Goal: Task Accomplishment & Management: Use online tool/utility

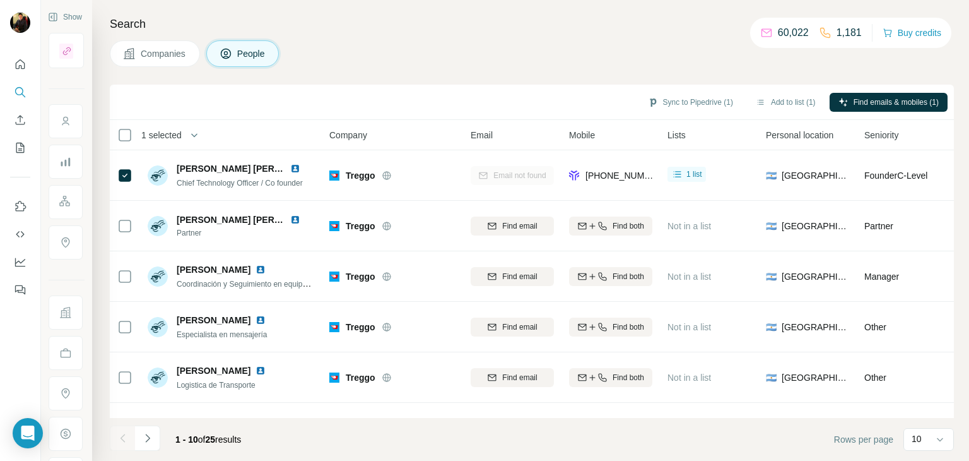
click at [171, 46] on button "Companies" at bounding box center [155, 53] width 90 height 27
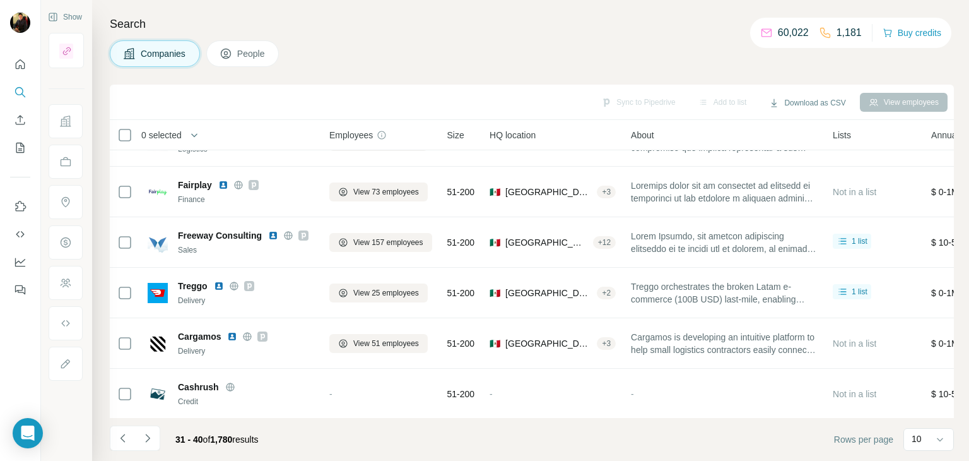
scroll to position [244, 0]
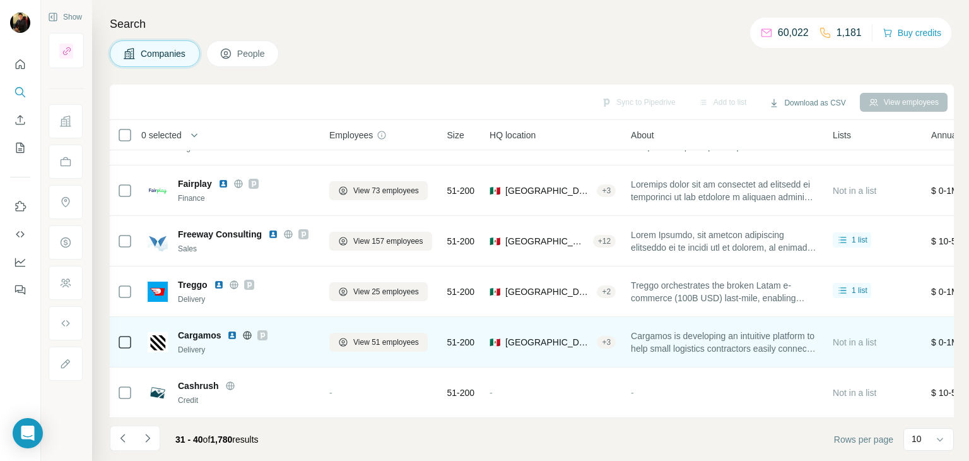
click at [243, 330] on icon at bounding box center [247, 335] width 10 height 10
click at [353, 336] on span "View 51 employees" at bounding box center [386, 341] width 66 height 11
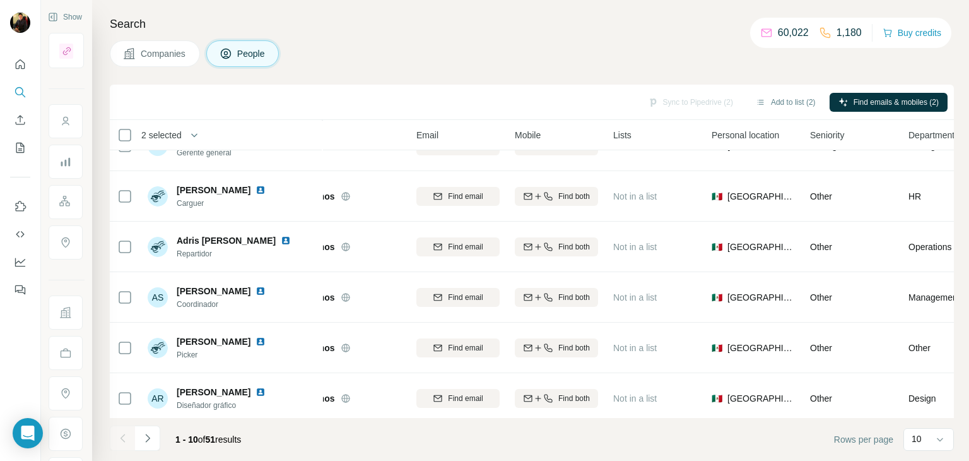
scroll to position [244, 54]
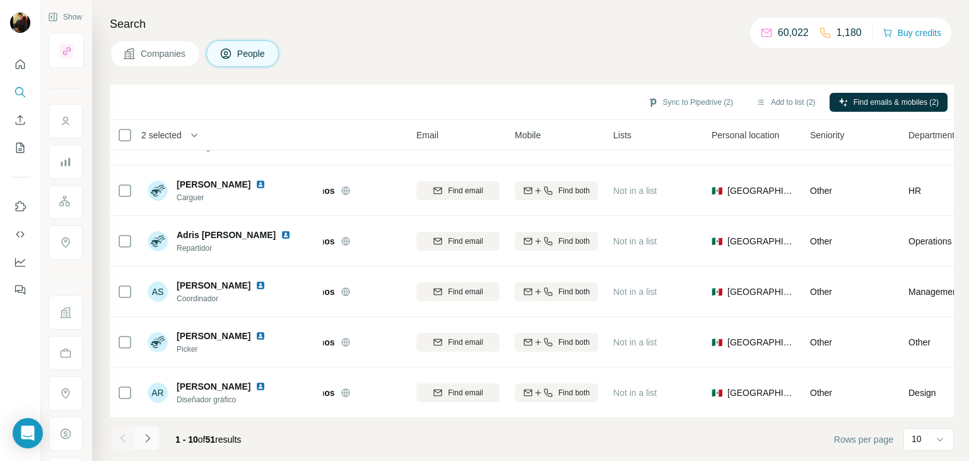
click at [150, 442] on icon "Navigate to next page" at bounding box center [147, 438] width 13 height 13
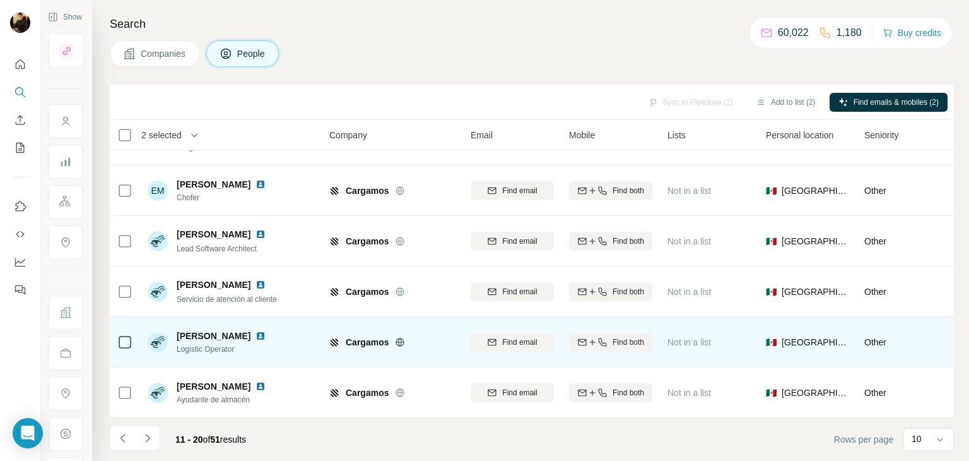
scroll to position [244, 0]
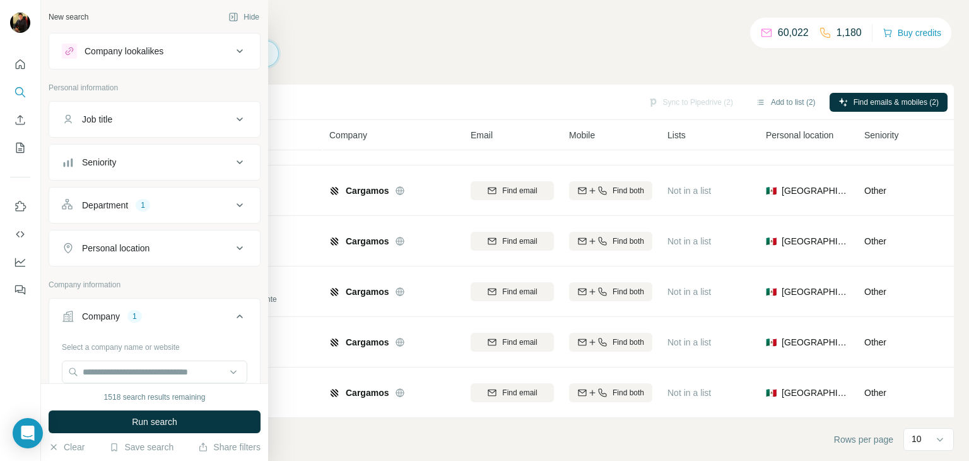
click at [111, 199] on div "Department" at bounding box center [105, 205] width 46 height 13
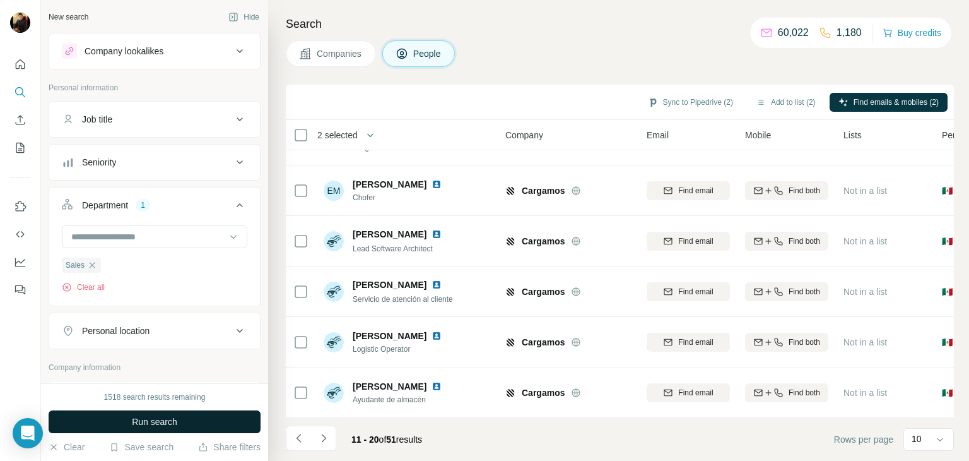
click at [138, 425] on span "Run search" at bounding box center [154, 421] width 45 height 13
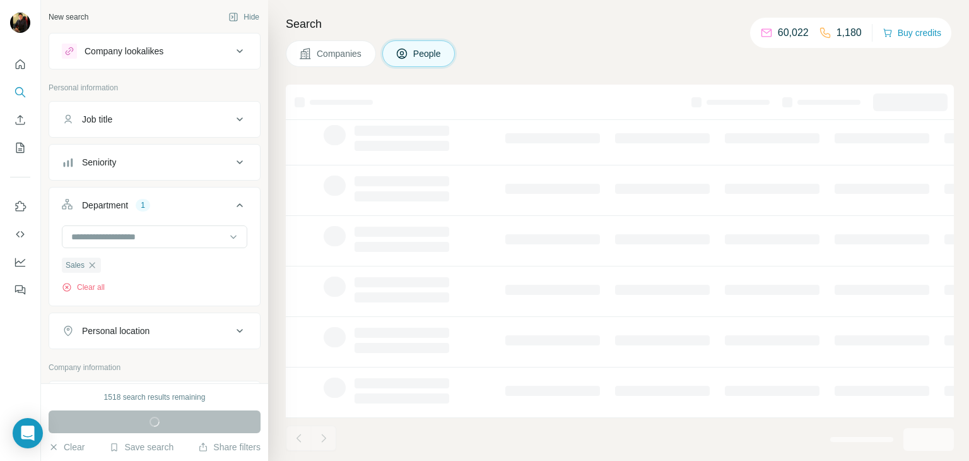
scroll to position [0, 0]
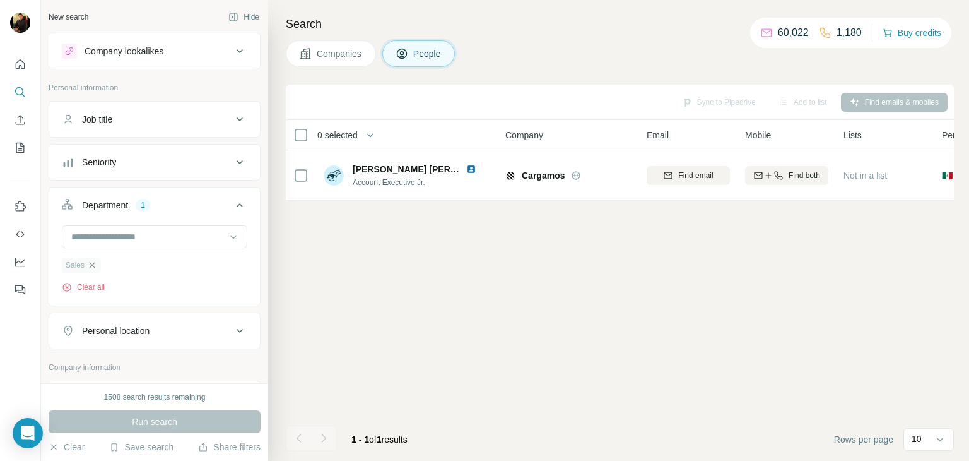
click at [91, 269] on icon "button" at bounding box center [92, 265] width 10 height 10
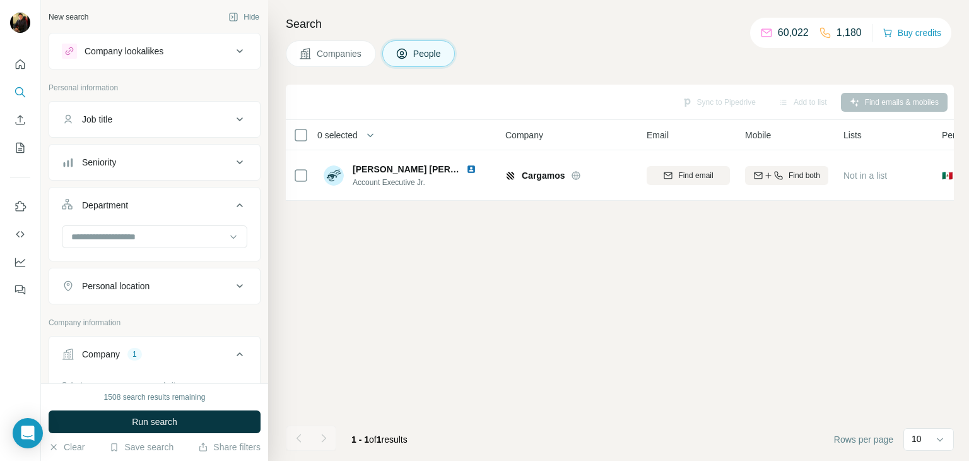
click at [457, 286] on div "Sync to Pipedrive Add to list Find emails & mobiles 0 selected People Company E…" at bounding box center [620, 273] width 668 height 376
click at [347, 55] on span "Companies" at bounding box center [340, 53] width 46 height 13
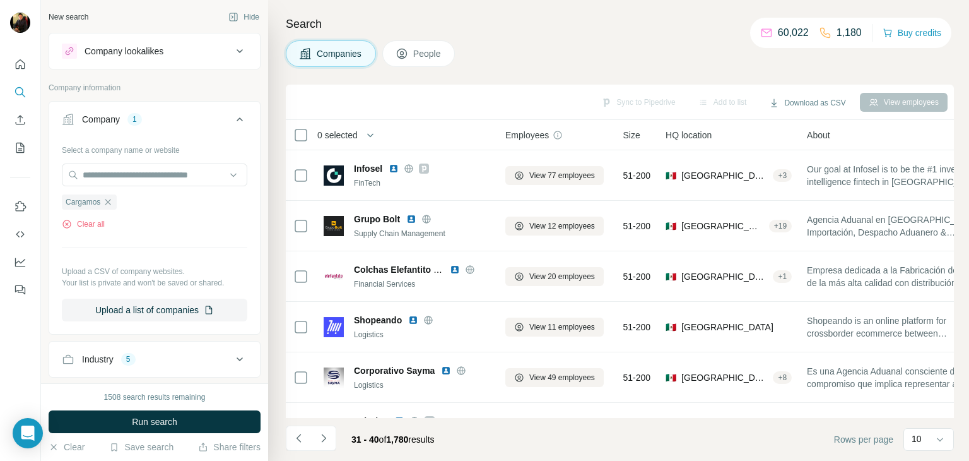
click at [398, 48] on icon at bounding box center [402, 53] width 13 height 13
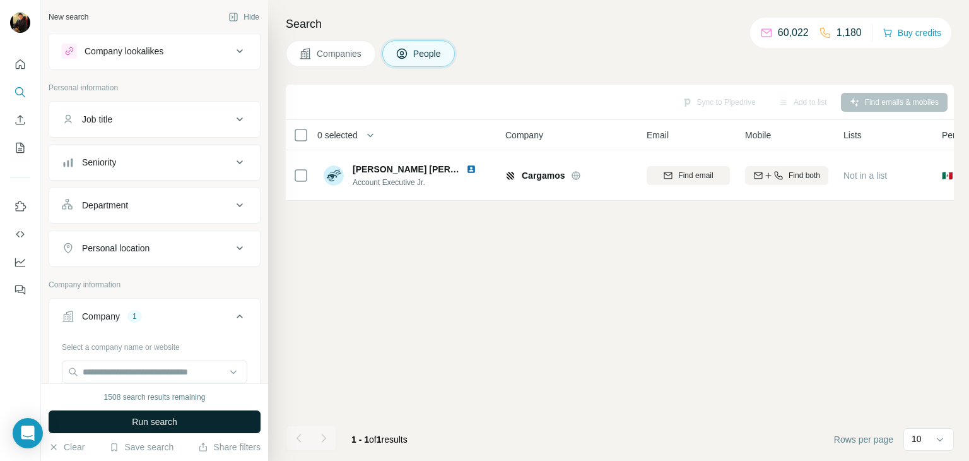
click at [179, 426] on button "Run search" at bounding box center [155, 421] width 212 height 23
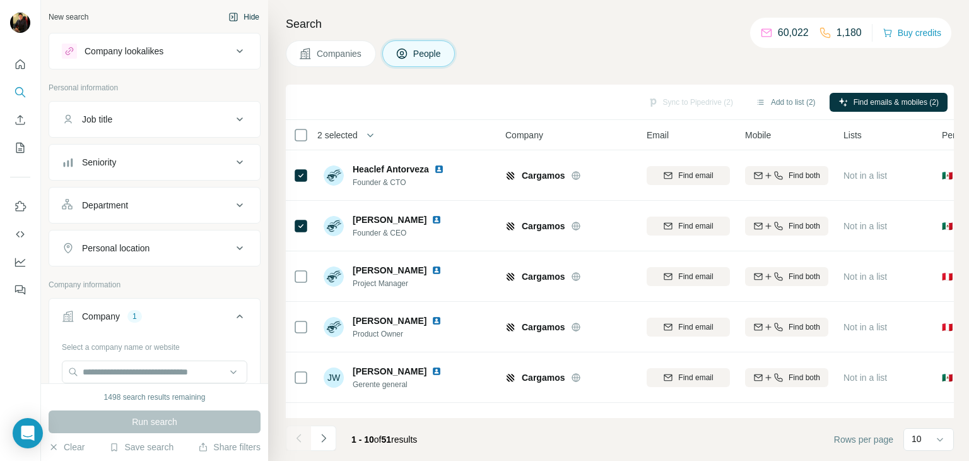
click at [236, 11] on button "Hide" at bounding box center [244, 17] width 49 height 19
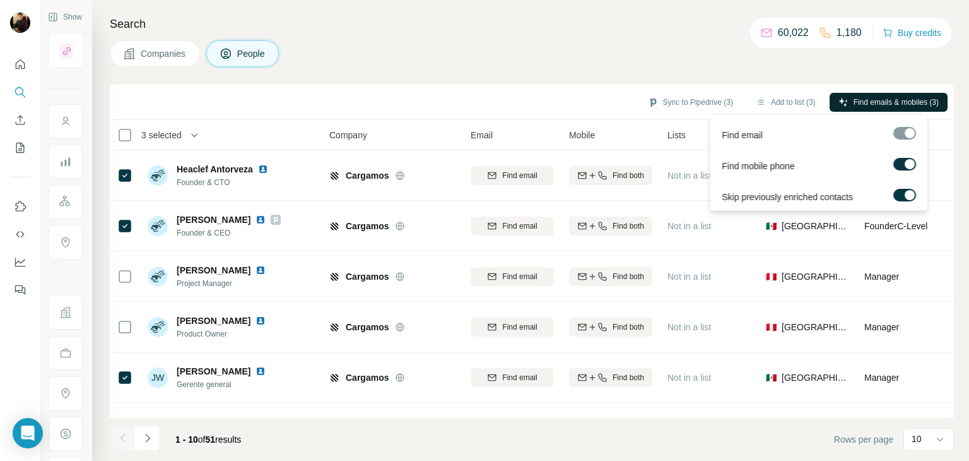
click at [888, 102] on span "Find emails & mobiles (3)" at bounding box center [896, 102] width 85 height 11
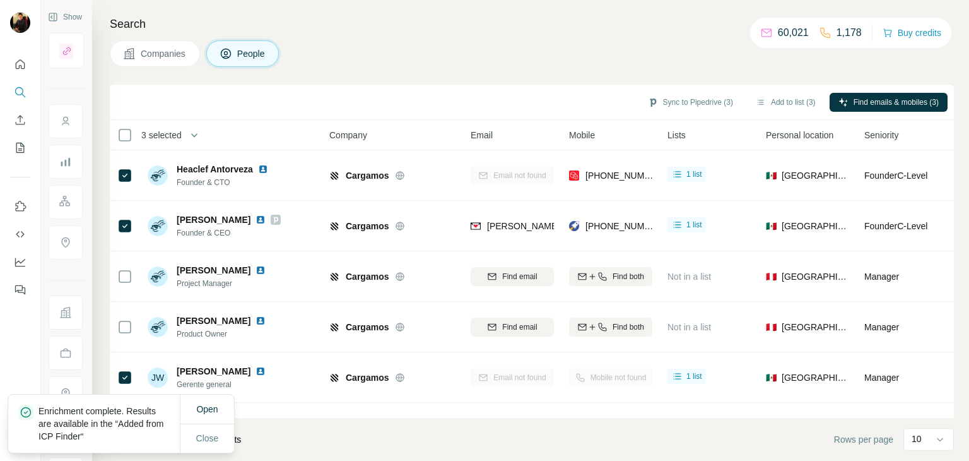
click at [175, 60] on button "Companies" at bounding box center [155, 53] width 90 height 27
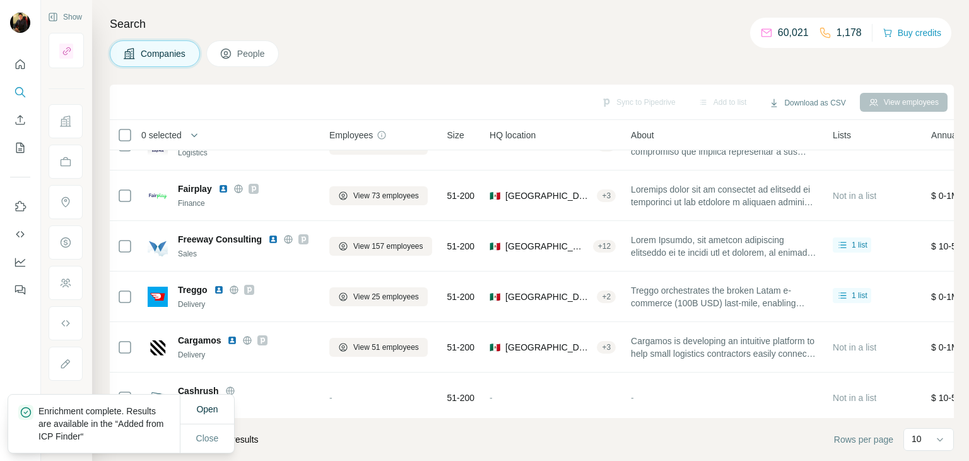
scroll to position [244, 0]
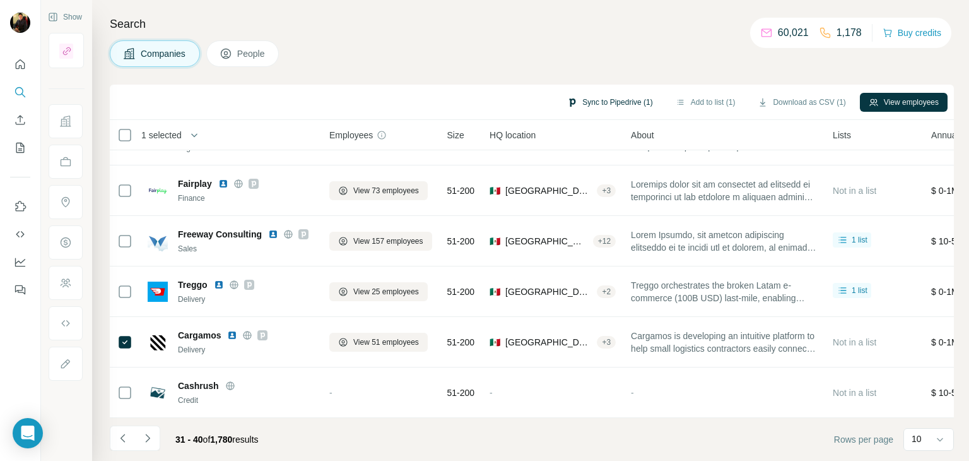
click at [637, 100] on button "Sync to Pipedrive (1)" at bounding box center [609, 102] width 103 height 19
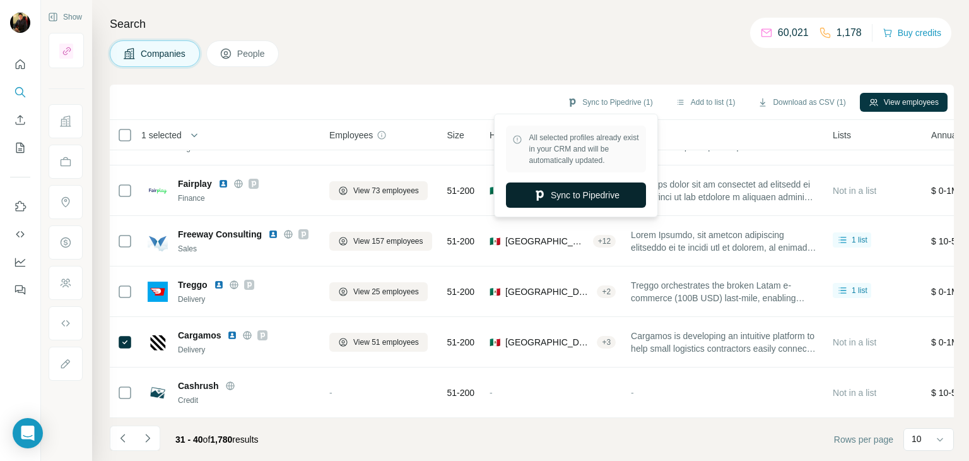
click at [591, 191] on button "Sync to Pipedrive" at bounding box center [576, 194] width 140 height 25
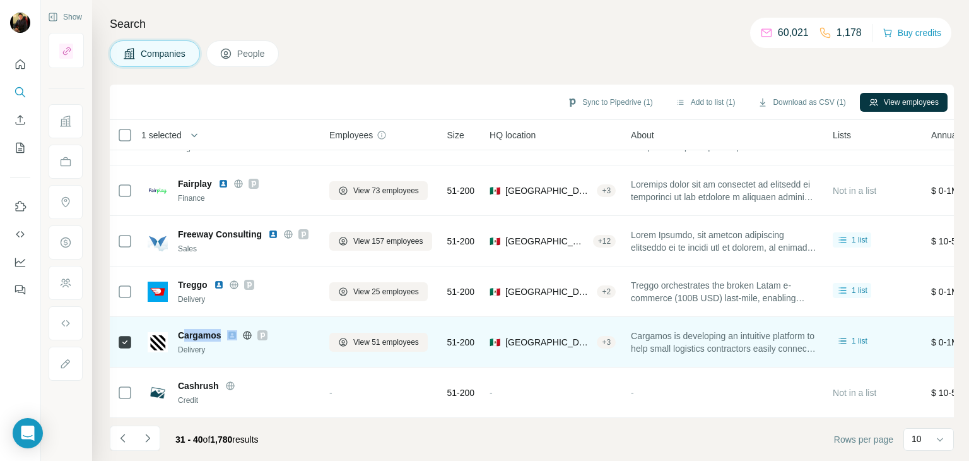
drag, startPoint x: 226, startPoint y: 327, endPoint x: 181, endPoint y: 326, distance: 44.8
click at [181, 329] on div "Cargamos" at bounding box center [246, 335] width 136 height 13
copy span "argamos"
drag, startPoint x: 174, startPoint y: 328, endPoint x: 219, endPoint y: 327, distance: 44.8
click at [219, 329] on div "Cargamos Delivery" at bounding box center [231, 342] width 167 height 27
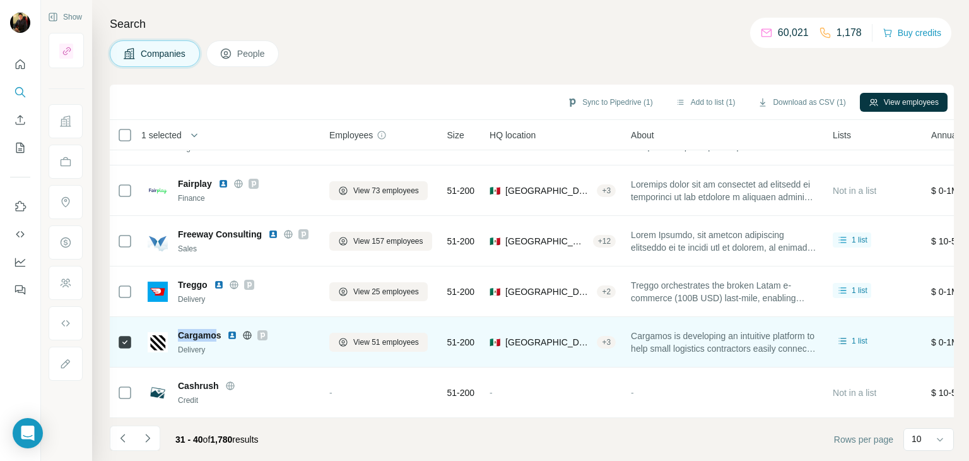
copy span "Cargamo"
click at [178, 329] on span "Cargamos" at bounding box center [199, 335] width 43 height 13
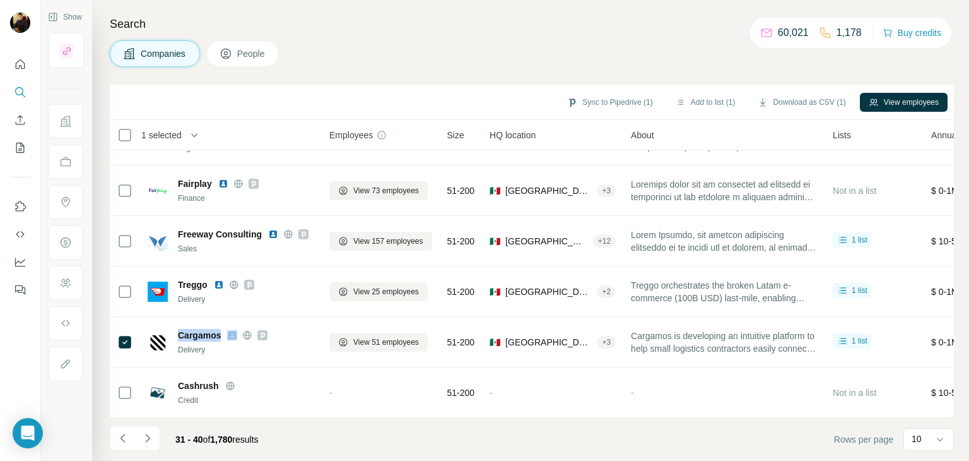
click at [253, 59] on span "People" at bounding box center [251, 53] width 29 height 13
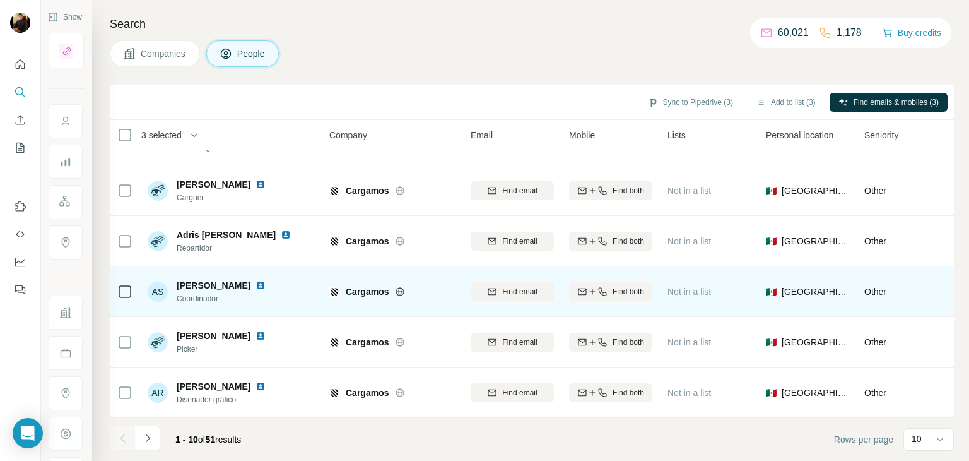
scroll to position [0, 0]
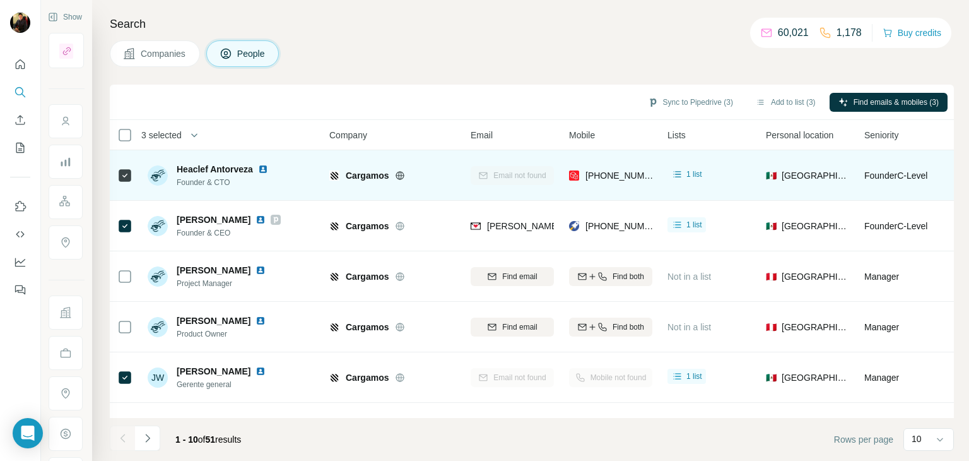
click at [262, 165] on img at bounding box center [263, 169] width 10 height 10
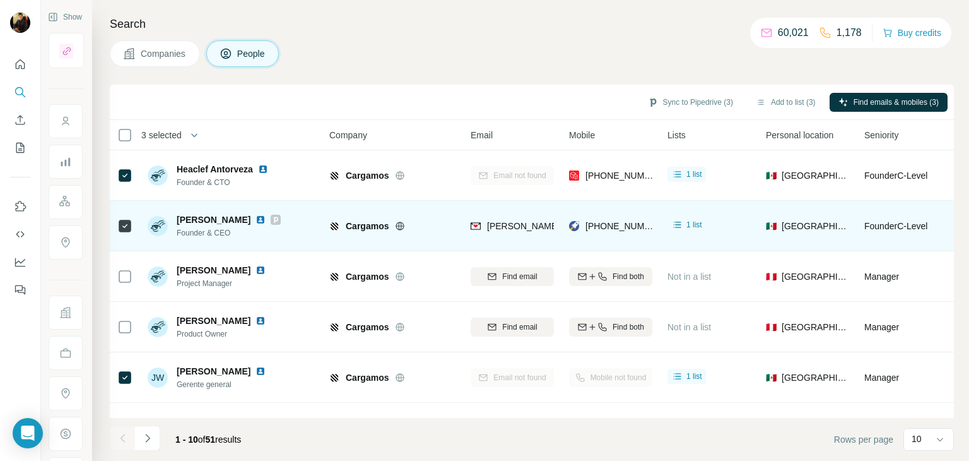
click at [256, 217] on img at bounding box center [261, 220] width 10 height 10
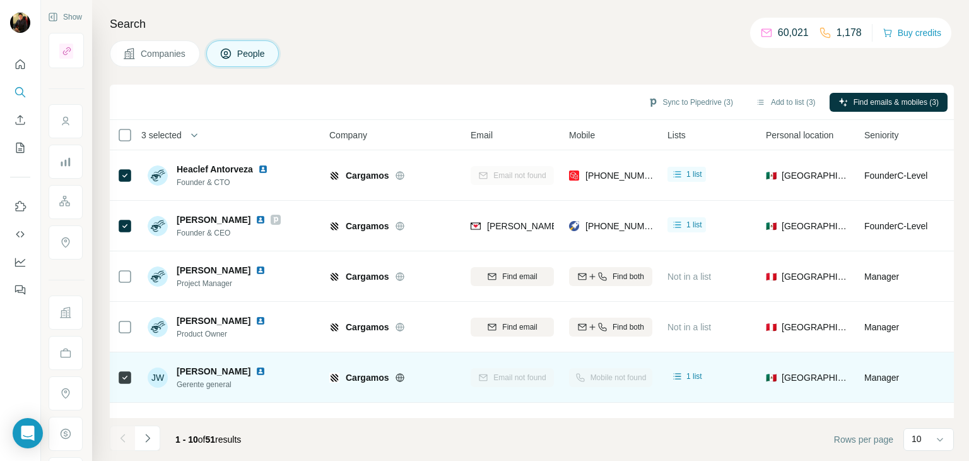
click at [266, 369] on img at bounding box center [261, 371] width 10 height 10
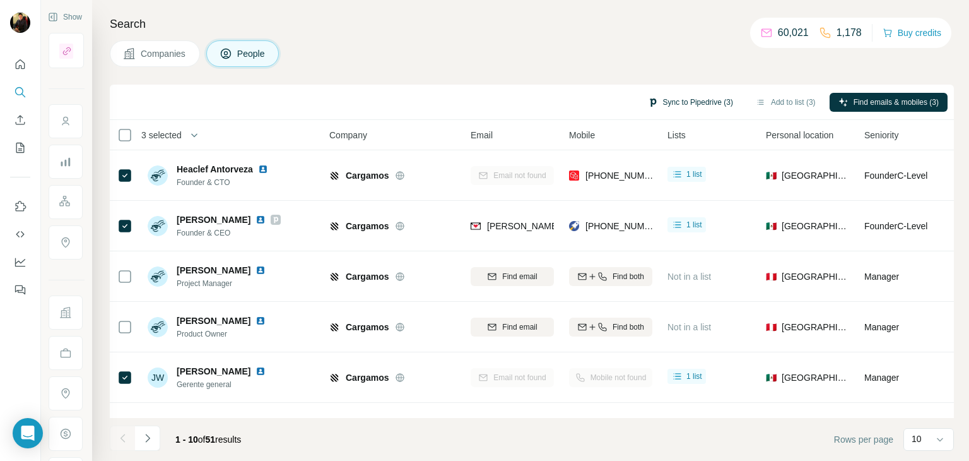
click at [699, 100] on button "Sync to Pipedrive (3)" at bounding box center [690, 102] width 103 height 19
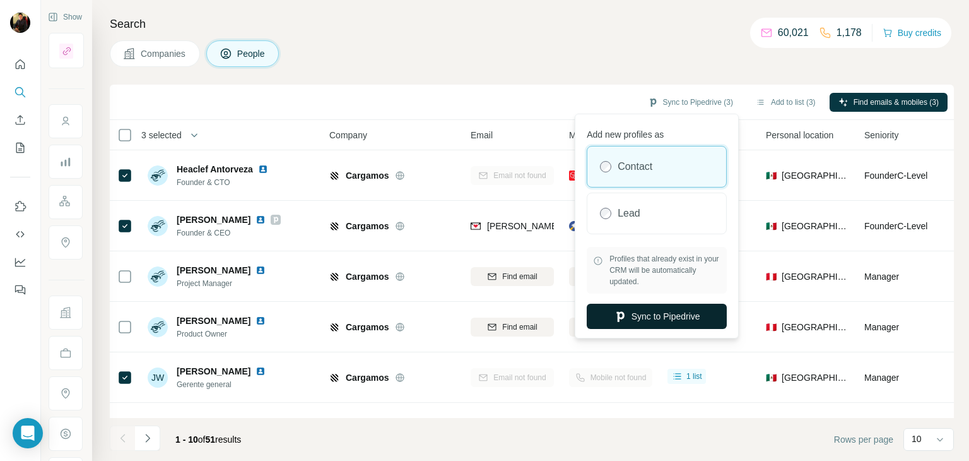
click at [619, 321] on icon "button" at bounding box center [620, 316] width 13 height 13
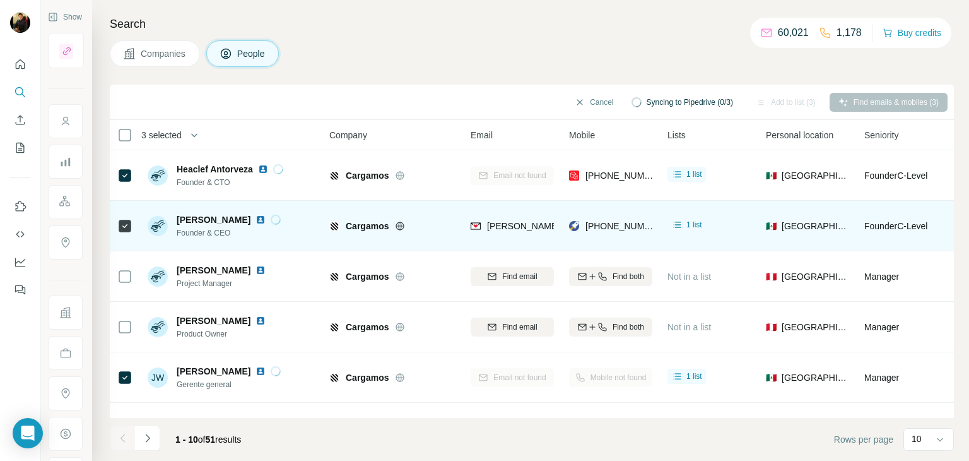
click at [290, 217] on div "[PERSON_NAME] Founder & CEO" at bounding box center [232, 225] width 168 height 35
drag, startPoint x: 223, startPoint y: 220, endPoint x: 177, endPoint y: 218, distance: 46.1
click at [177, 218] on div "[PERSON_NAME]" at bounding box center [229, 219] width 104 height 13
copy span "[PERSON_NAME]"
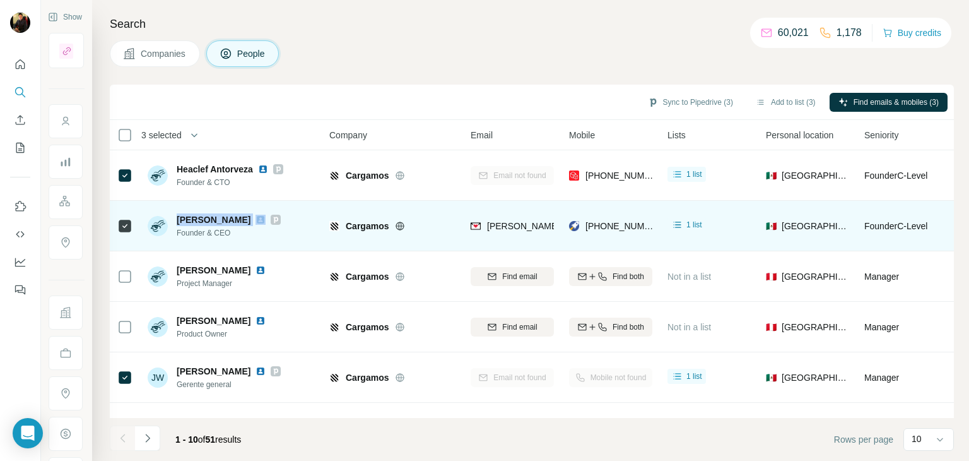
scroll to position [43, 0]
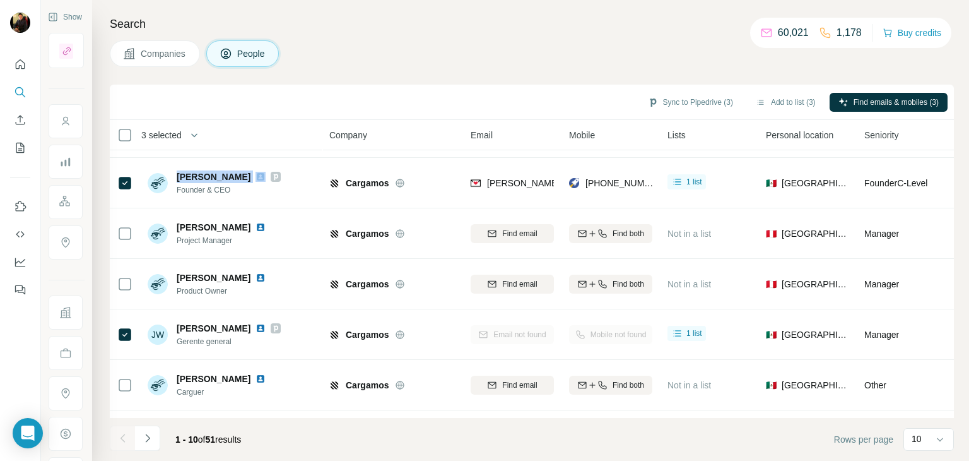
click at [165, 44] on button "Companies" at bounding box center [155, 53] width 90 height 27
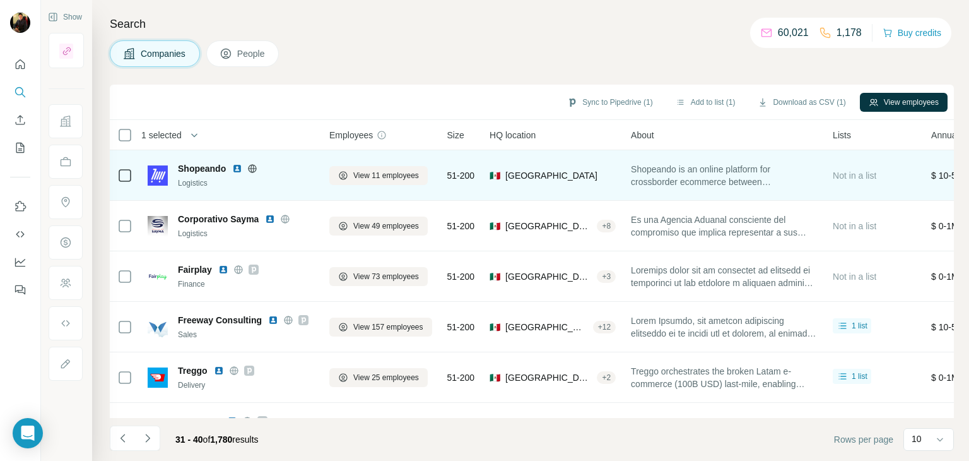
scroll to position [244, 0]
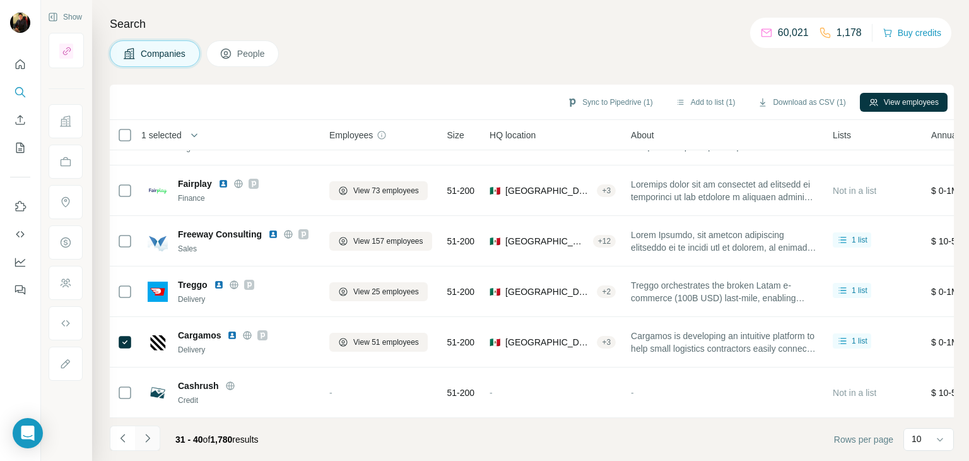
click at [148, 442] on icon "Navigate to next page" at bounding box center [147, 438] width 13 height 13
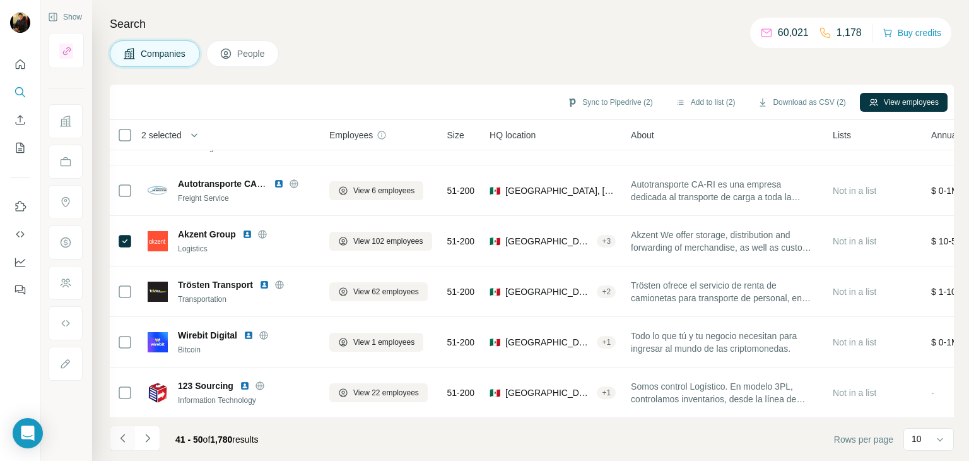
click at [121, 440] on icon "Navigate to previous page" at bounding box center [123, 438] width 13 height 13
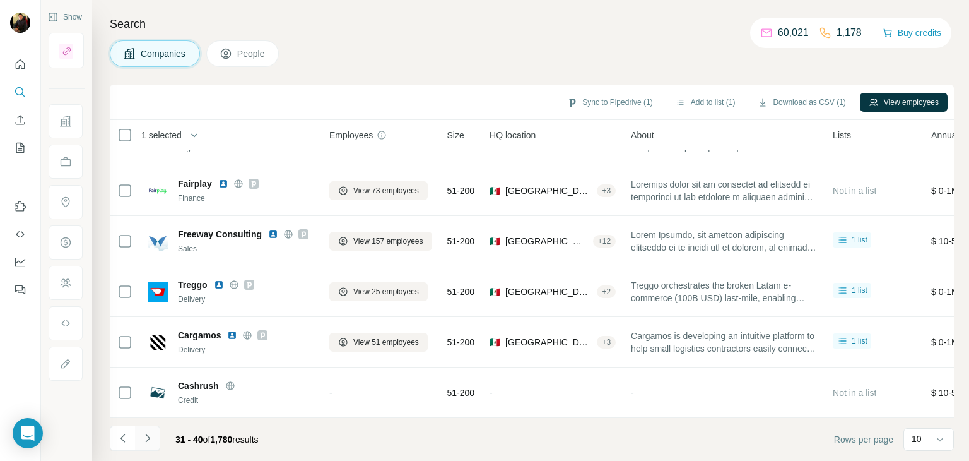
click at [140, 445] on button "Navigate to next page" at bounding box center [147, 437] width 25 height 25
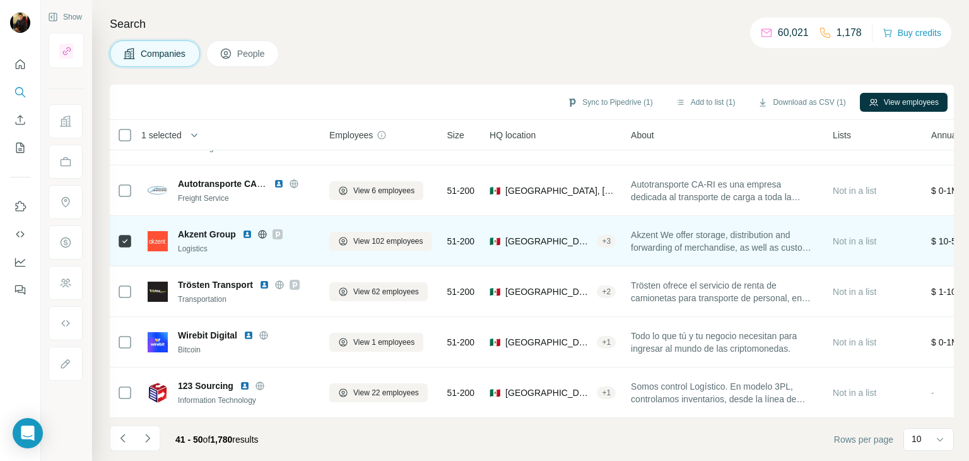
click at [264, 230] on icon at bounding box center [262, 234] width 3 height 8
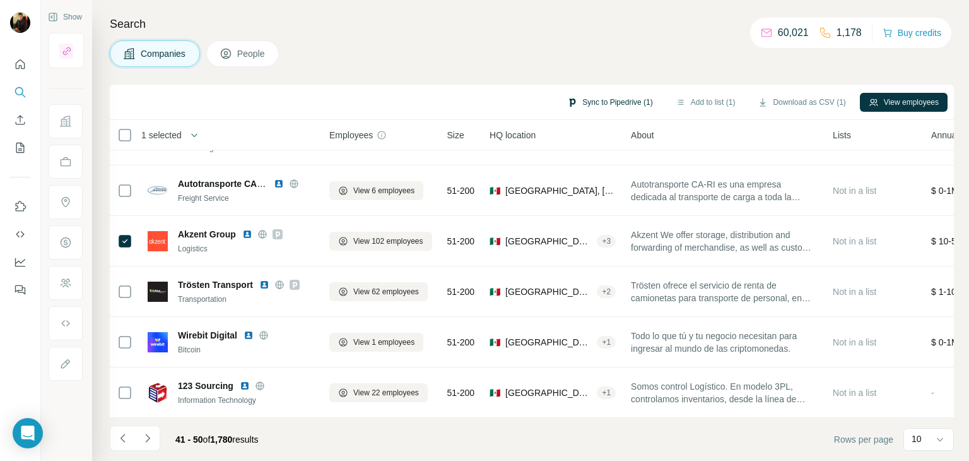
click at [594, 102] on button "Sync to Pipedrive (1)" at bounding box center [609, 102] width 103 height 19
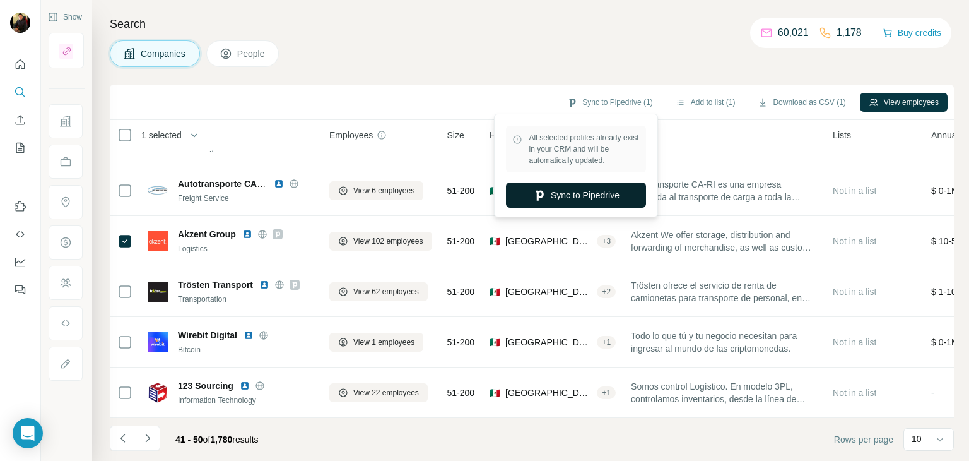
click at [550, 206] on button "Sync to Pipedrive" at bounding box center [576, 194] width 140 height 25
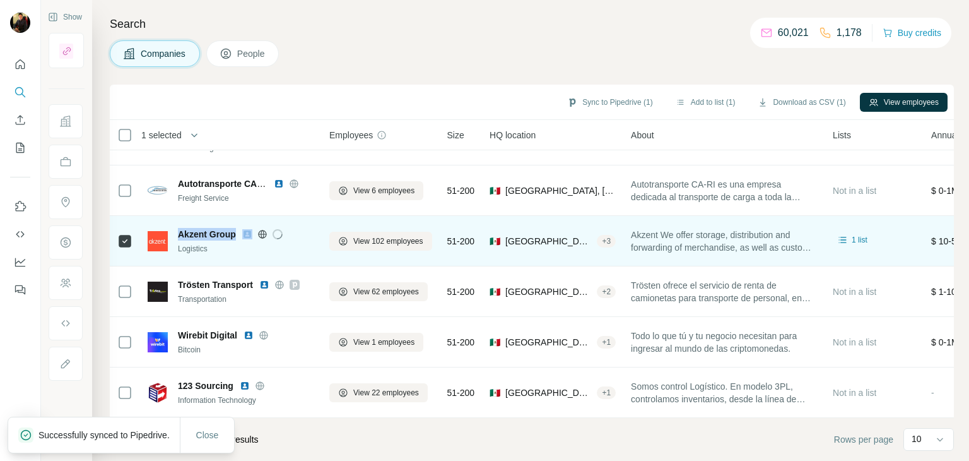
drag, startPoint x: 241, startPoint y: 223, endPoint x: 174, endPoint y: 225, distance: 66.9
click at [174, 228] on div "Akzent Group Logistics" at bounding box center [231, 241] width 167 height 27
copy span "Akzent Group"
click at [244, 229] on img at bounding box center [247, 234] width 10 height 10
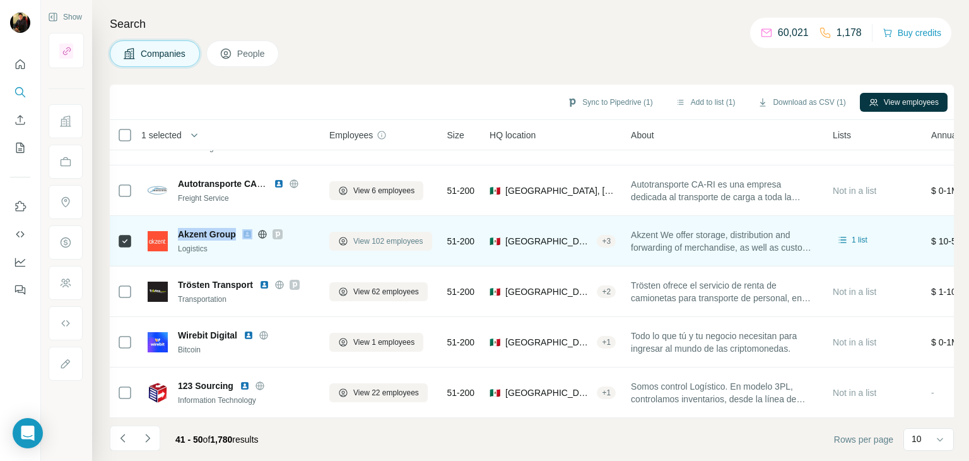
click at [403, 240] on button "View 102 employees" at bounding box center [380, 241] width 103 height 19
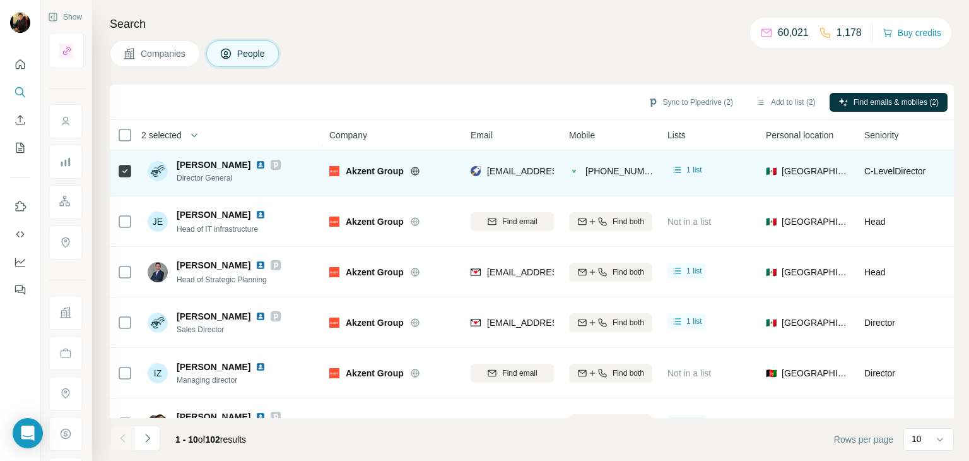
scroll to position [62, 0]
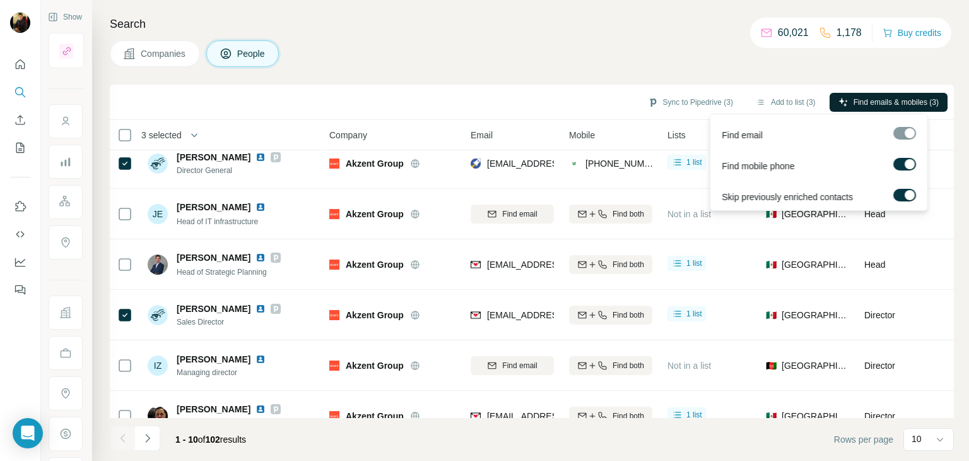
click at [840, 103] on icon "button" at bounding box center [844, 102] width 10 height 10
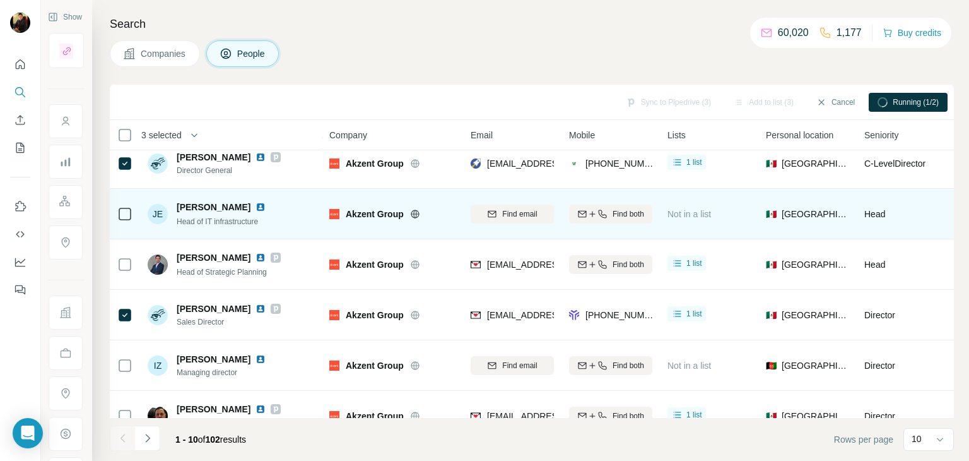
scroll to position [0, 0]
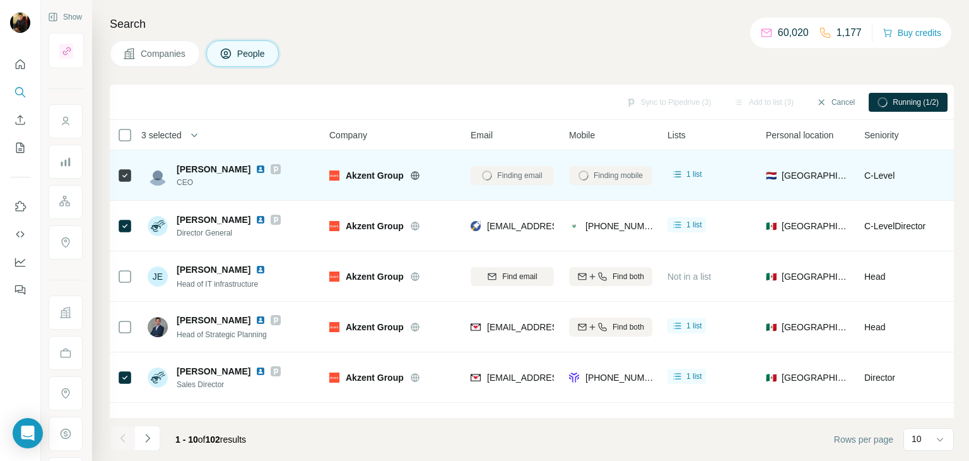
click at [256, 170] on img at bounding box center [261, 169] width 10 height 10
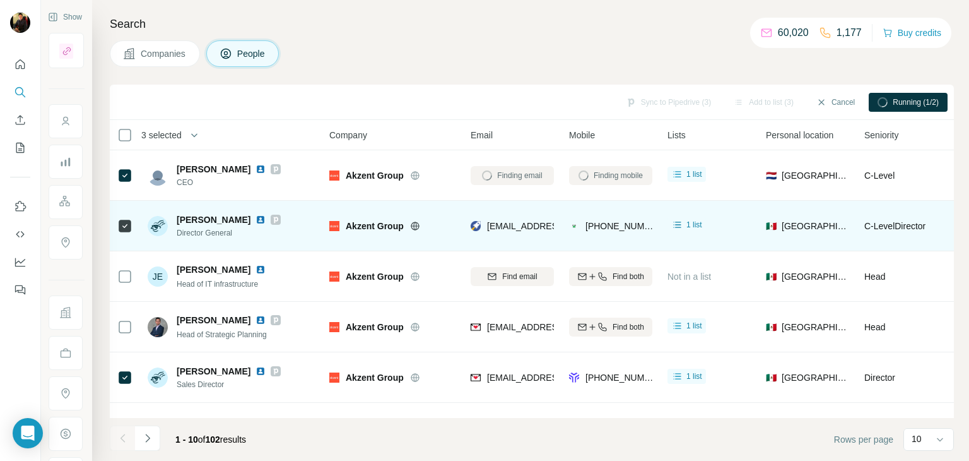
click at [256, 220] on img at bounding box center [261, 220] width 10 height 10
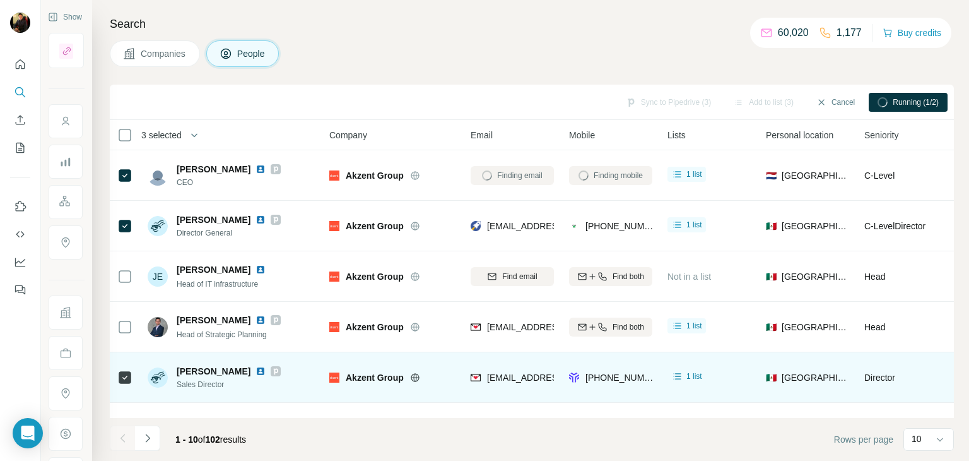
click at [266, 370] on img at bounding box center [261, 371] width 10 height 10
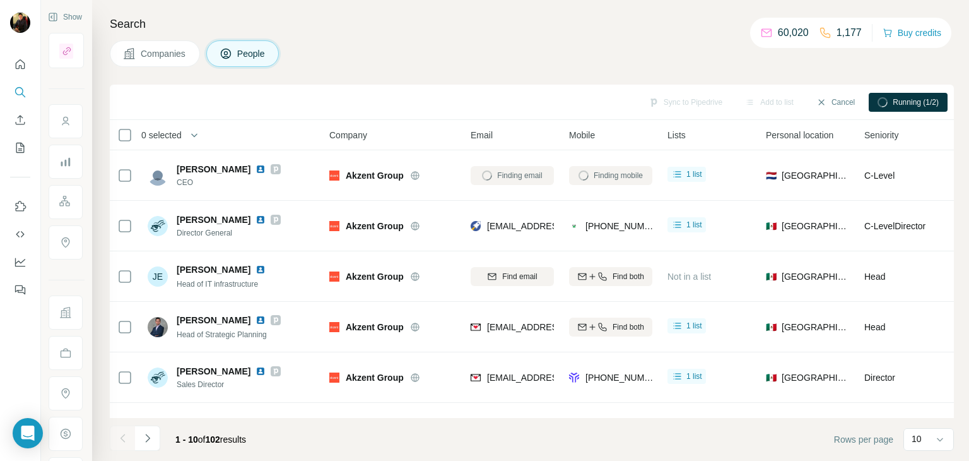
click at [184, 48] on span "Companies" at bounding box center [164, 53] width 46 height 13
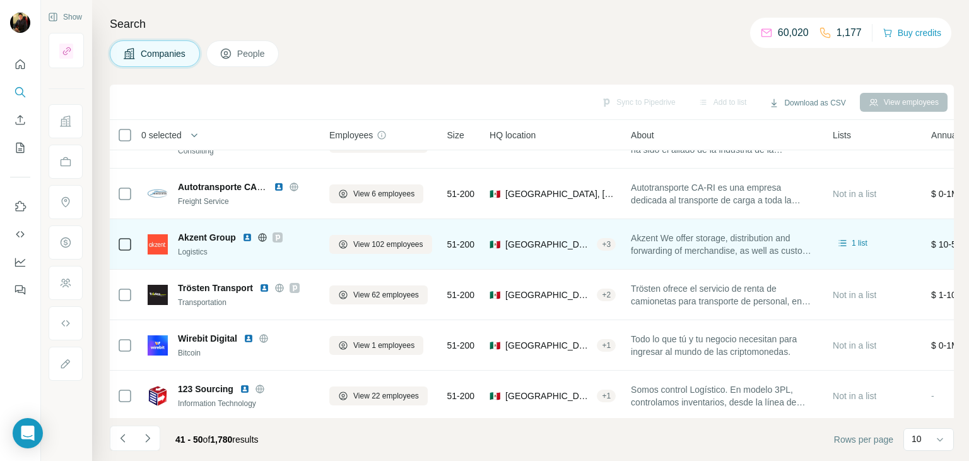
scroll to position [235, 0]
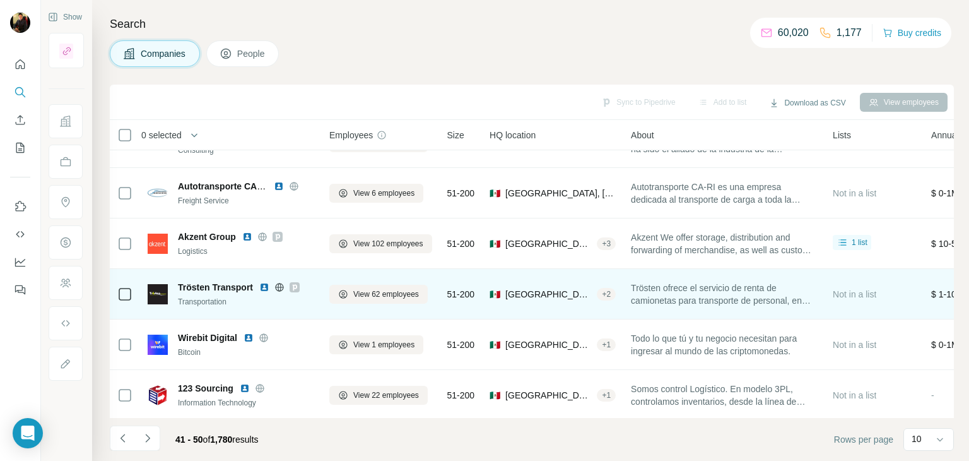
click at [277, 286] on icon at bounding box center [279, 287] width 10 height 10
click at [126, 286] on icon at bounding box center [124, 293] width 15 height 15
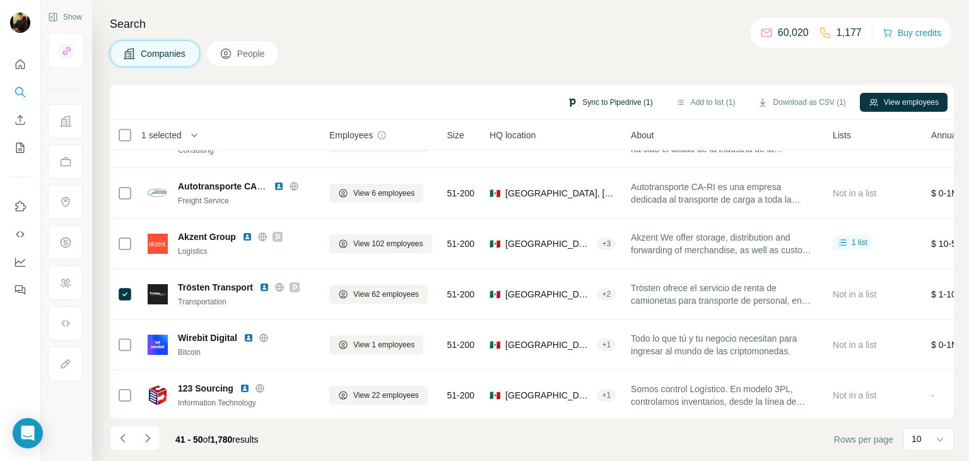
click at [628, 105] on button "Sync to Pipedrive (1)" at bounding box center [609, 102] width 103 height 19
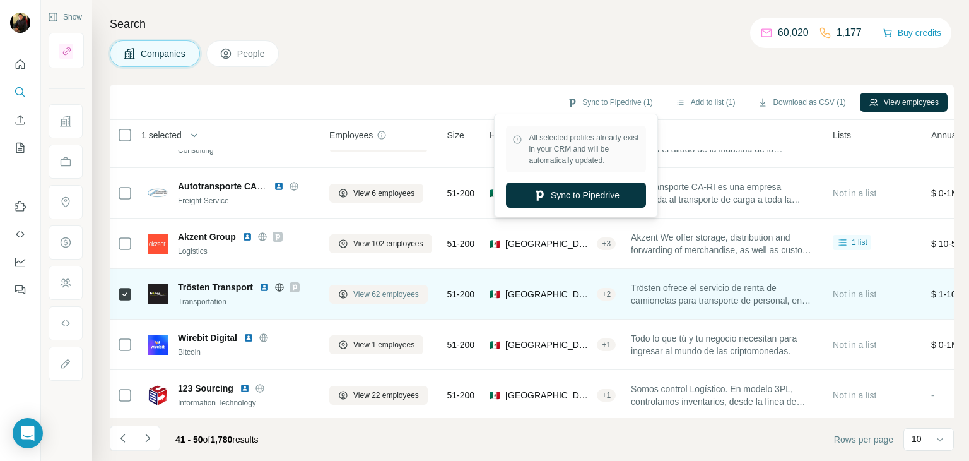
click at [377, 289] on span "View 62 employees" at bounding box center [386, 293] width 66 height 11
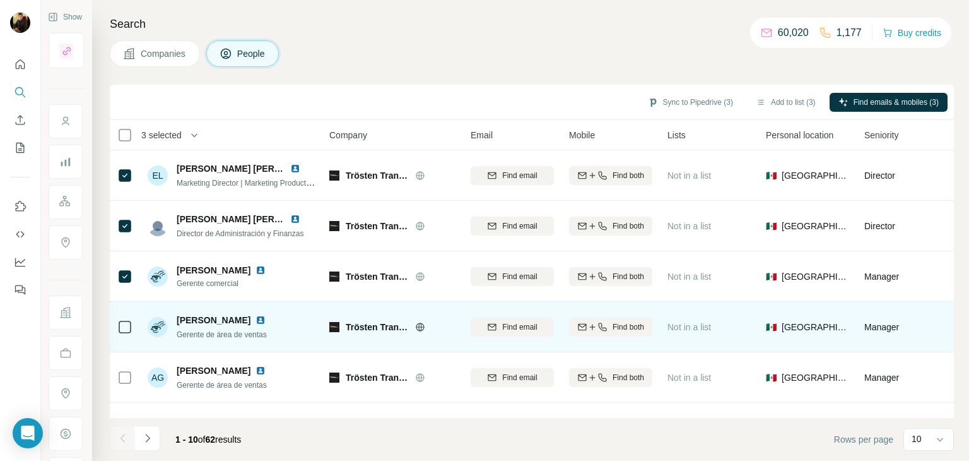
click at [126, 313] on div at bounding box center [124, 326] width 15 height 35
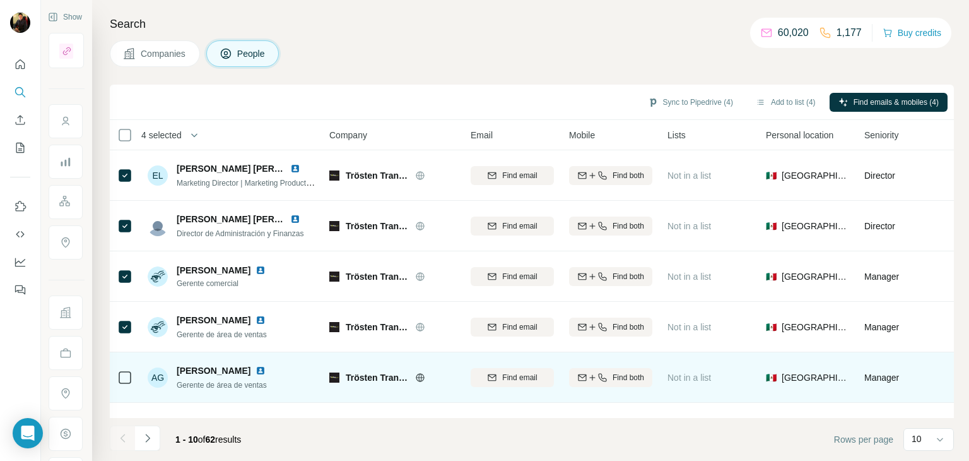
click at [119, 385] on div at bounding box center [124, 377] width 15 height 35
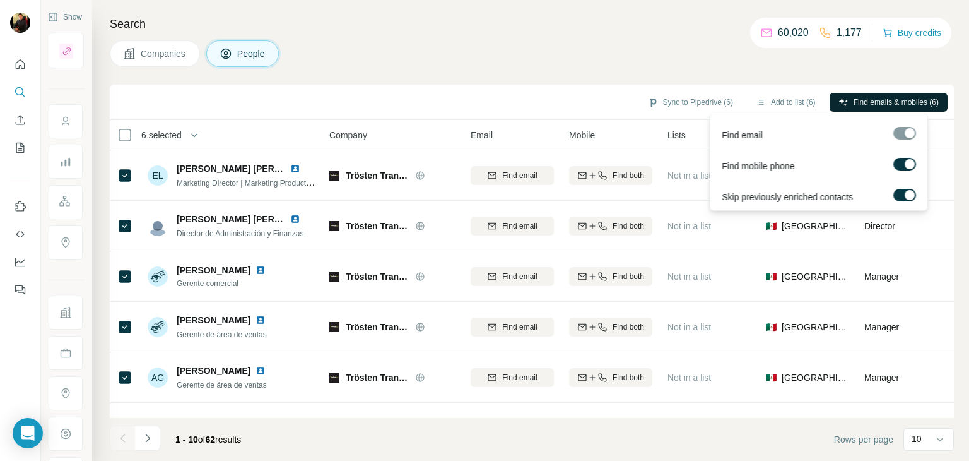
click at [887, 101] on span "Find emails & mobiles (6)" at bounding box center [896, 102] width 85 height 11
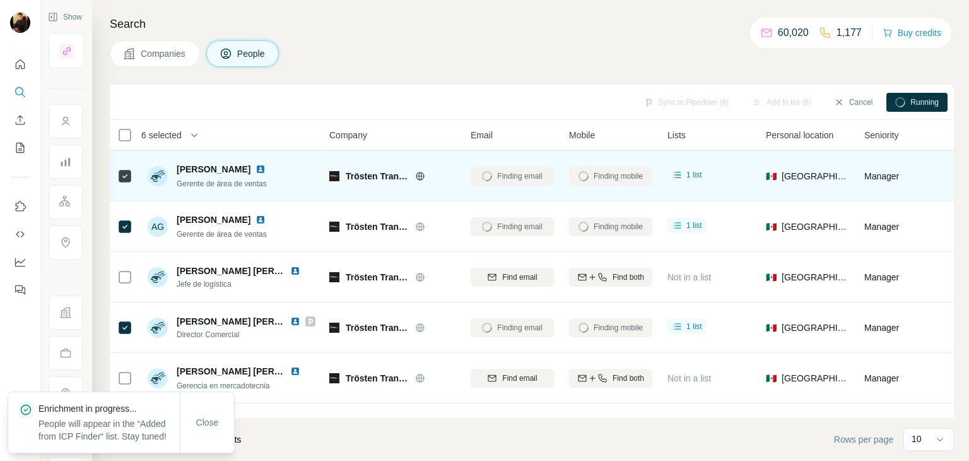
scroll to position [154, 0]
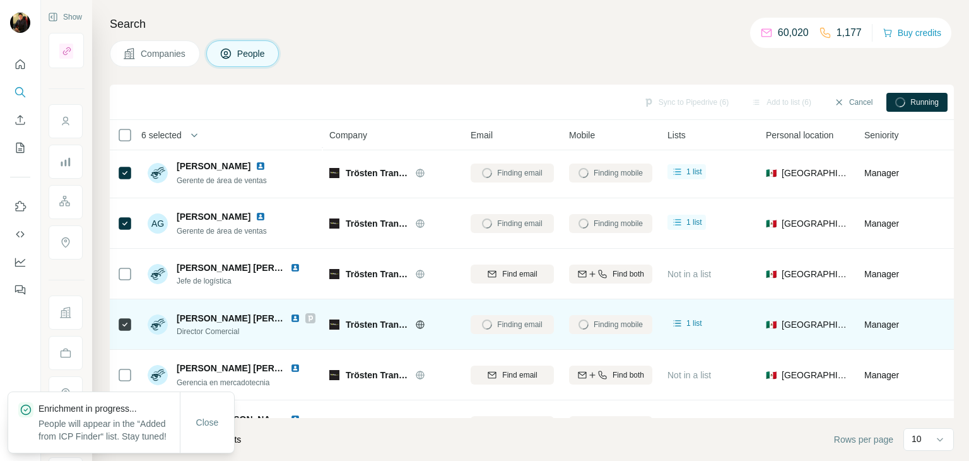
click at [297, 317] on img at bounding box center [295, 318] width 10 height 10
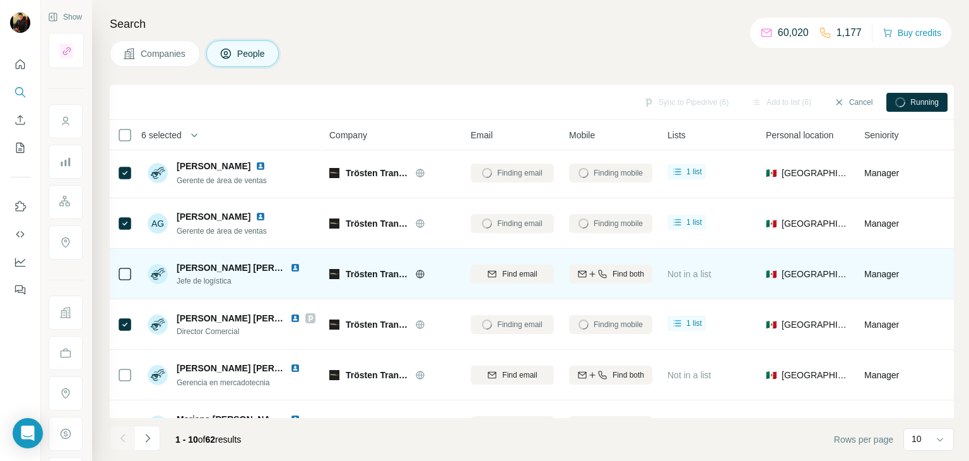
scroll to position [0, 0]
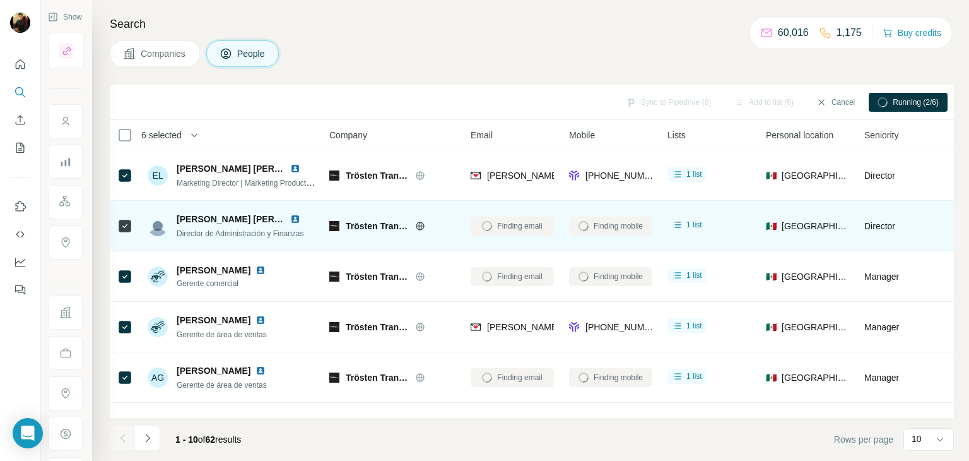
click at [293, 220] on img at bounding box center [295, 219] width 10 height 10
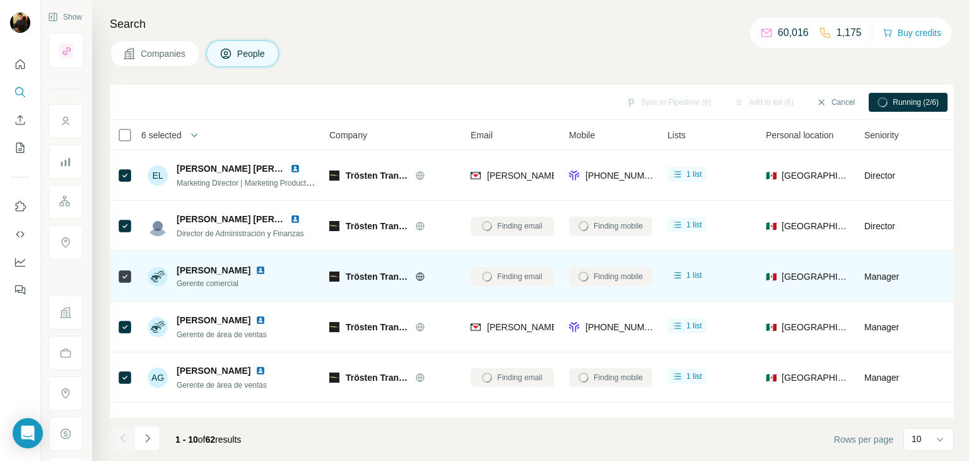
click at [256, 268] on img at bounding box center [261, 270] width 10 height 10
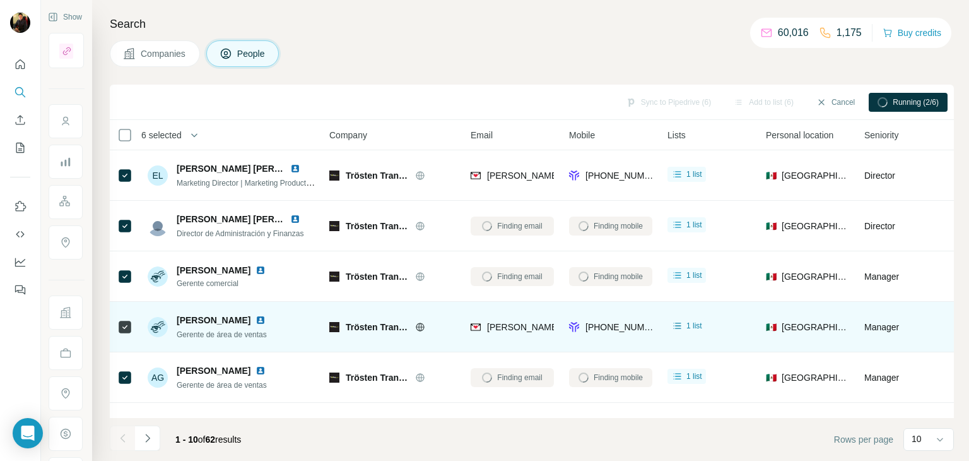
click at [256, 321] on img at bounding box center [261, 320] width 10 height 10
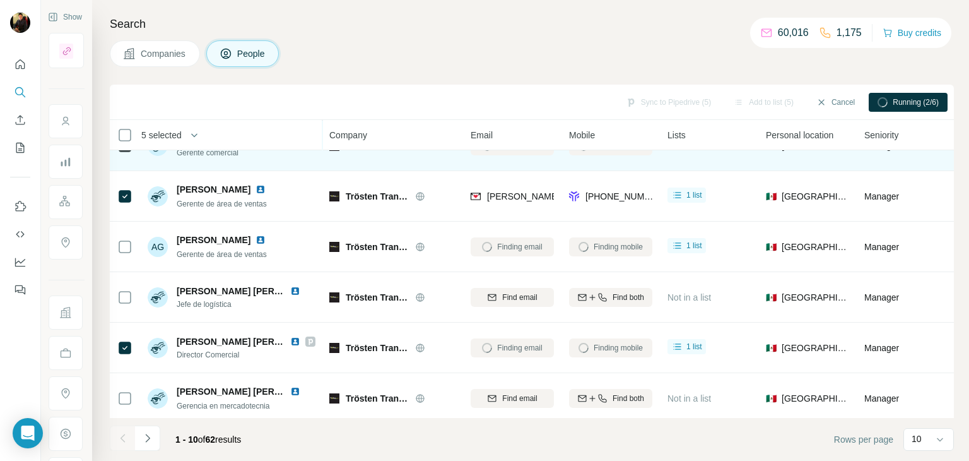
scroll to position [140, 0]
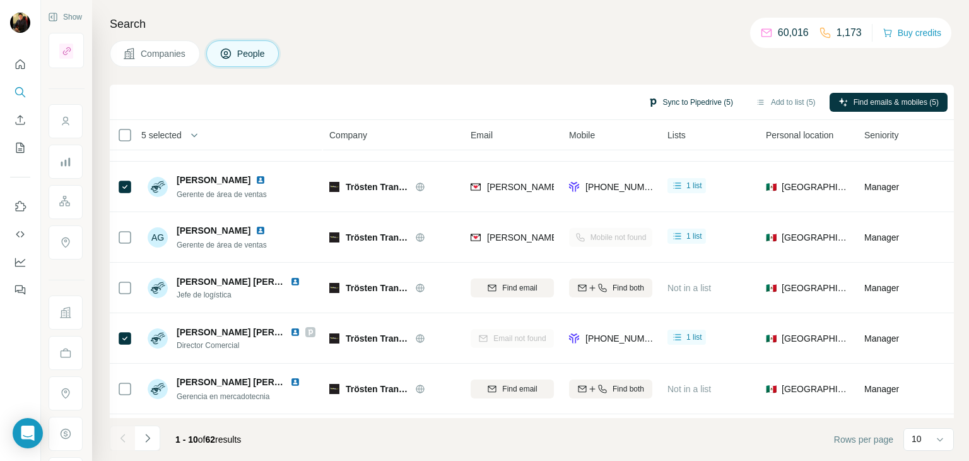
click at [654, 105] on button "Sync to Pipedrive (5)" at bounding box center [690, 102] width 103 height 19
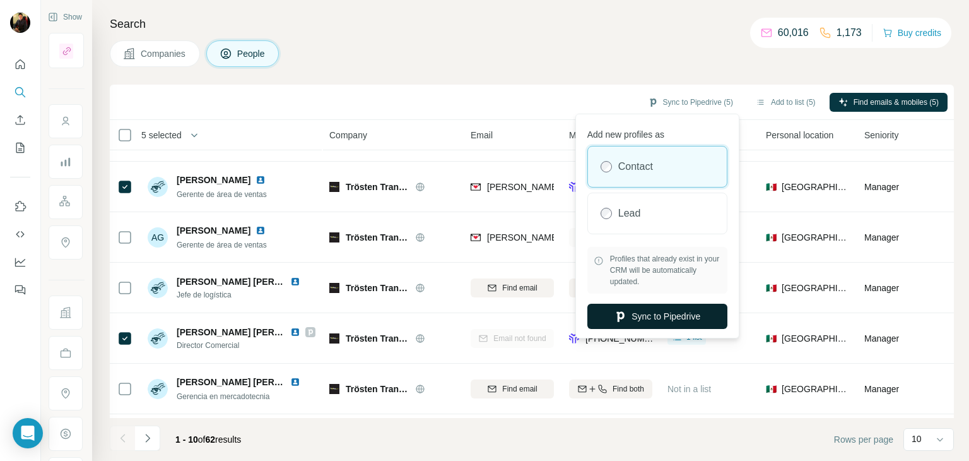
click at [601, 309] on button "Sync to Pipedrive" at bounding box center [657, 315] width 140 height 25
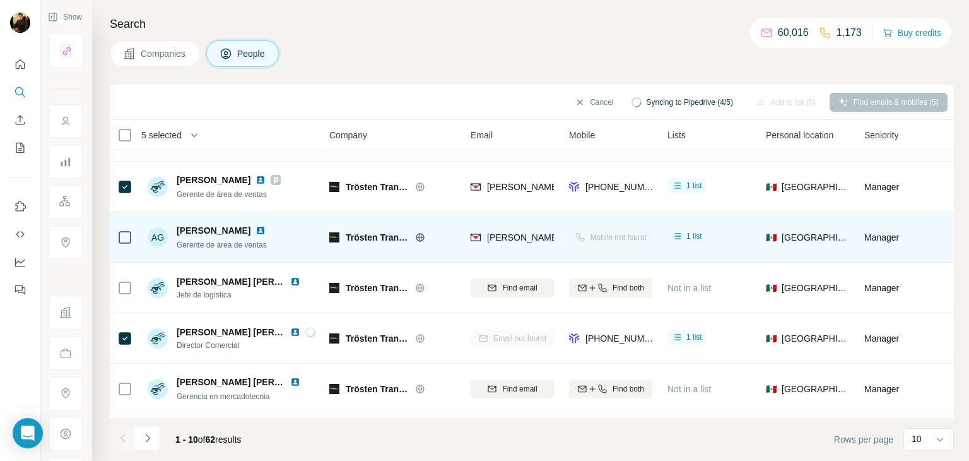
scroll to position [0, 30]
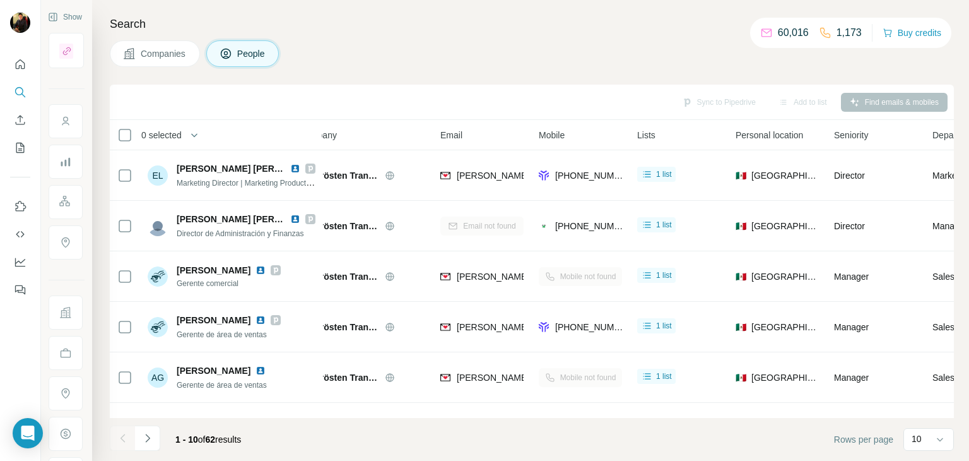
click at [156, 46] on button "Companies" at bounding box center [155, 53] width 90 height 27
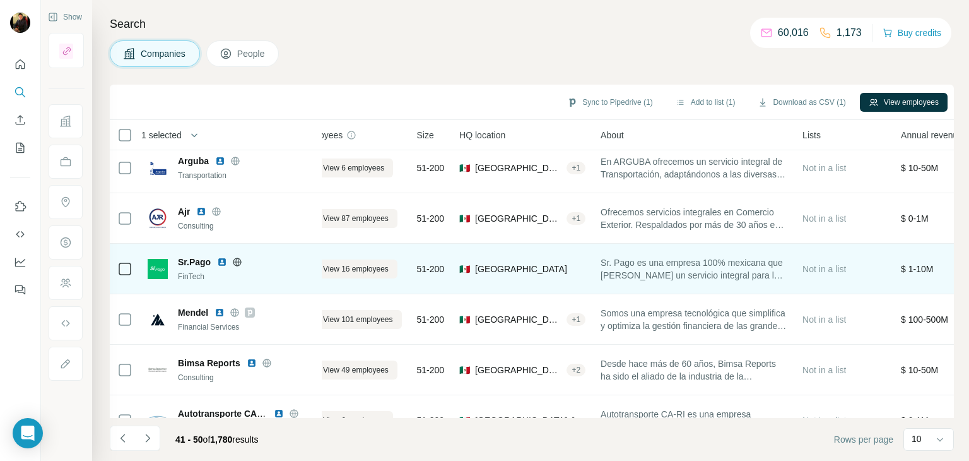
scroll to position [0, 30]
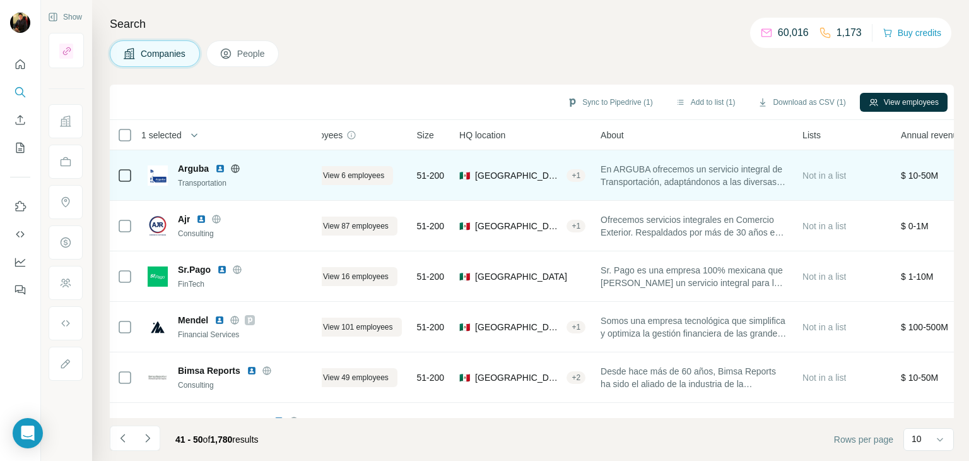
click at [220, 167] on img at bounding box center [220, 168] width 10 height 10
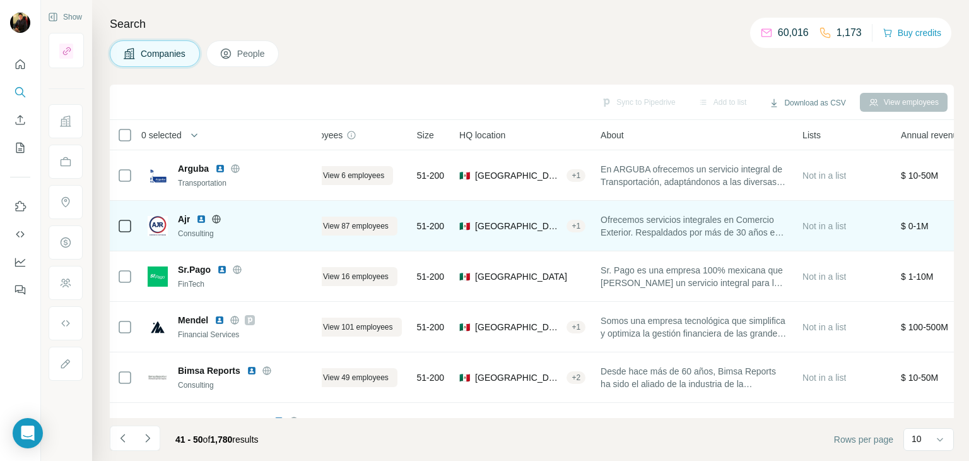
click at [215, 216] on icon at bounding box center [216, 219] width 10 height 10
click at [215, 218] on icon at bounding box center [216, 219] width 3 height 8
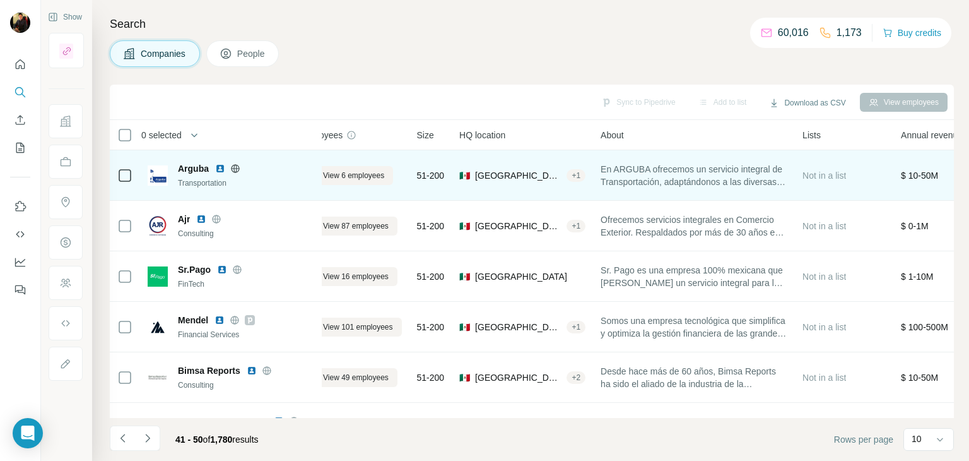
click at [237, 168] on icon at bounding box center [235, 168] width 10 height 10
click at [124, 183] on div at bounding box center [124, 175] width 15 height 35
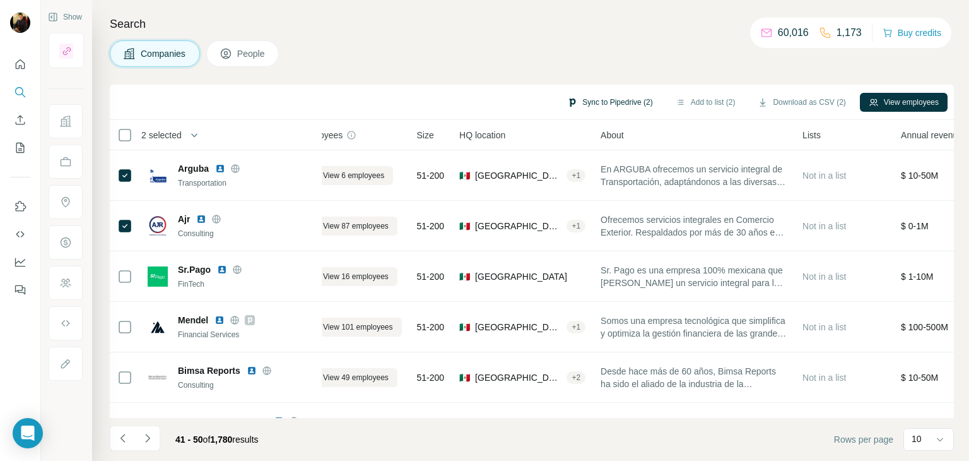
click at [620, 103] on button "Sync to Pipedrive (2)" at bounding box center [609, 102] width 103 height 19
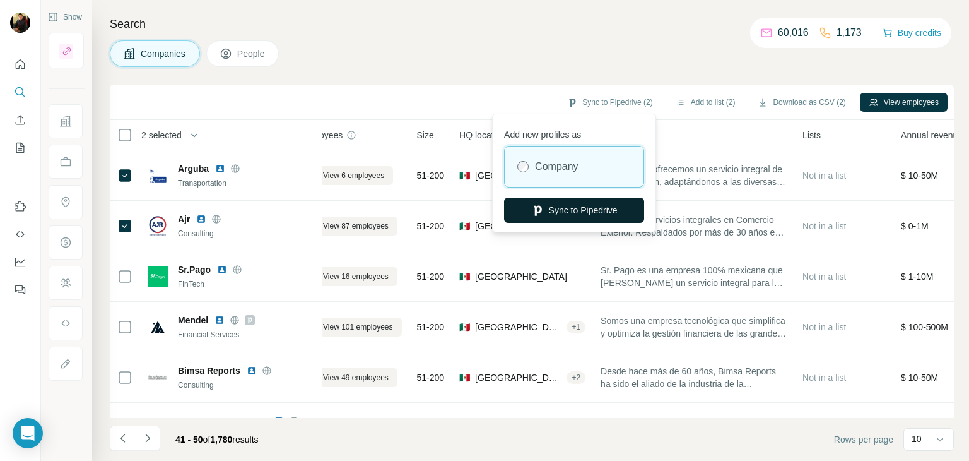
click at [553, 218] on button "Sync to Pipedrive" at bounding box center [574, 209] width 140 height 25
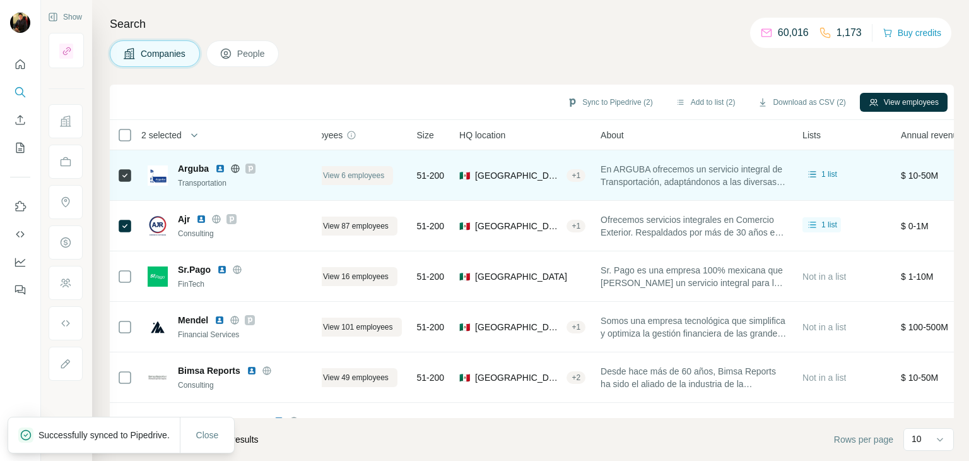
click at [353, 173] on span "View 6 employees" at bounding box center [353, 175] width 61 height 11
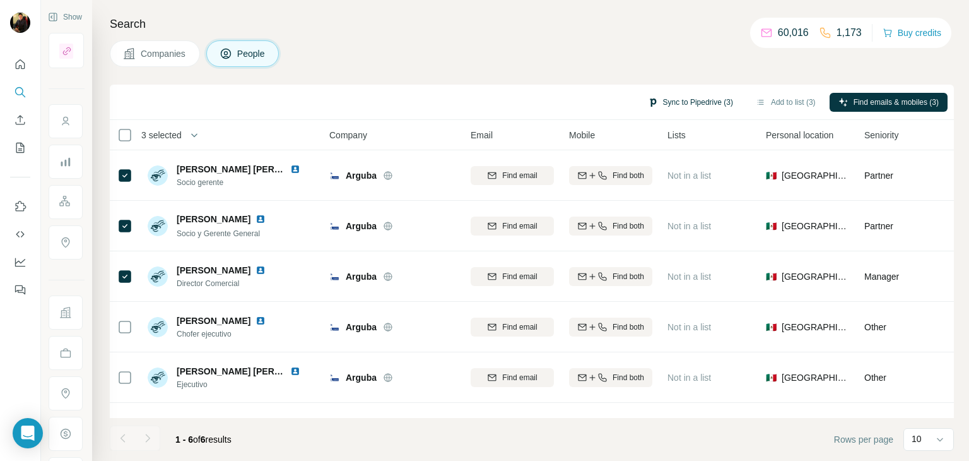
click at [668, 99] on button "Sync to Pipedrive (3)" at bounding box center [690, 102] width 103 height 19
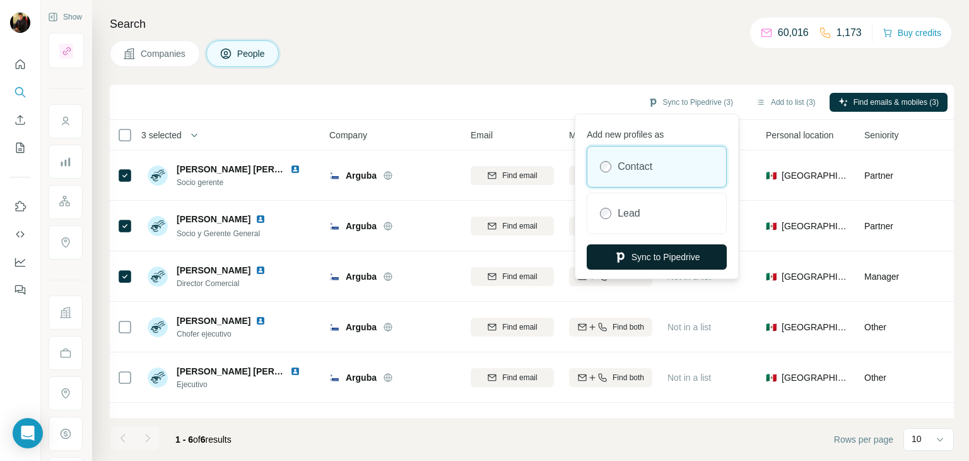
click at [650, 267] on button "Sync to Pipedrive" at bounding box center [657, 256] width 140 height 25
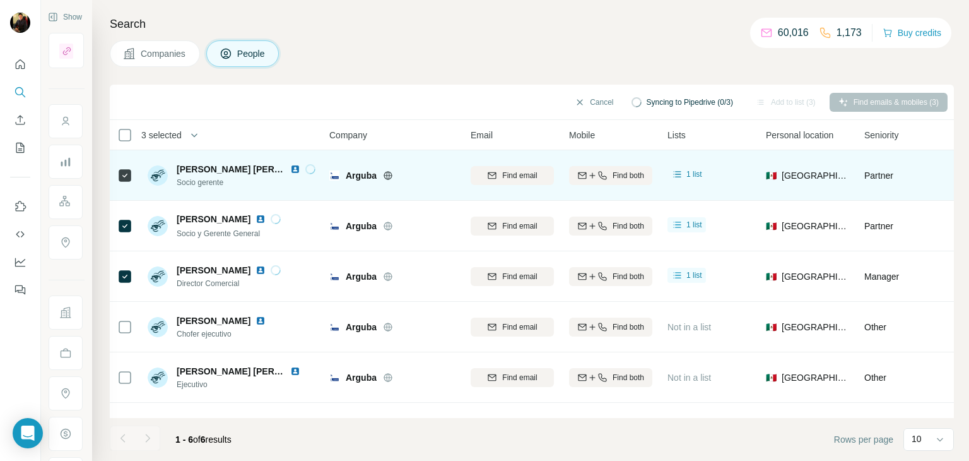
click at [290, 167] on img at bounding box center [295, 169] width 10 height 10
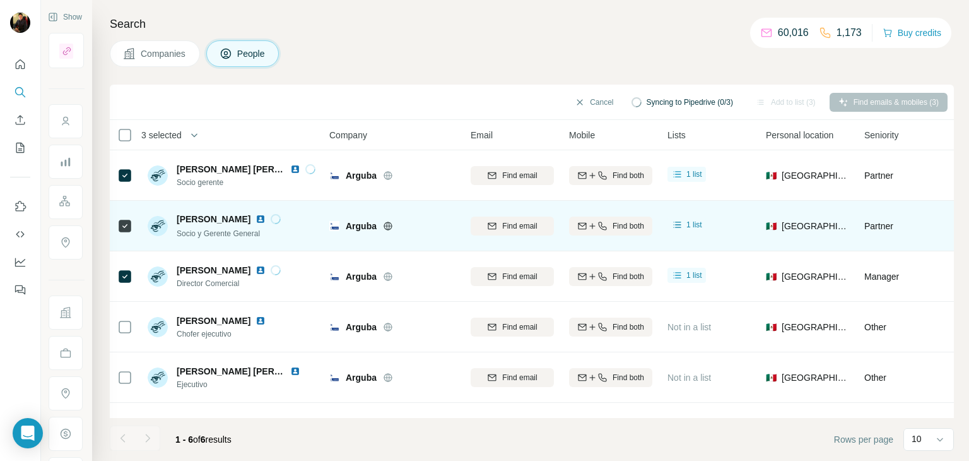
click at [266, 218] on img at bounding box center [261, 219] width 10 height 10
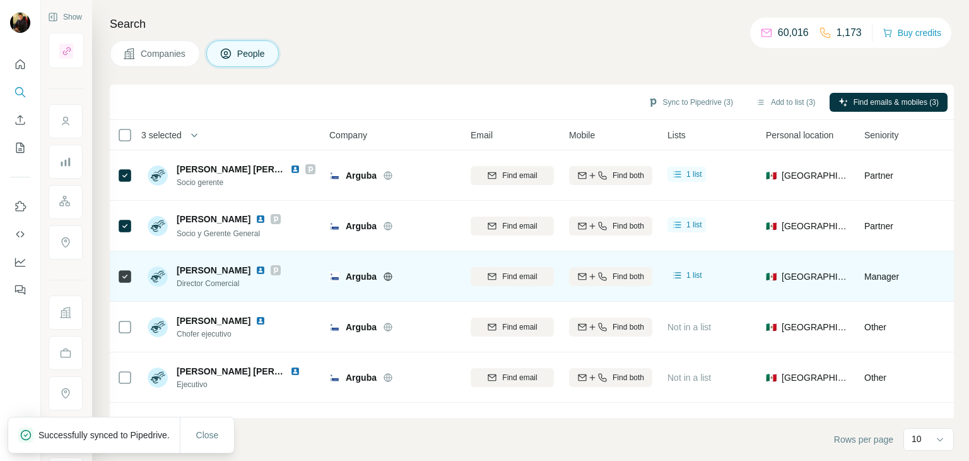
click at [256, 268] on img at bounding box center [261, 270] width 10 height 10
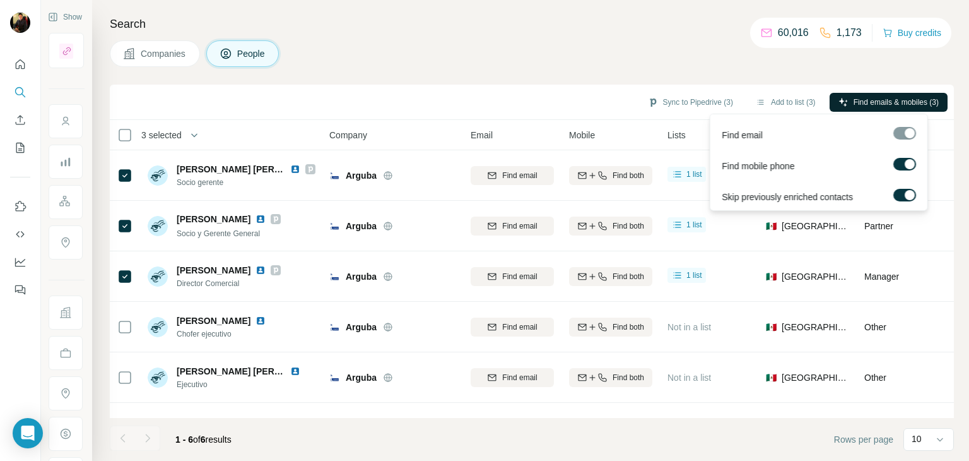
click at [857, 105] on span "Find emails & mobiles (3)" at bounding box center [896, 102] width 85 height 11
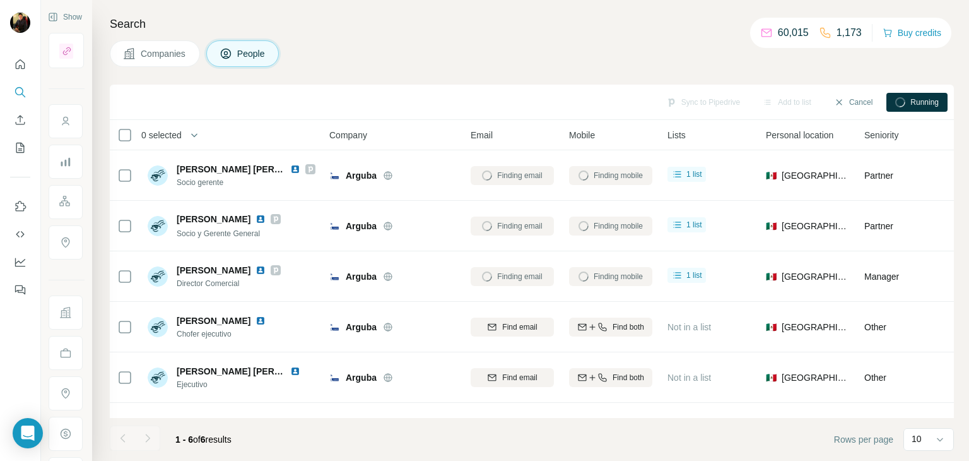
click at [146, 64] on button "Companies" at bounding box center [155, 53] width 90 height 27
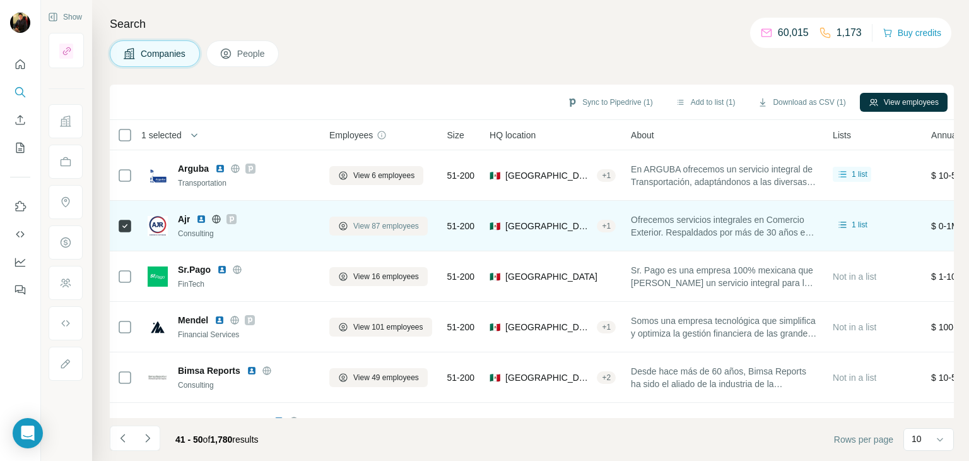
click at [370, 222] on span "View 87 employees" at bounding box center [386, 225] width 66 height 11
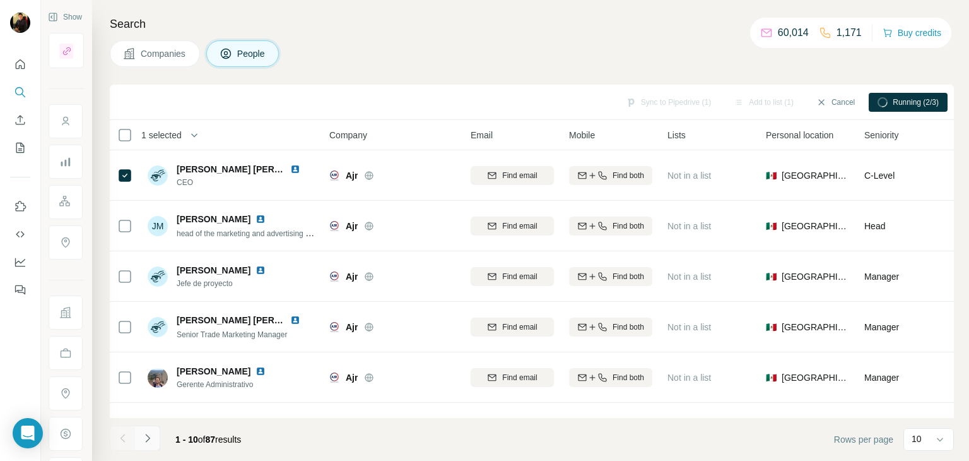
click at [148, 445] on button "Navigate to next page" at bounding box center [147, 437] width 25 height 25
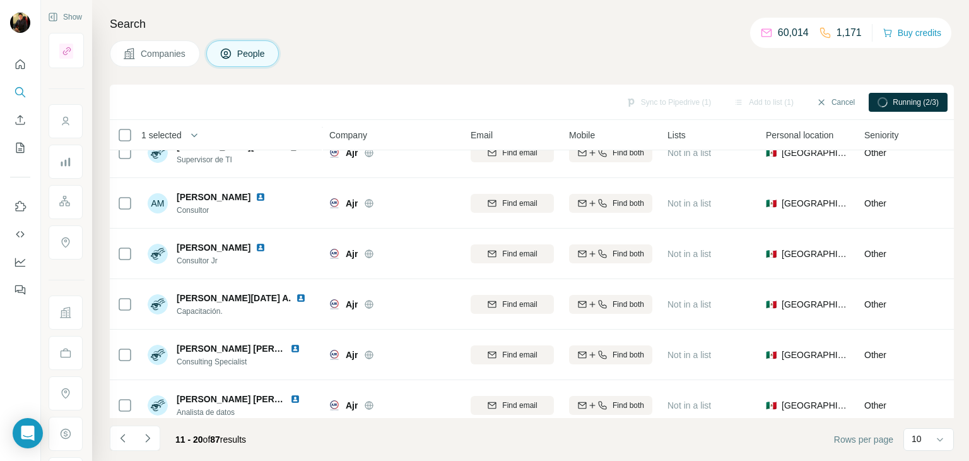
scroll to position [244, 0]
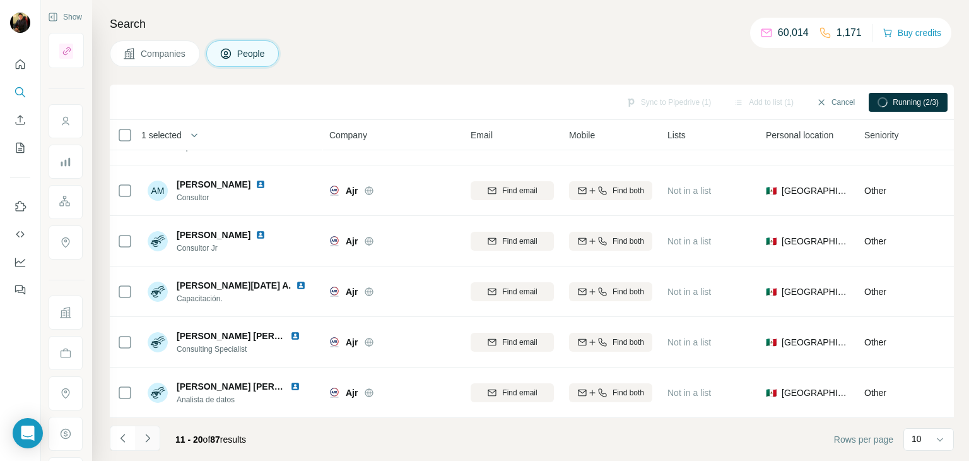
click at [157, 438] on button "Navigate to next page" at bounding box center [147, 437] width 25 height 25
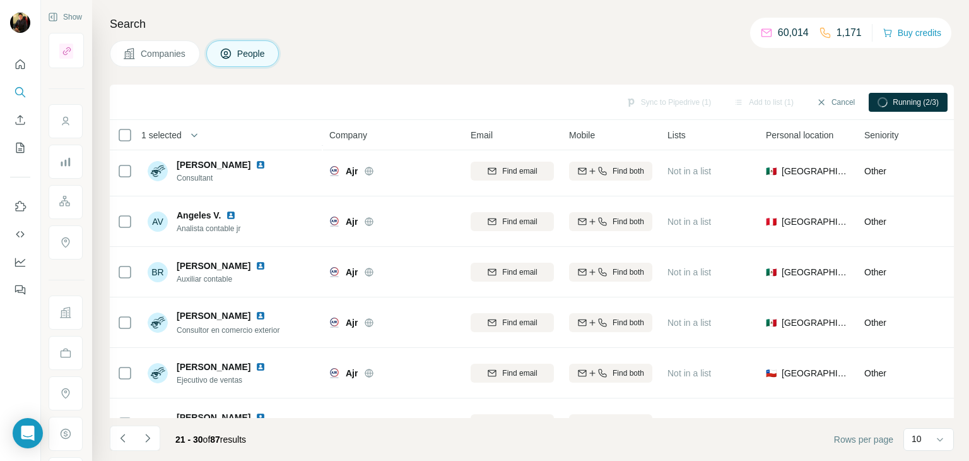
scroll to position [0, 0]
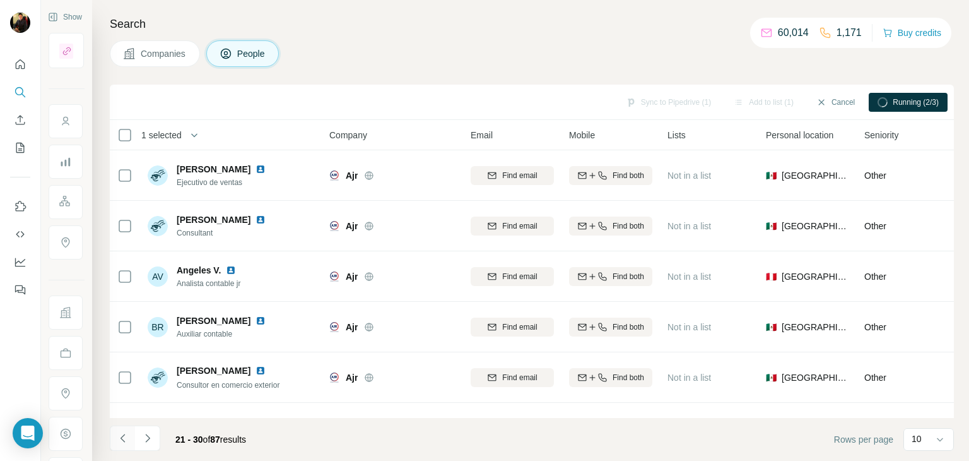
click at [117, 437] on icon "Navigate to previous page" at bounding box center [123, 438] width 13 height 13
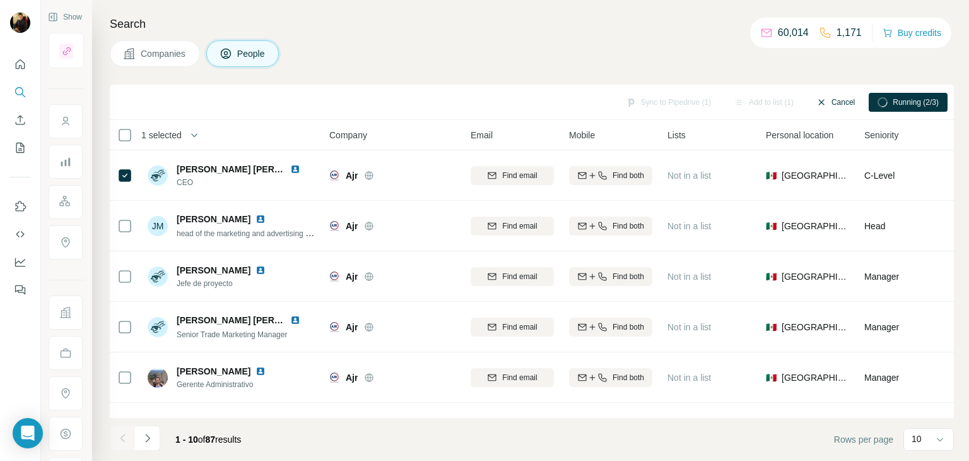
click at [831, 102] on button "Cancel" at bounding box center [836, 102] width 56 height 19
click at [553, 78] on div "Search Companies People Sync to Pipedrive (1) Add to list (1) Find emails & mob…" at bounding box center [530, 230] width 877 height 461
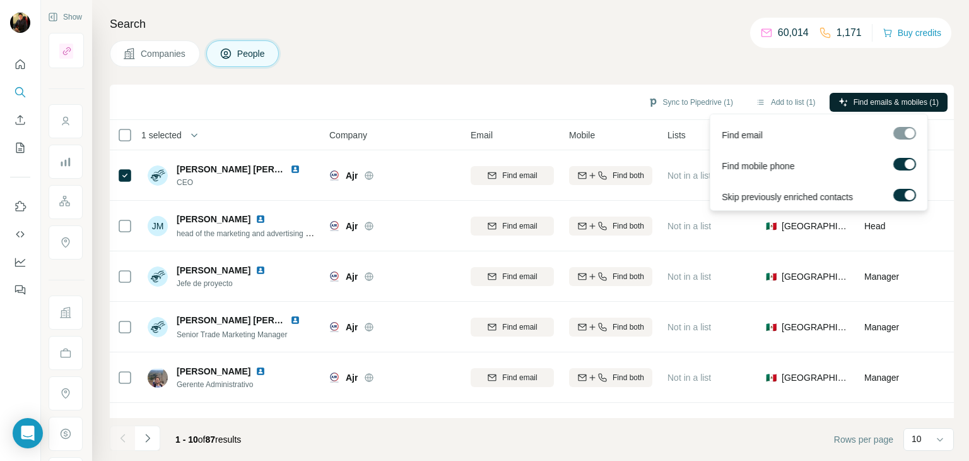
click at [913, 105] on span "Find emails & mobiles (1)" at bounding box center [896, 102] width 85 height 11
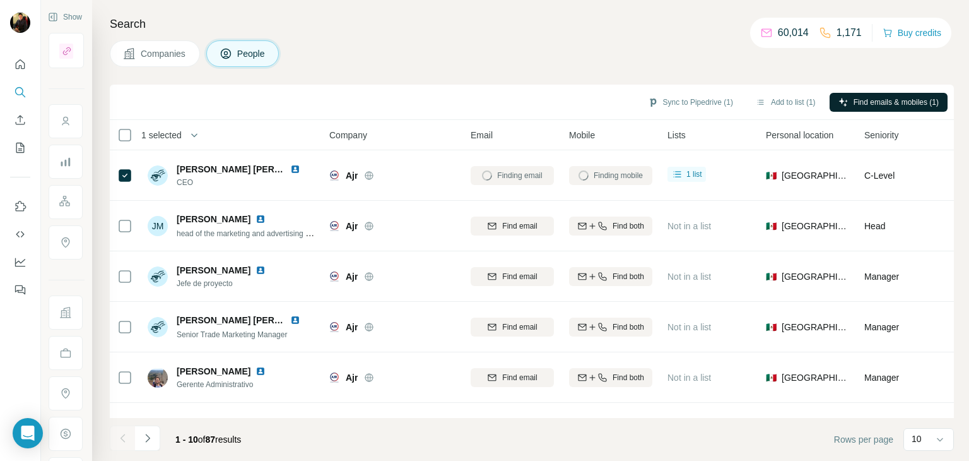
click at [518, 75] on div "Search Companies People Sync to Pipedrive (1) Add to list (1) Find emails & mob…" at bounding box center [530, 230] width 877 height 461
click at [170, 46] on button "Companies" at bounding box center [155, 53] width 90 height 27
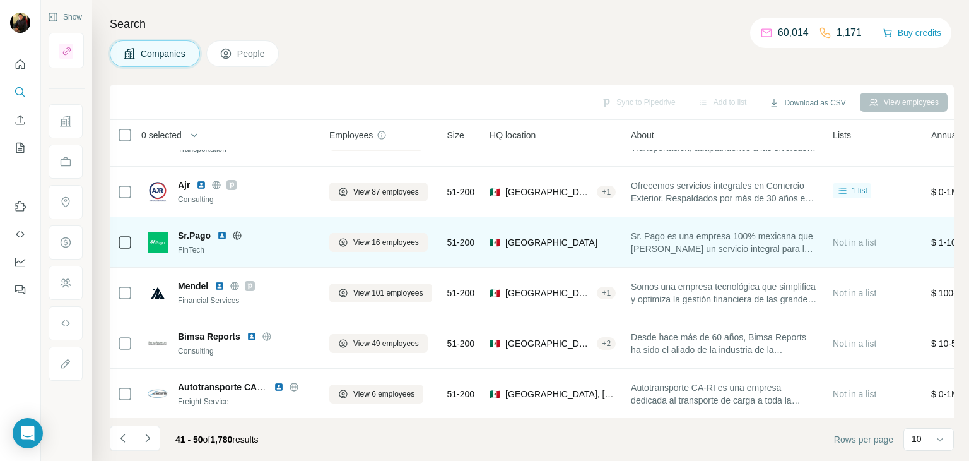
scroll to position [33, 0]
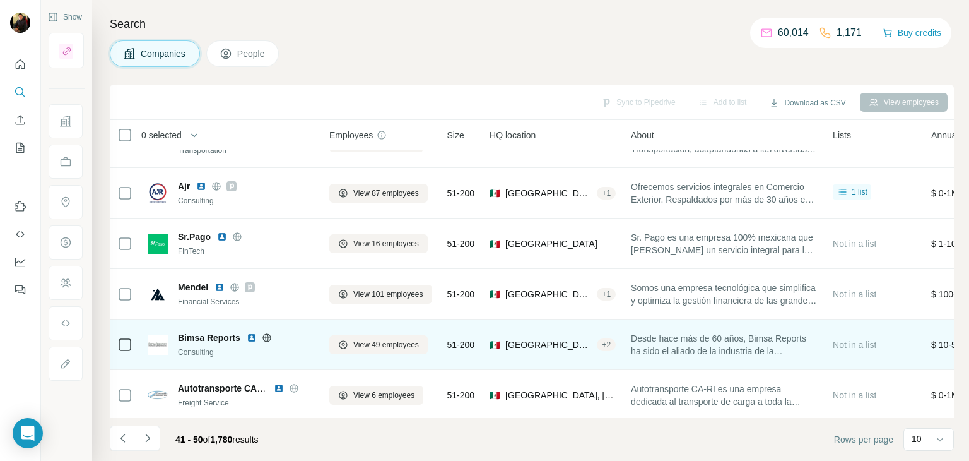
click at [250, 336] on img at bounding box center [252, 338] width 10 height 10
click at [266, 341] on icon at bounding box center [266, 337] width 3 height 8
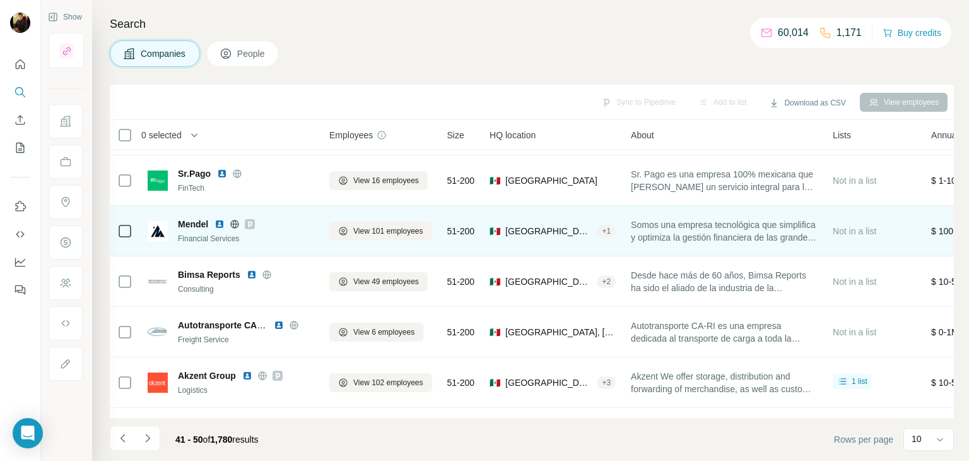
scroll to position [97, 0]
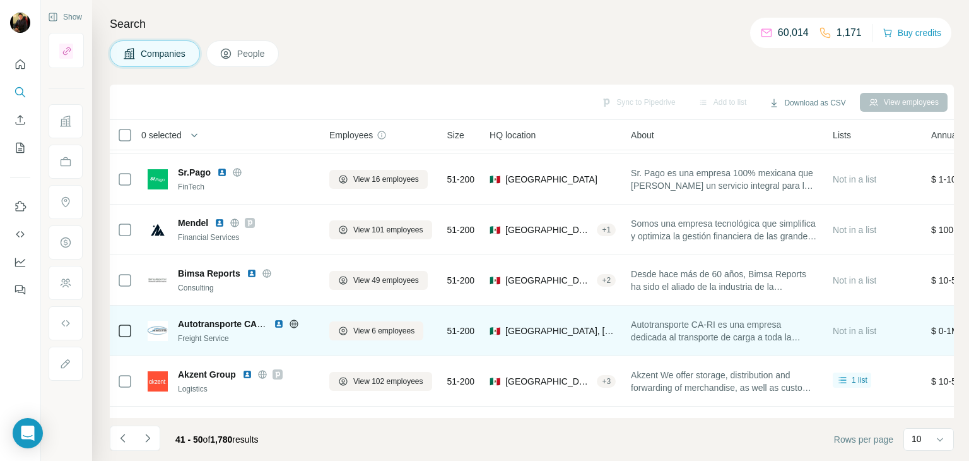
click at [303, 326] on div at bounding box center [294, 324] width 40 height 10
click at [298, 324] on icon at bounding box center [294, 324] width 10 height 10
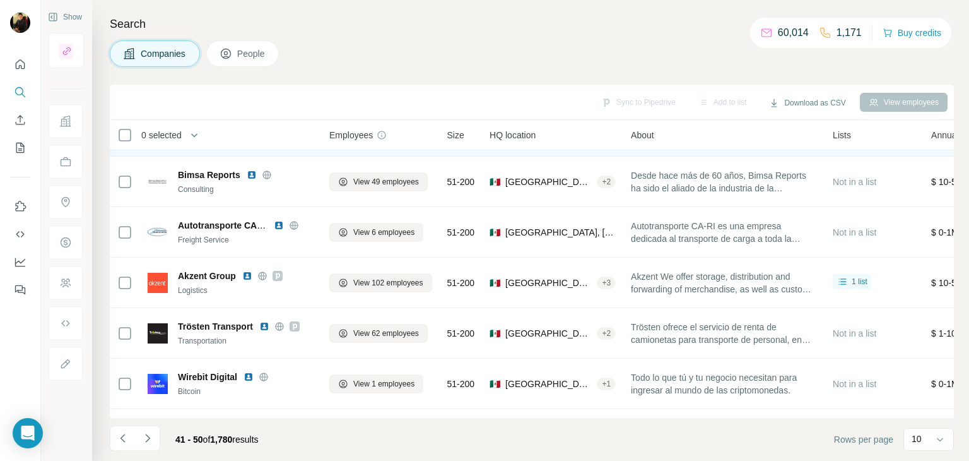
scroll to position [244, 0]
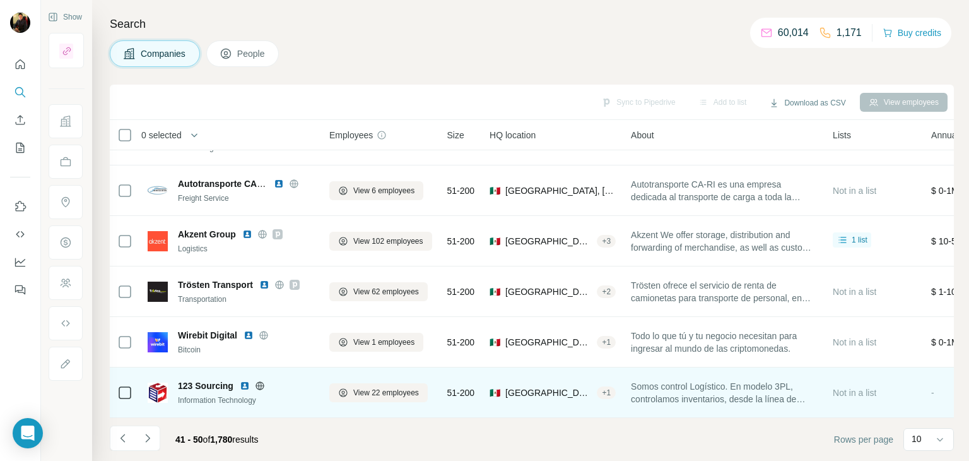
click at [258, 382] on icon at bounding box center [260, 385] width 10 height 10
click at [246, 380] on img at bounding box center [245, 385] width 10 height 10
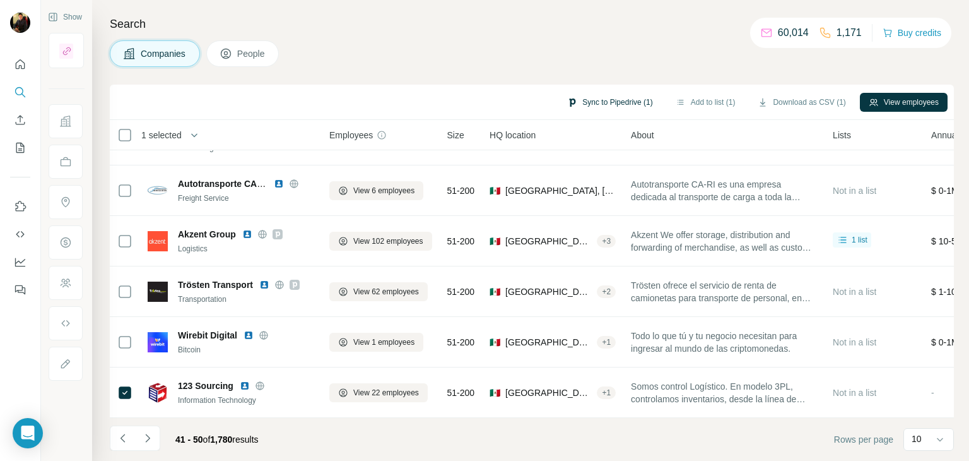
click at [639, 97] on button "Sync to Pipedrive (1)" at bounding box center [609, 102] width 103 height 19
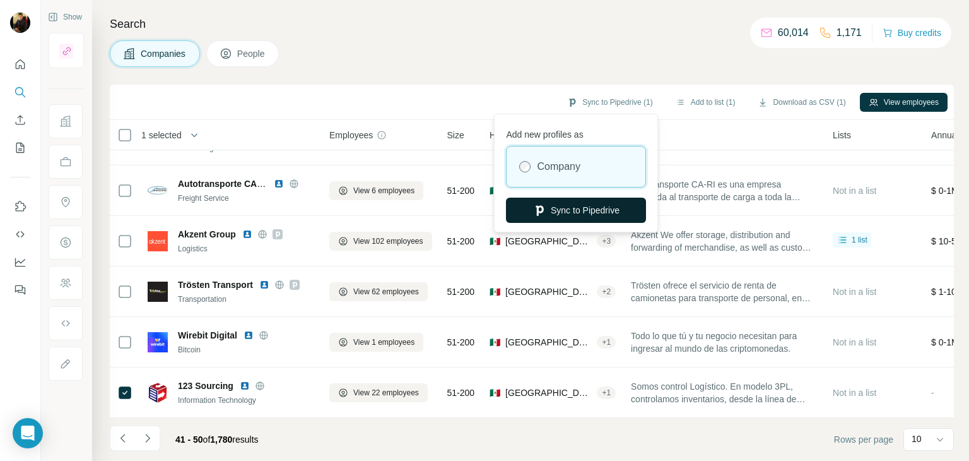
click at [568, 206] on button "Sync to Pipedrive" at bounding box center [576, 209] width 140 height 25
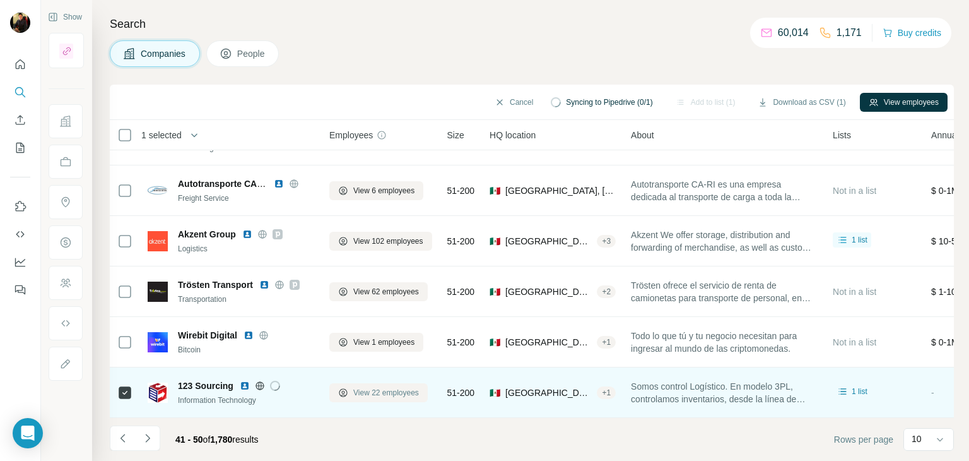
click at [379, 387] on span "View 22 employees" at bounding box center [386, 392] width 66 height 11
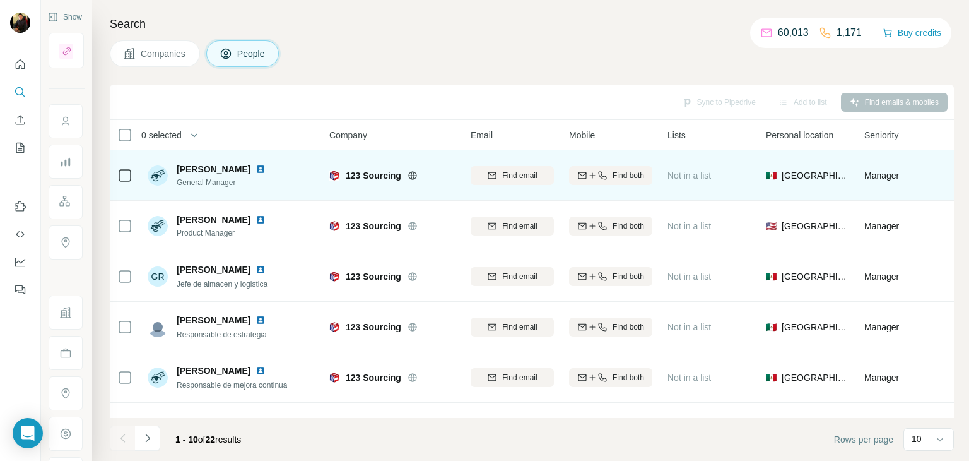
click at [266, 167] on img at bounding box center [261, 169] width 10 height 10
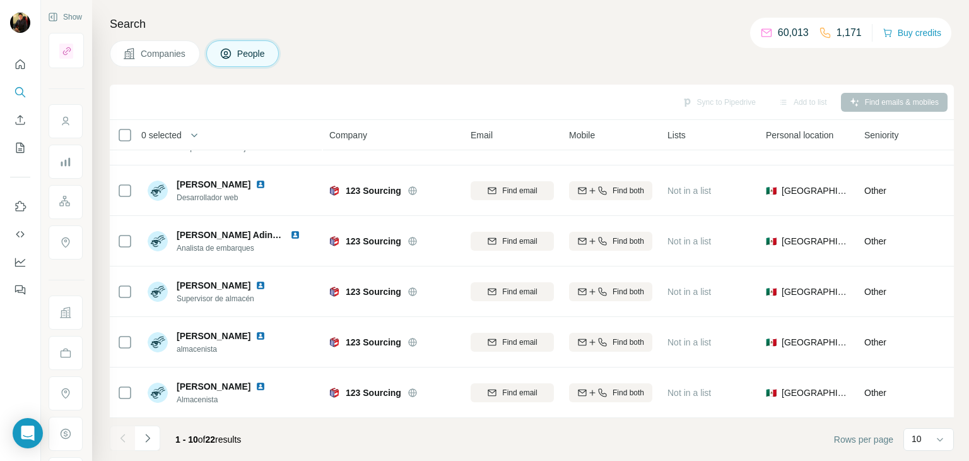
scroll to position [244, 0]
click at [148, 447] on button "Navigate to next page" at bounding box center [147, 437] width 25 height 25
click at [151, 438] on icon "Navigate to next page" at bounding box center [147, 438] width 13 height 13
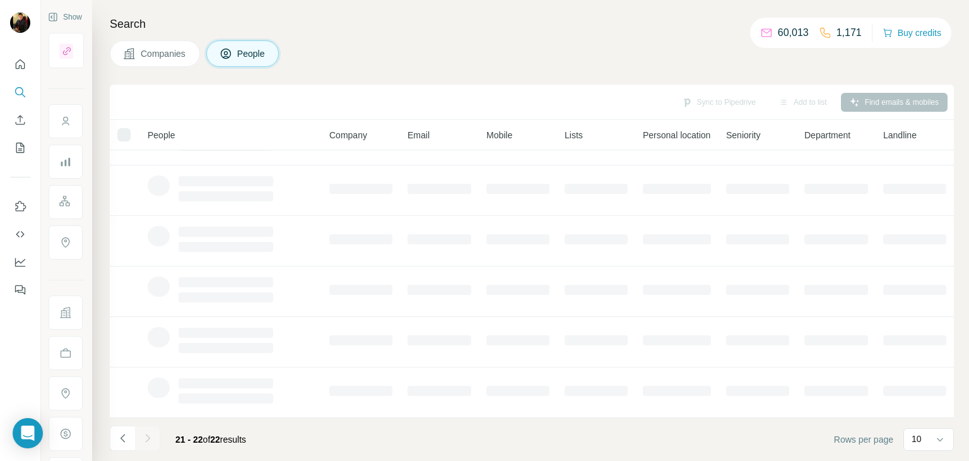
scroll to position [0, 0]
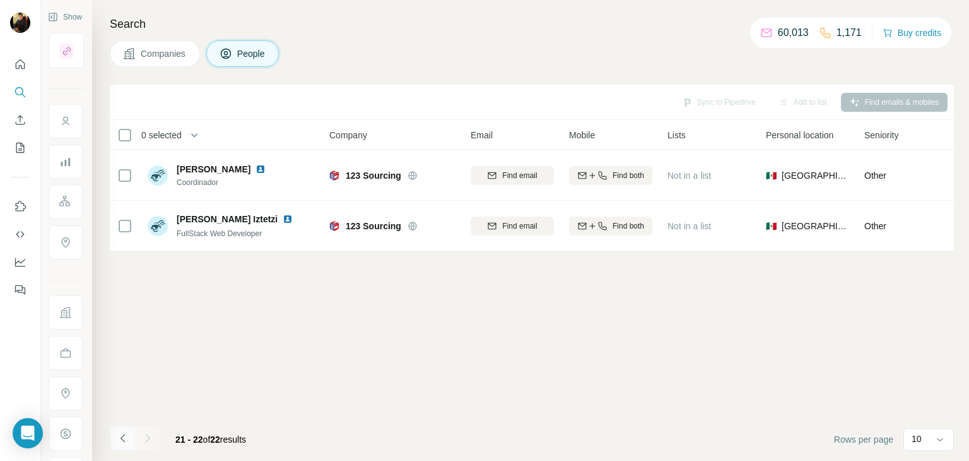
click at [119, 442] on icon "Navigate to previous page" at bounding box center [123, 438] width 13 height 13
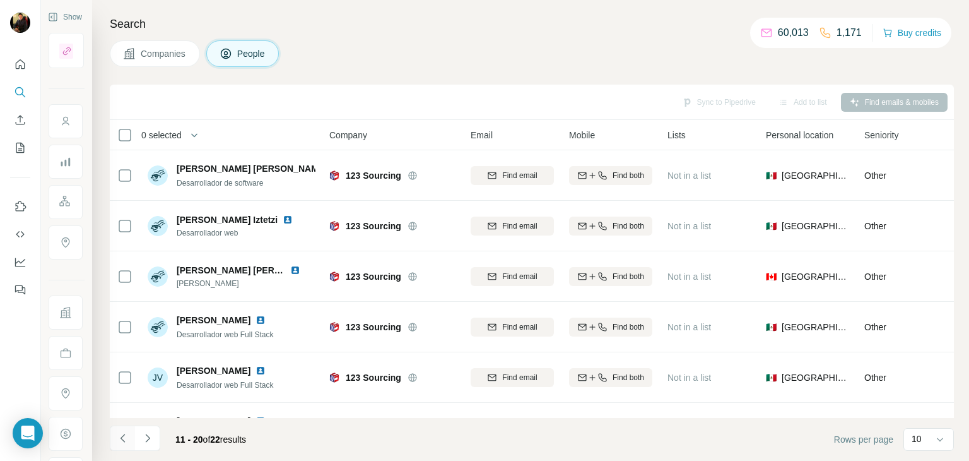
click at [119, 442] on icon "Navigate to previous page" at bounding box center [123, 438] width 13 height 13
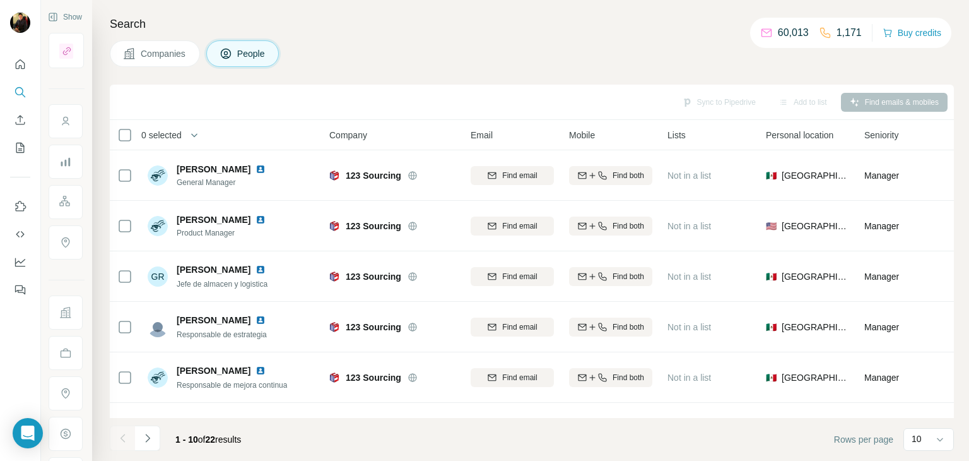
click at [119, 442] on div at bounding box center [122, 437] width 25 height 25
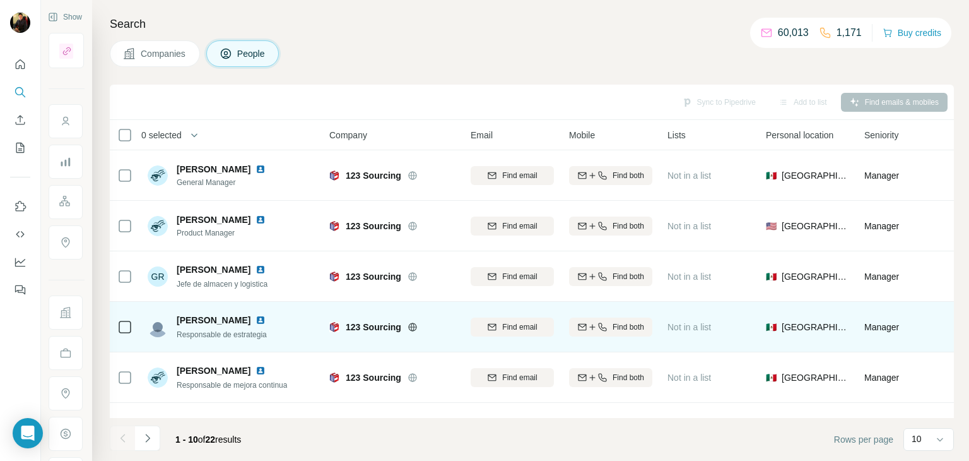
click at [257, 316] on img at bounding box center [261, 320] width 10 height 10
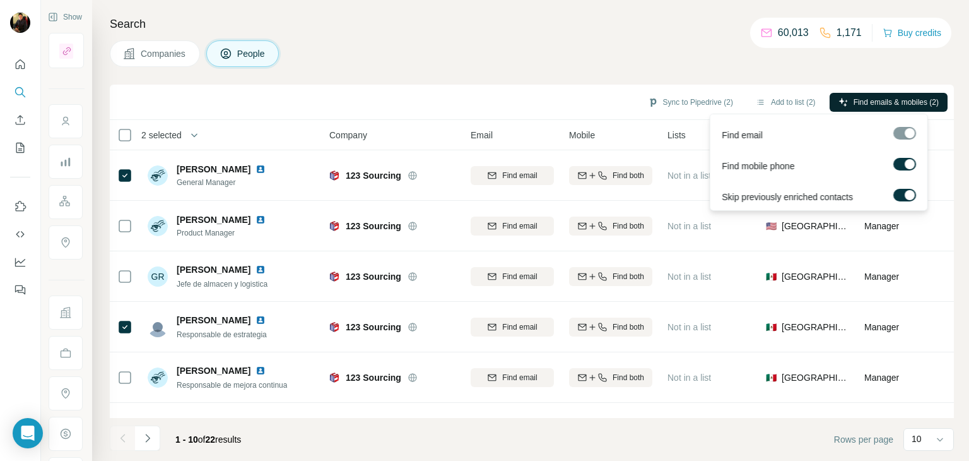
click at [900, 97] on span "Find emails & mobiles (2)" at bounding box center [896, 102] width 85 height 11
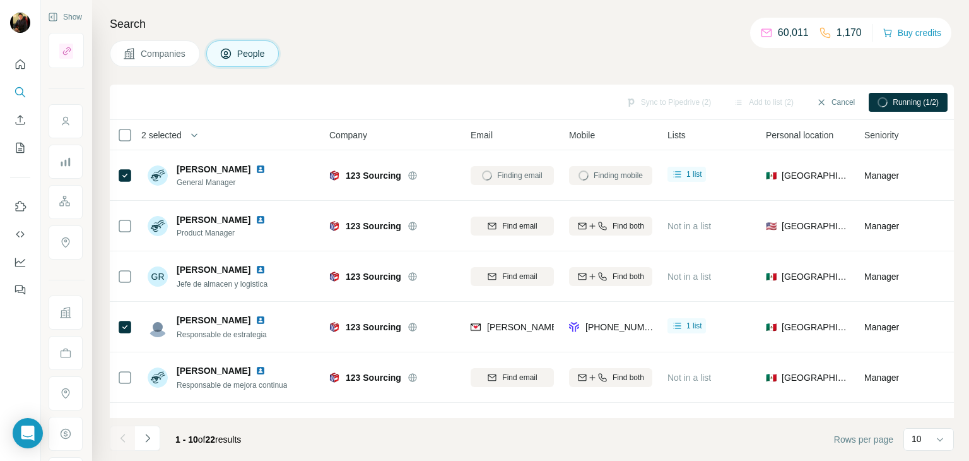
click at [168, 63] on button "Companies" at bounding box center [155, 53] width 90 height 27
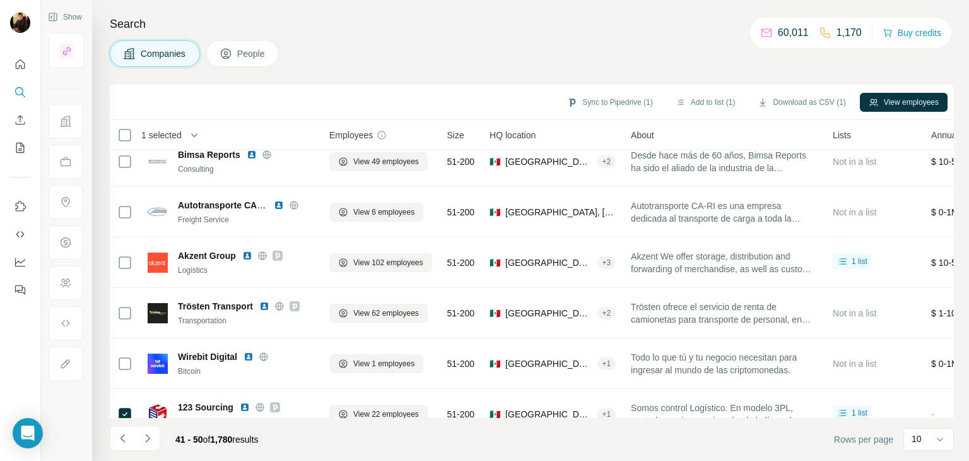
scroll to position [244, 0]
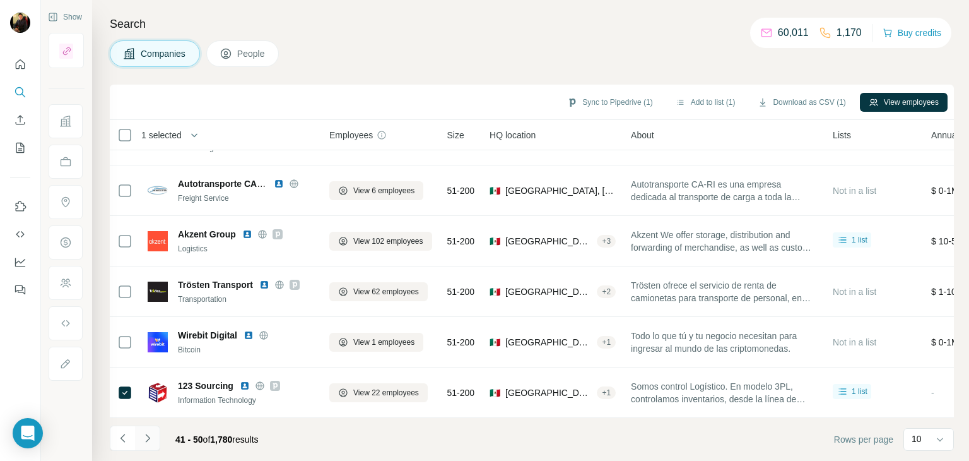
click at [153, 432] on icon "Navigate to next page" at bounding box center [147, 438] width 13 height 13
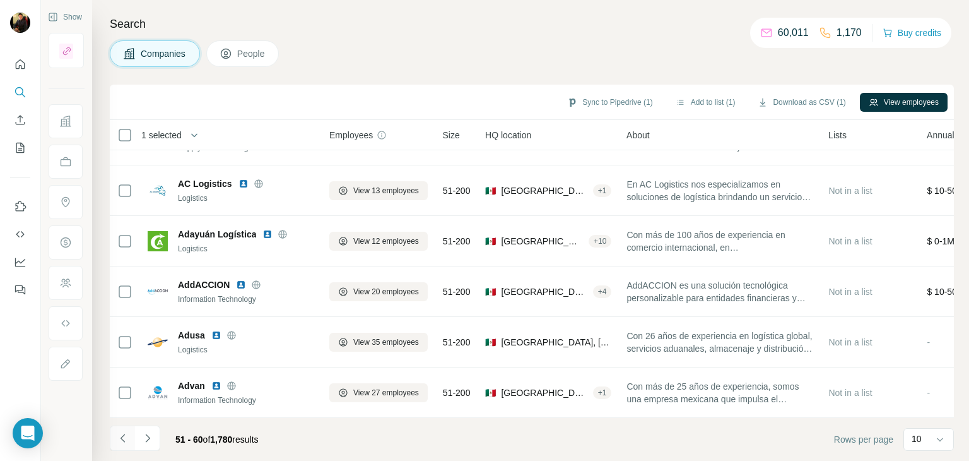
click at [129, 439] on button "Navigate to previous page" at bounding box center [122, 437] width 25 height 25
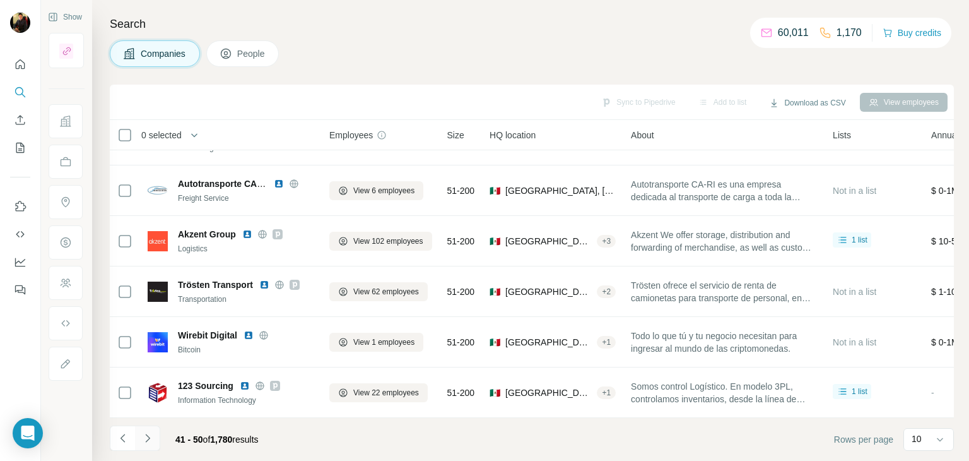
click at [149, 444] on icon "Navigate to next page" at bounding box center [147, 438] width 13 height 13
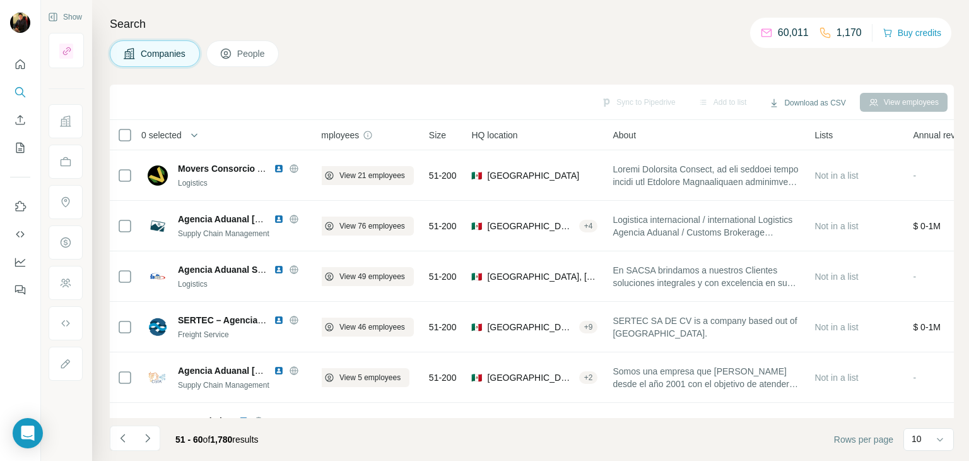
scroll to position [0, 22]
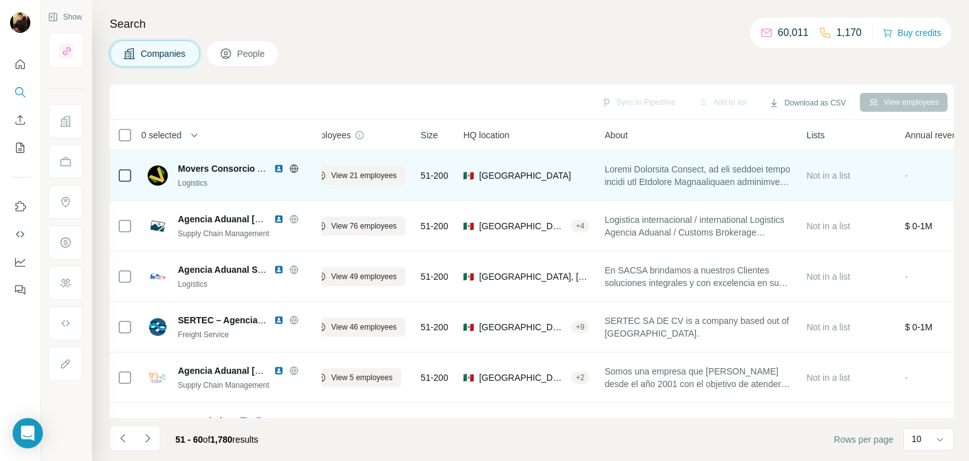
click at [294, 167] on icon at bounding box center [294, 168] width 10 height 10
click at [378, 173] on span "View 21 employees" at bounding box center [364, 175] width 66 height 11
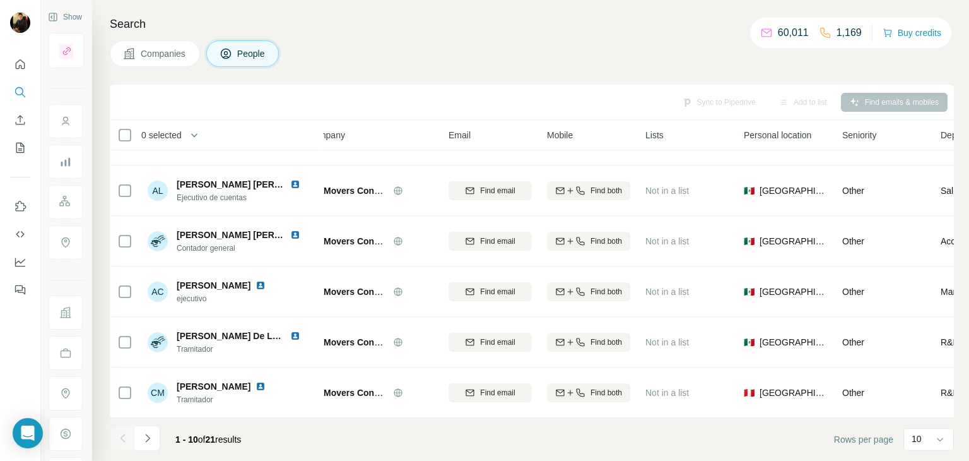
scroll to position [0, 22]
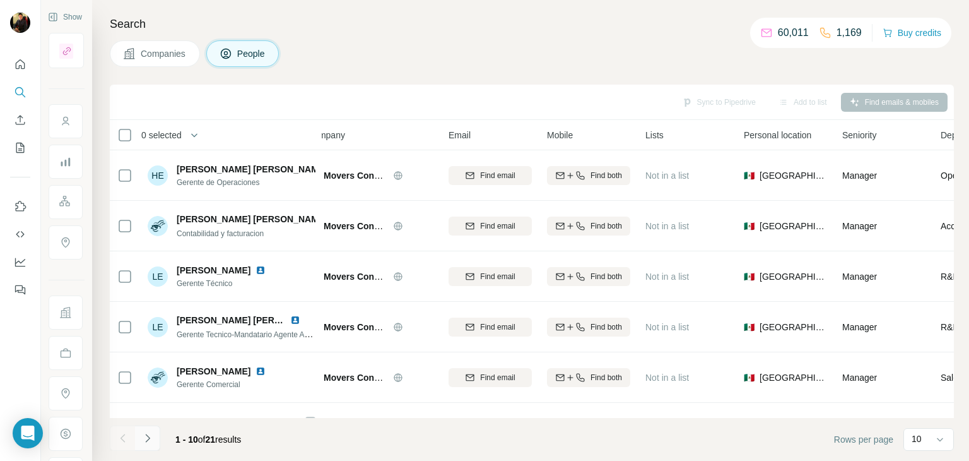
click at [151, 433] on icon "Navigate to next page" at bounding box center [147, 438] width 13 height 13
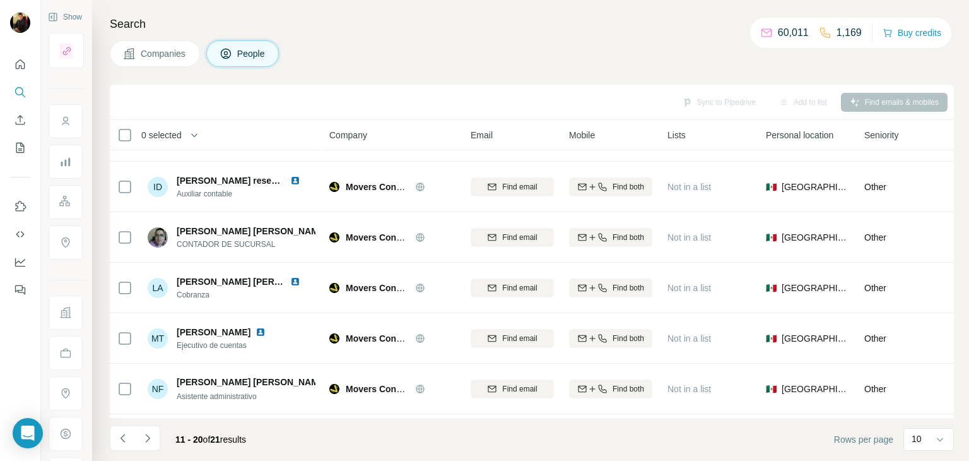
scroll to position [244, 0]
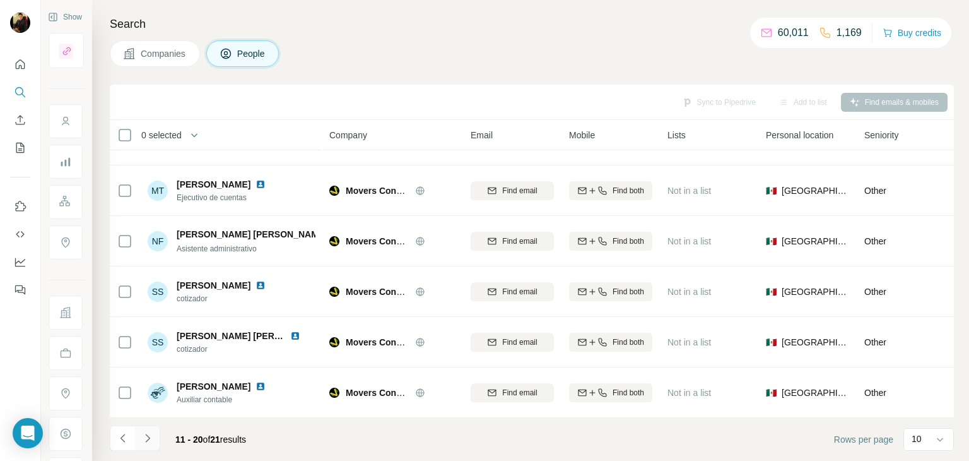
click at [149, 432] on icon "Navigate to next page" at bounding box center [147, 438] width 13 height 13
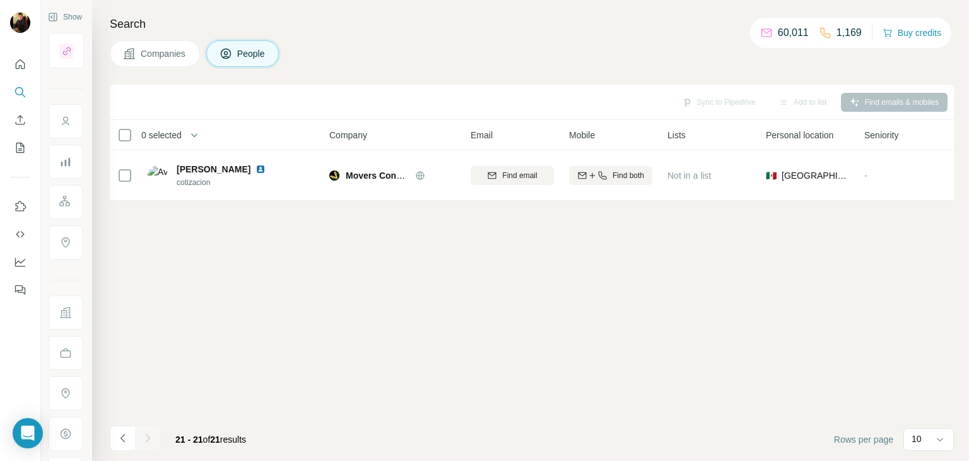
scroll to position [0, 0]
click at [119, 436] on icon "Navigate to previous page" at bounding box center [123, 438] width 13 height 13
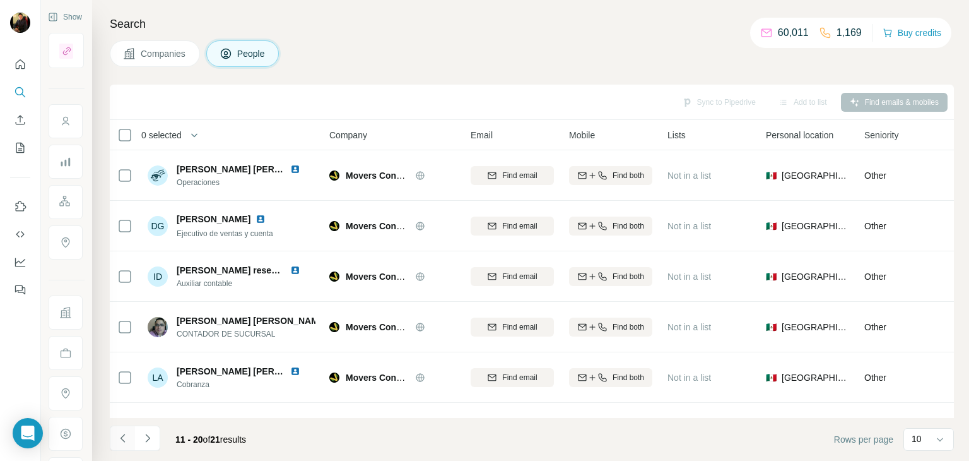
click at [119, 436] on icon "Navigate to previous page" at bounding box center [123, 438] width 13 height 13
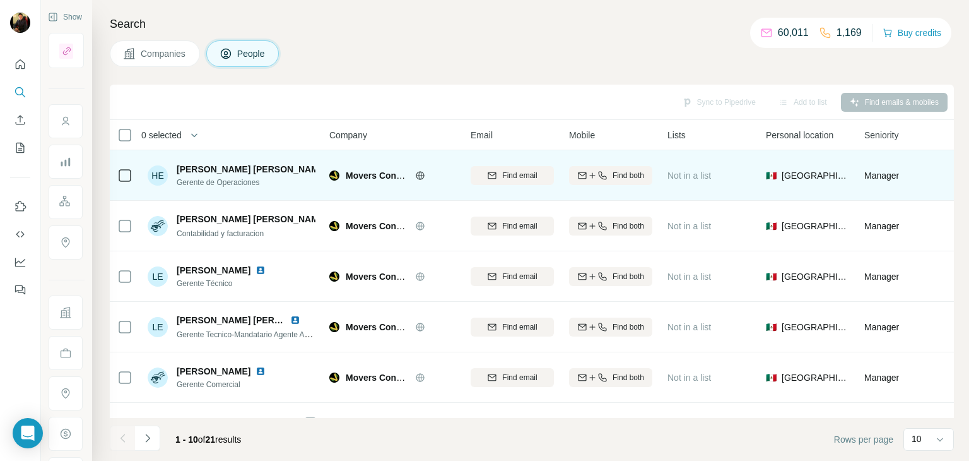
click at [333, 168] on img at bounding box center [338, 169] width 10 height 10
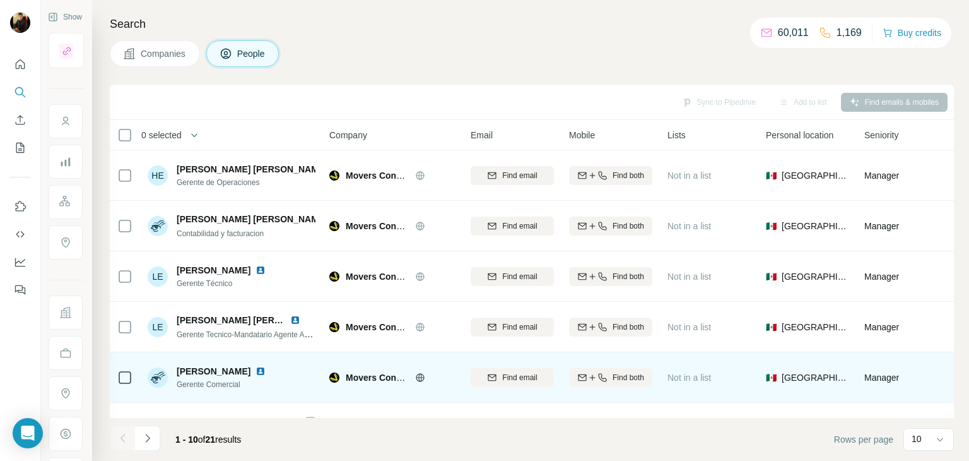
scroll to position [15, 0]
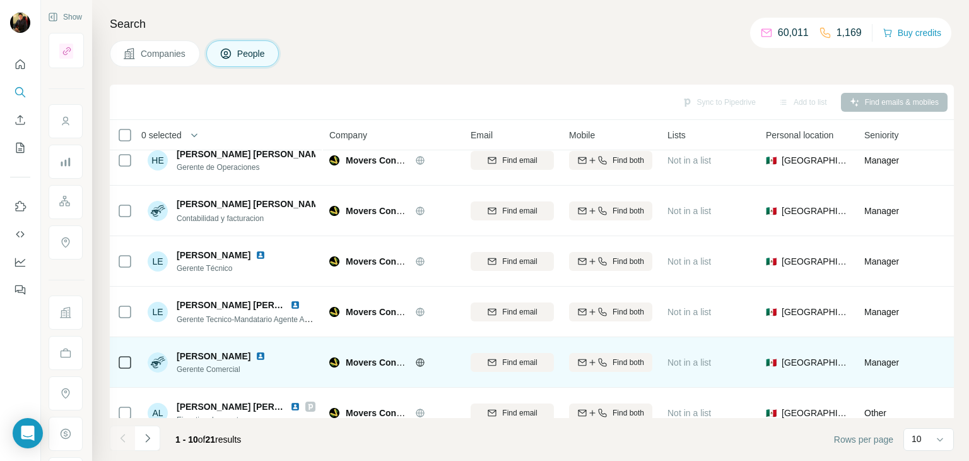
click at [266, 354] on img at bounding box center [261, 356] width 10 height 10
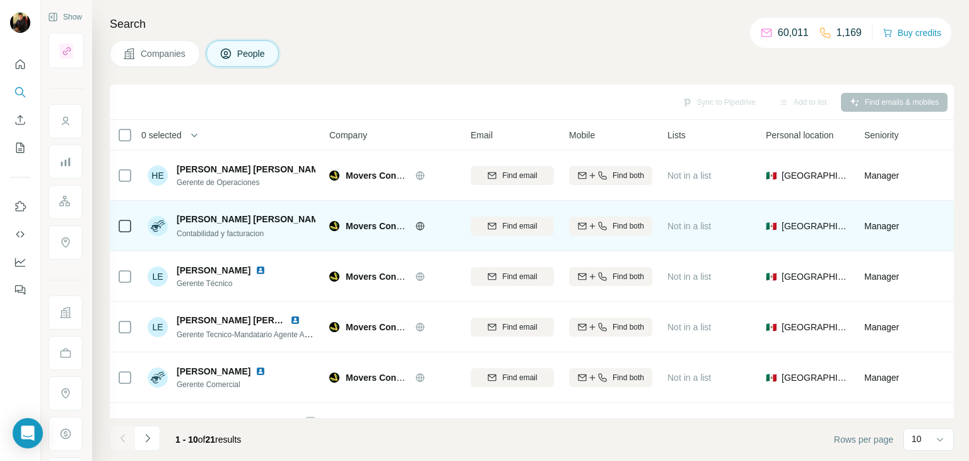
scroll to position [0, 0]
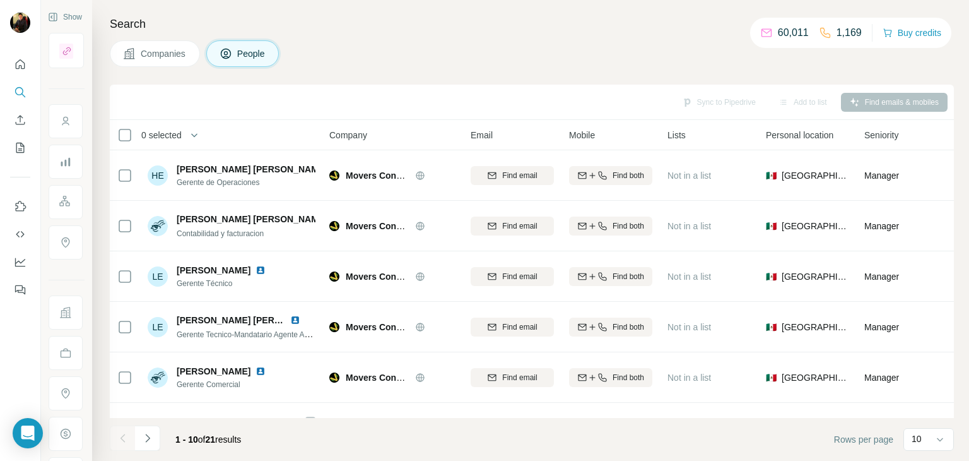
click at [168, 56] on span "Companies" at bounding box center [164, 53] width 46 height 13
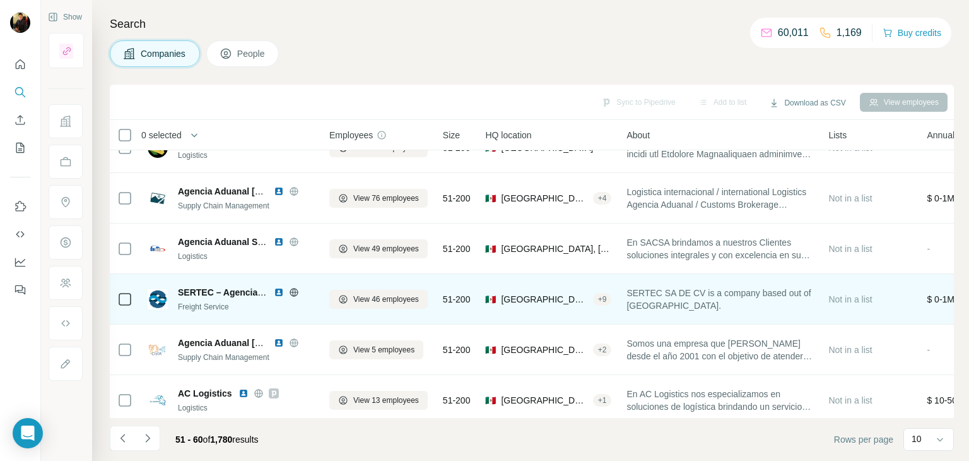
scroll to position [28, 0]
click at [295, 291] on icon at bounding box center [294, 292] width 10 height 10
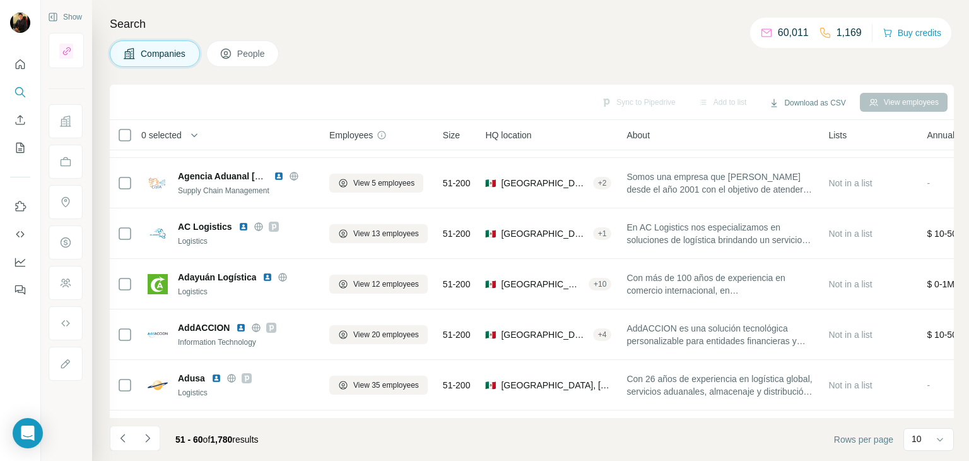
scroll to position [197, 0]
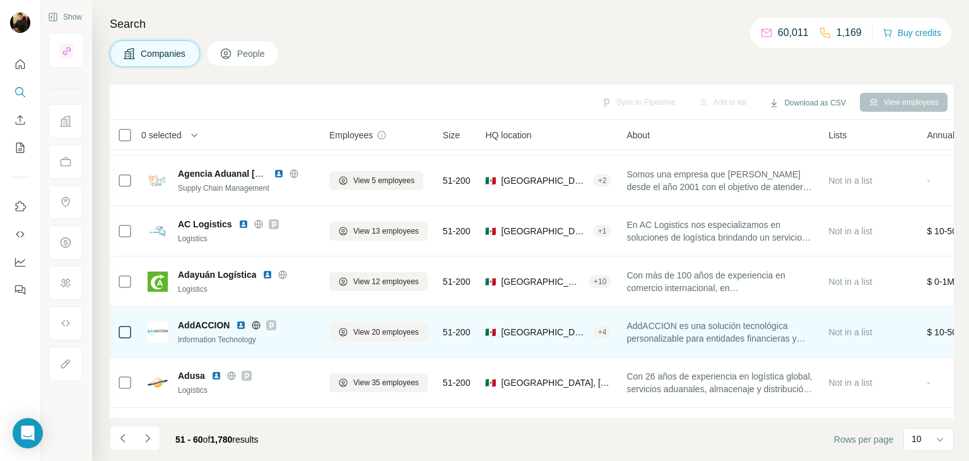
click at [253, 327] on icon at bounding box center [256, 325] width 10 height 10
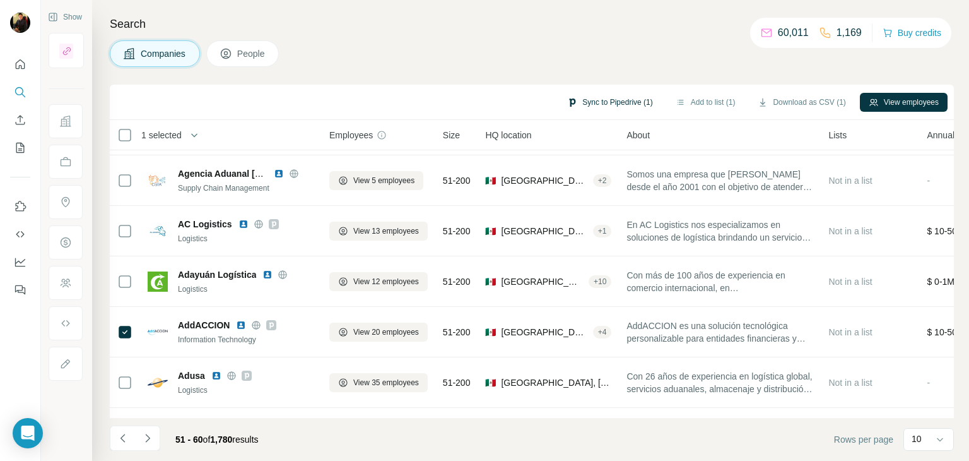
click at [613, 100] on button "Sync to Pipedrive (1)" at bounding box center [609, 102] width 103 height 19
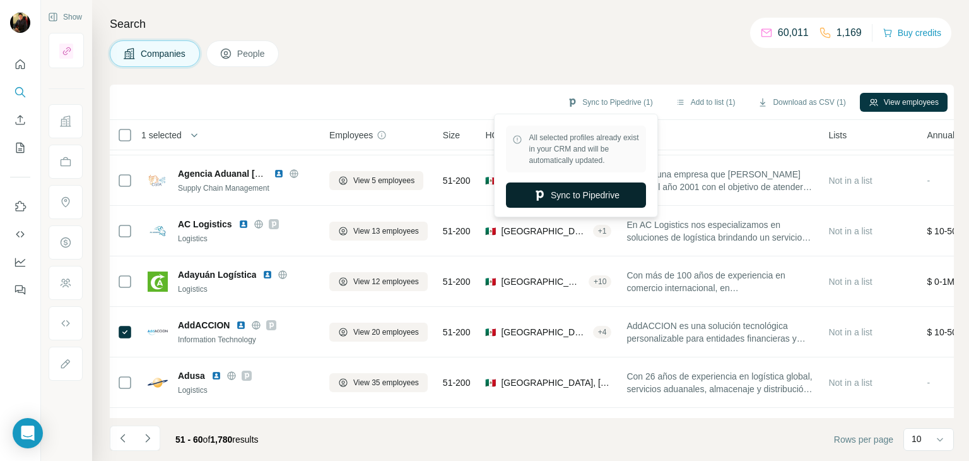
click at [543, 186] on button "Sync to Pipedrive" at bounding box center [576, 194] width 140 height 25
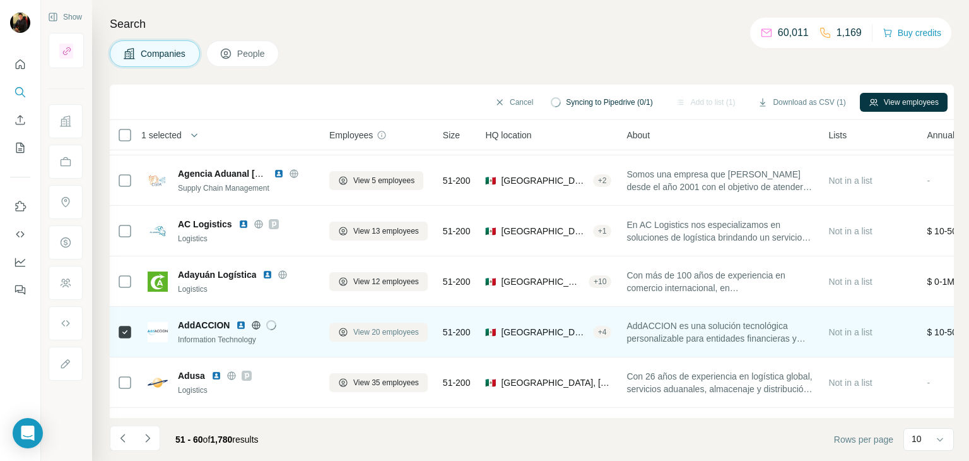
click at [354, 334] on span "View 20 employees" at bounding box center [386, 331] width 66 height 11
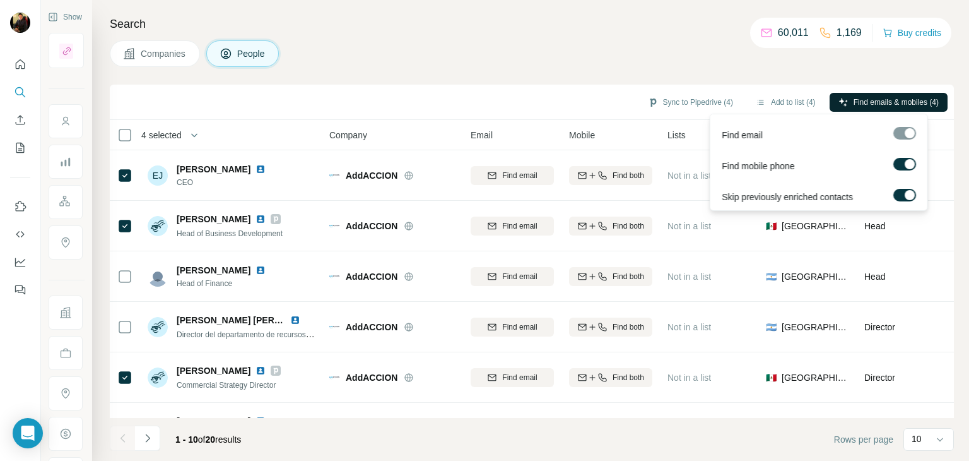
click at [854, 97] on span "Find emails & mobiles (4)" at bounding box center [896, 102] width 85 height 11
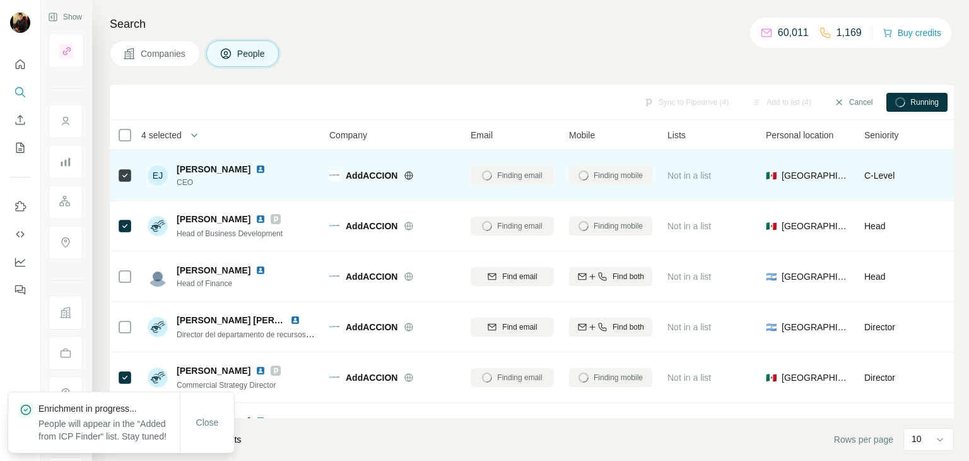
click at [266, 170] on img at bounding box center [261, 169] width 10 height 10
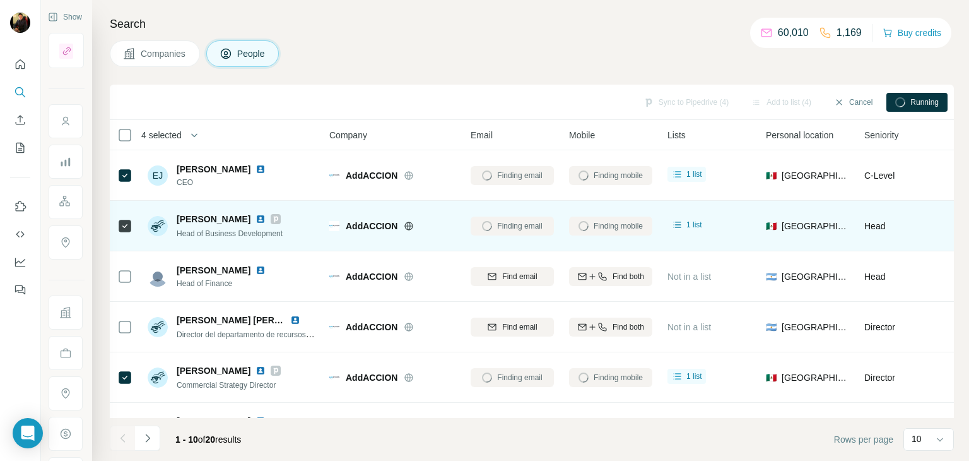
click at [256, 219] on img at bounding box center [261, 219] width 10 height 10
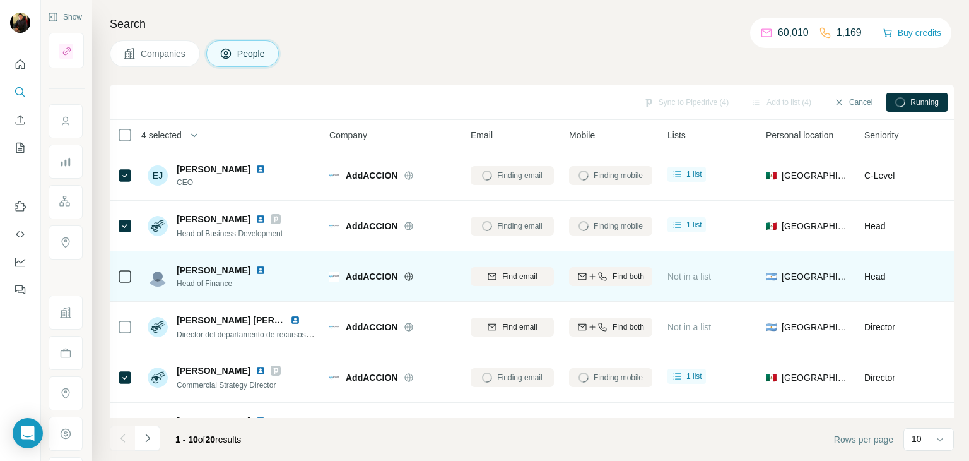
scroll to position [28, 0]
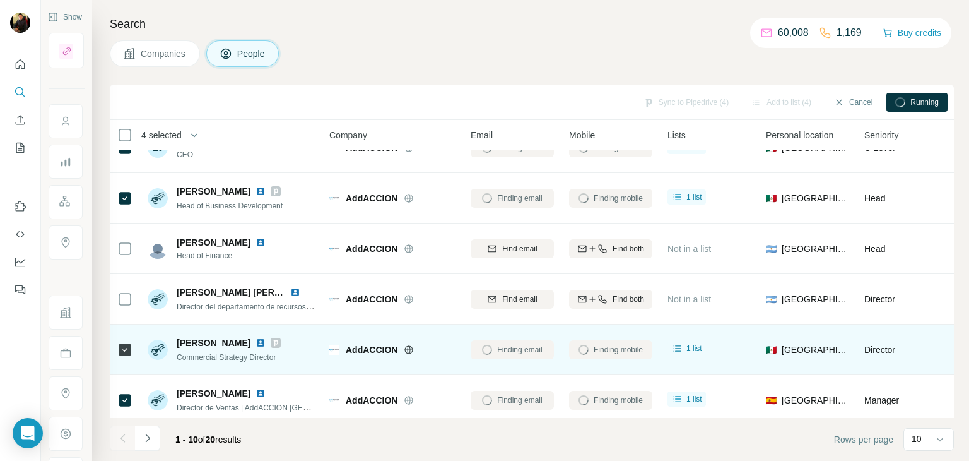
click at [256, 341] on img at bounding box center [261, 343] width 10 height 10
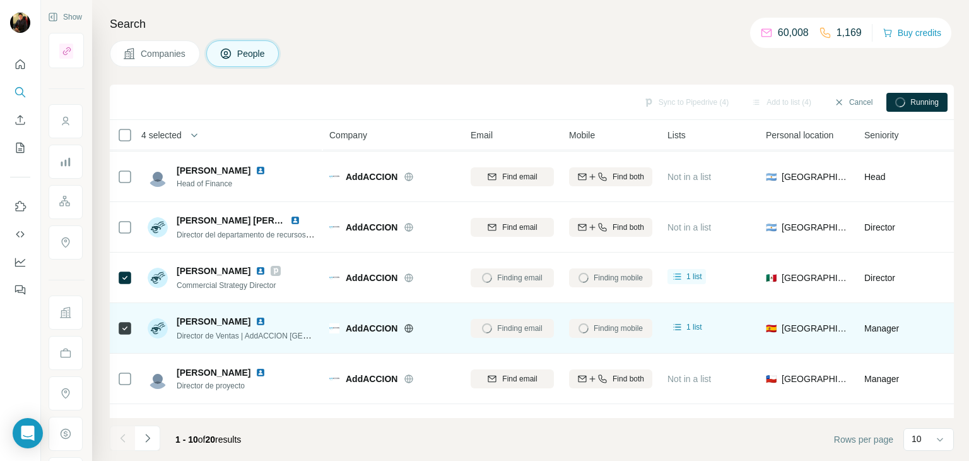
scroll to position [100, 0]
click at [256, 317] on img at bounding box center [261, 320] width 10 height 10
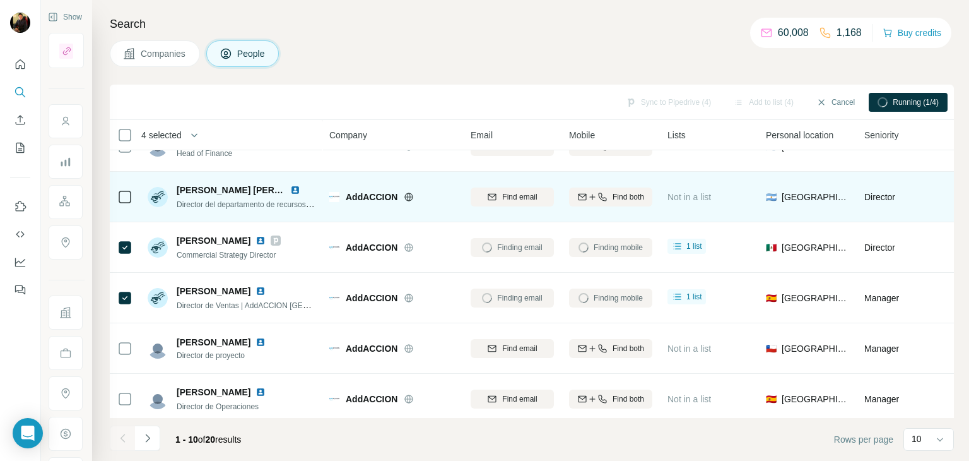
scroll to position [0, 0]
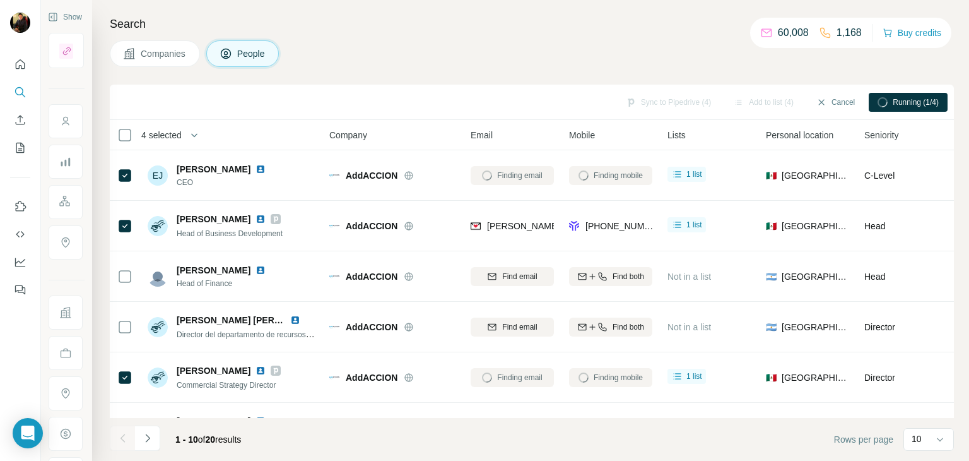
click at [168, 54] on span "Companies" at bounding box center [164, 53] width 46 height 13
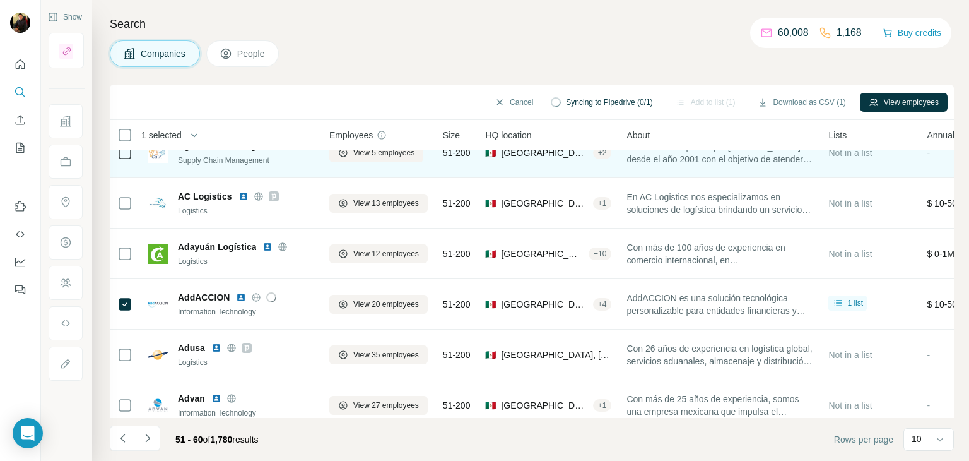
scroll to position [242, 0]
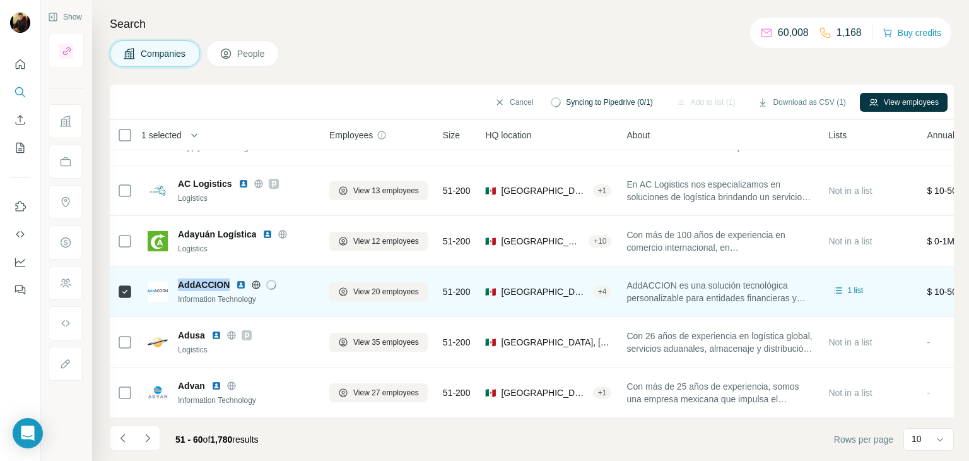
drag, startPoint x: 232, startPoint y: 276, endPoint x: 179, endPoint y: 278, distance: 53.1
click at [179, 278] on div "AddACCION" at bounding box center [246, 284] width 136 height 13
copy span "AddACCION"
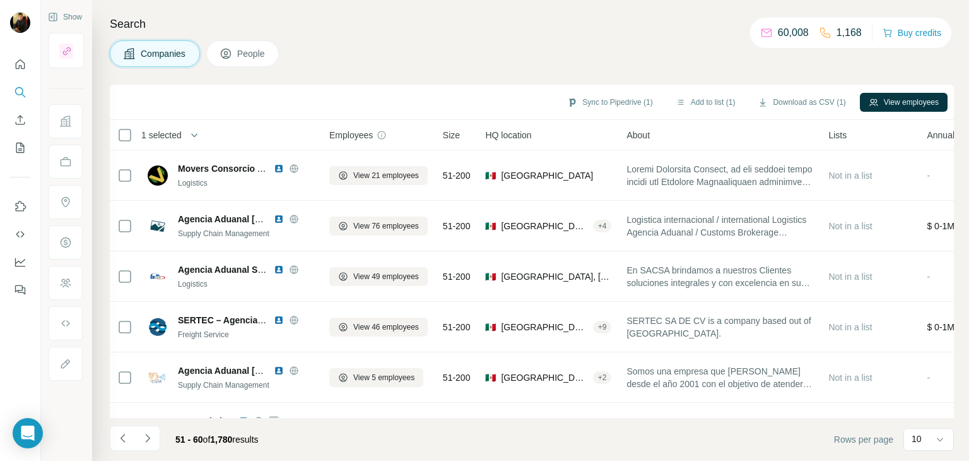
click at [250, 45] on button "People" at bounding box center [242, 53] width 73 height 27
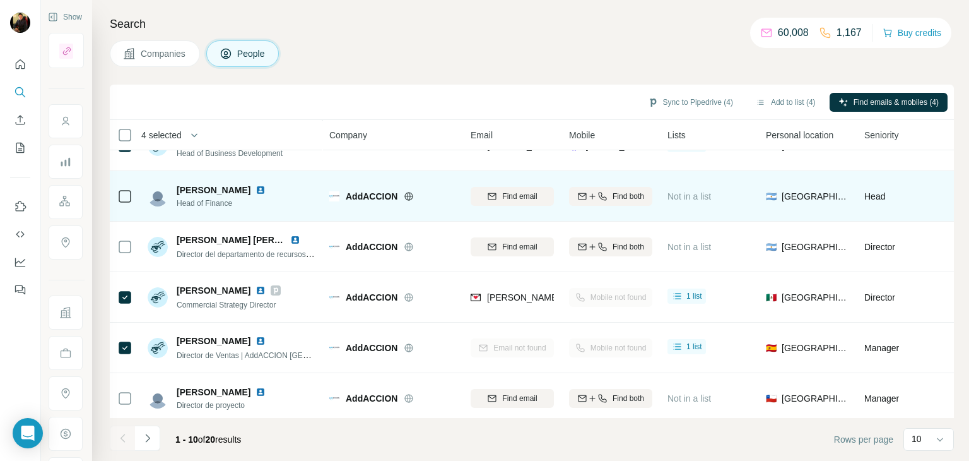
scroll to position [118, 0]
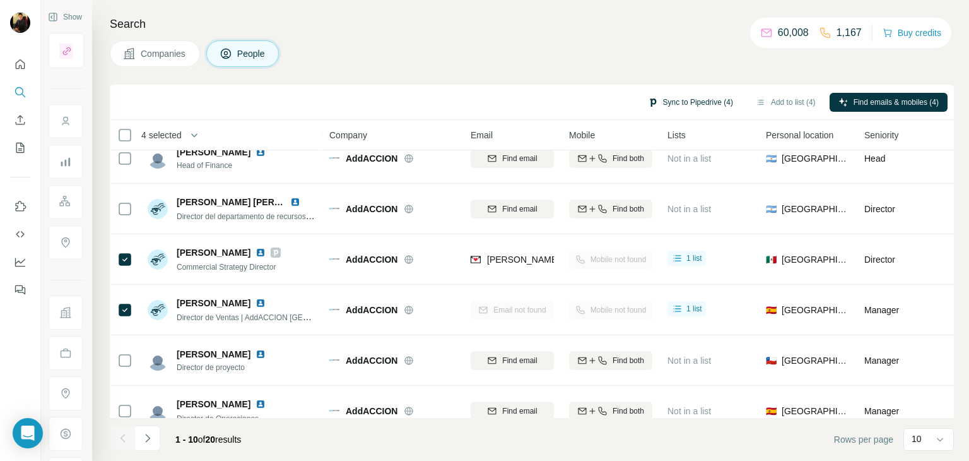
click at [688, 97] on button "Sync to Pipedrive (4)" at bounding box center [690, 102] width 103 height 19
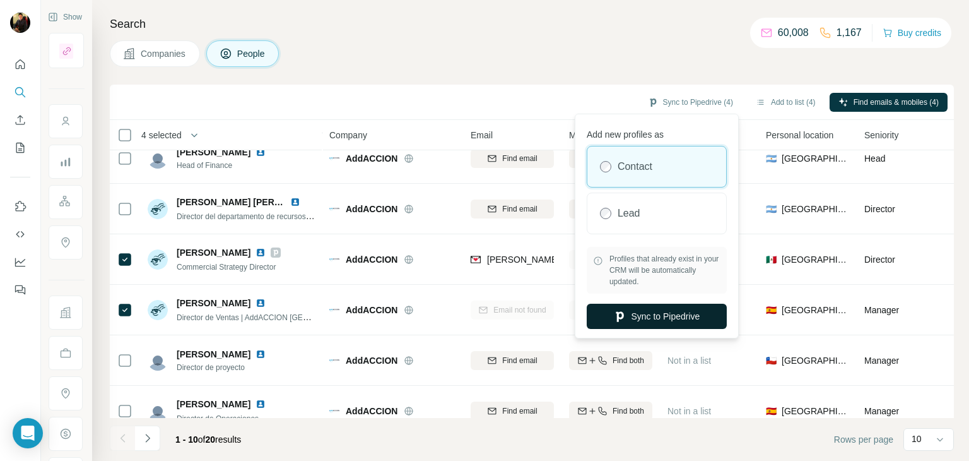
click at [626, 309] on button "Sync to Pipedrive" at bounding box center [657, 315] width 140 height 25
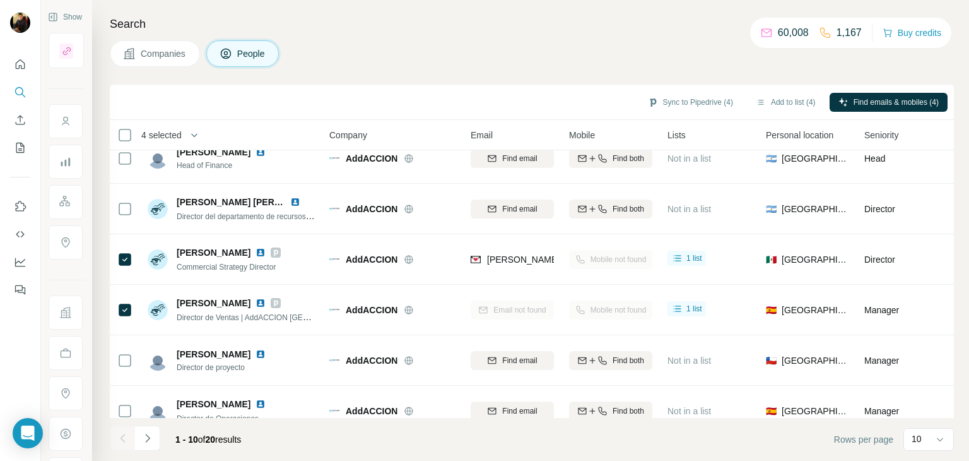
click at [174, 57] on span "Companies" at bounding box center [164, 53] width 46 height 13
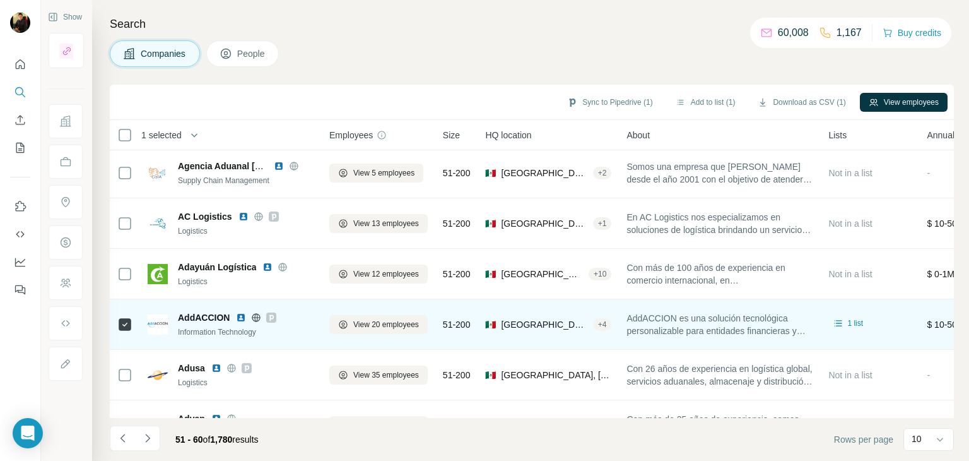
scroll to position [206, 0]
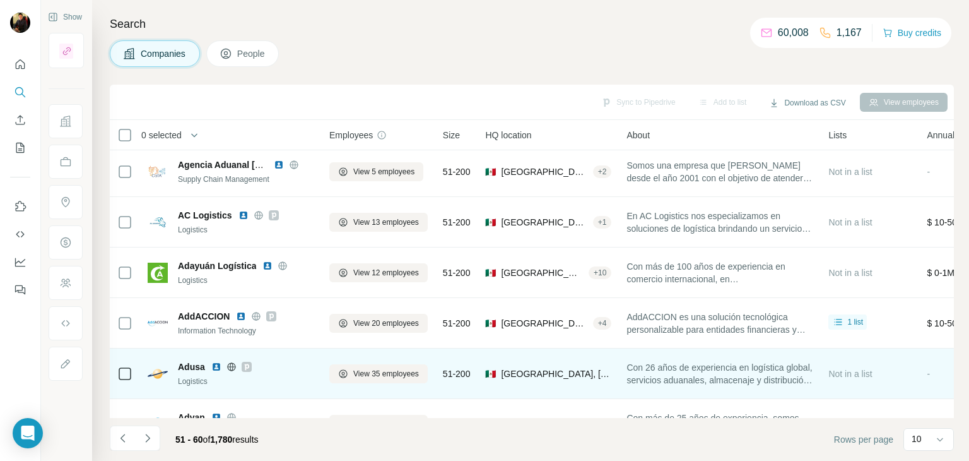
click at [230, 367] on icon at bounding box center [231, 366] width 3 height 8
drag, startPoint x: 207, startPoint y: 364, endPoint x: 177, endPoint y: 365, distance: 30.3
click at [177, 365] on div "Adusa Logistics" at bounding box center [231, 373] width 167 height 27
copy span "Adusa"
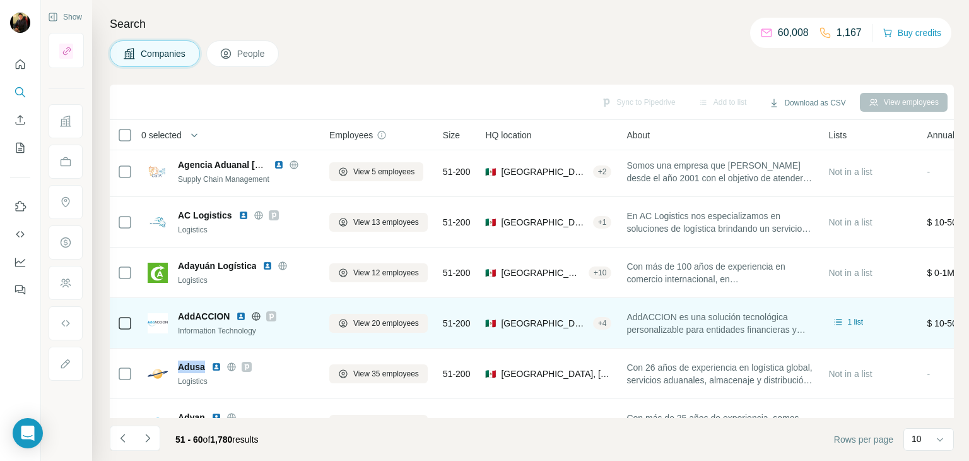
scroll to position [244, 0]
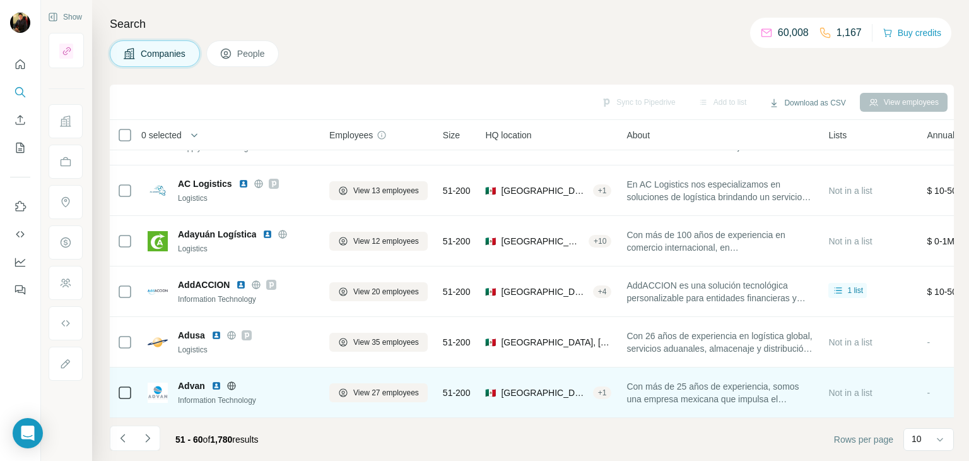
click at [228, 381] on icon at bounding box center [231, 385] width 8 height 8
click at [192, 379] on span "Advan" at bounding box center [191, 385] width 27 height 13
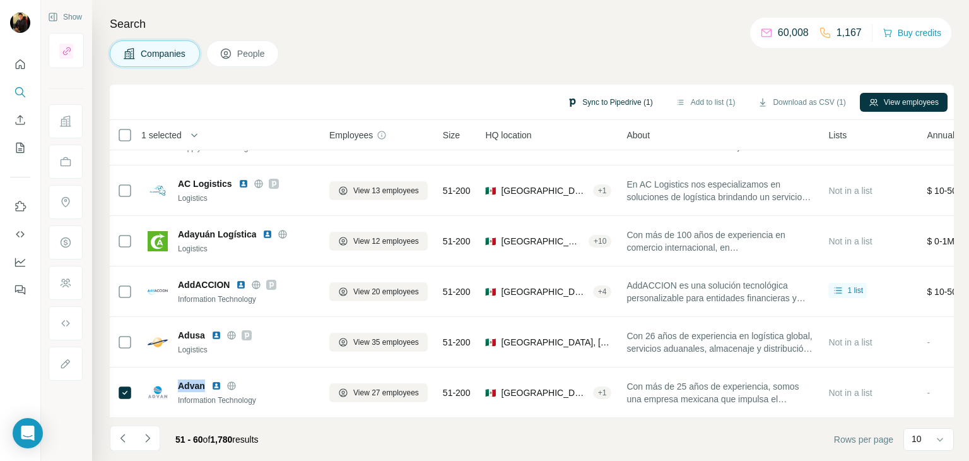
click at [603, 103] on button "Sync to Pipedrive (1)" at bounding box center [609, 102] width 103 height 19
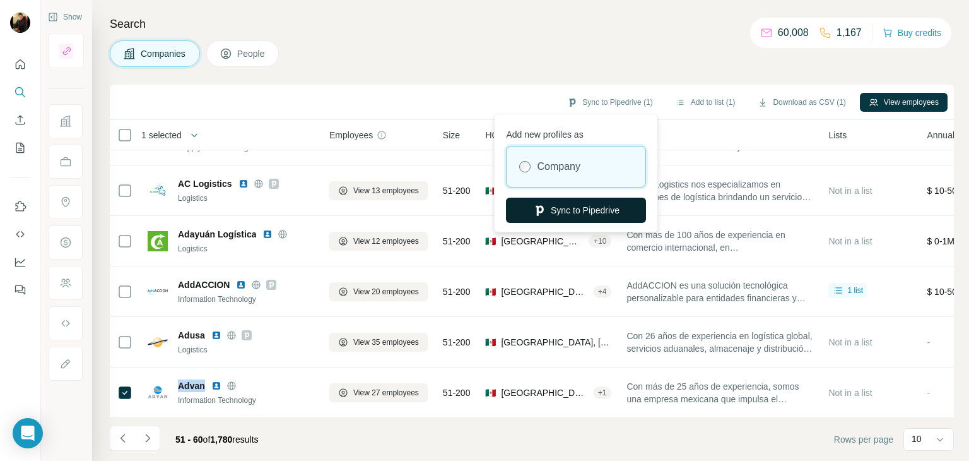
click at [593, 208] on button "Sync to Pipedrive" at bounding box center [576, 209] width 140 height 25
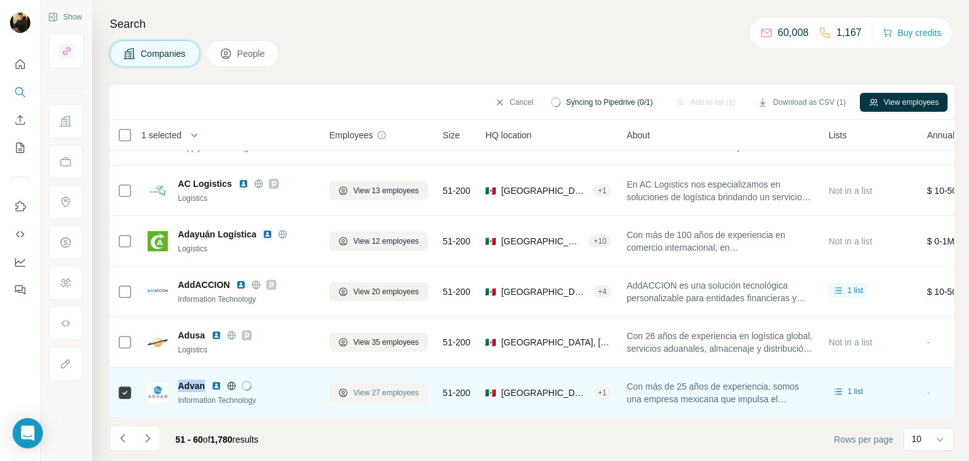
click at [356, 389] on span "View 27 employees" at bounding box center [386, 392] width 66 height 11
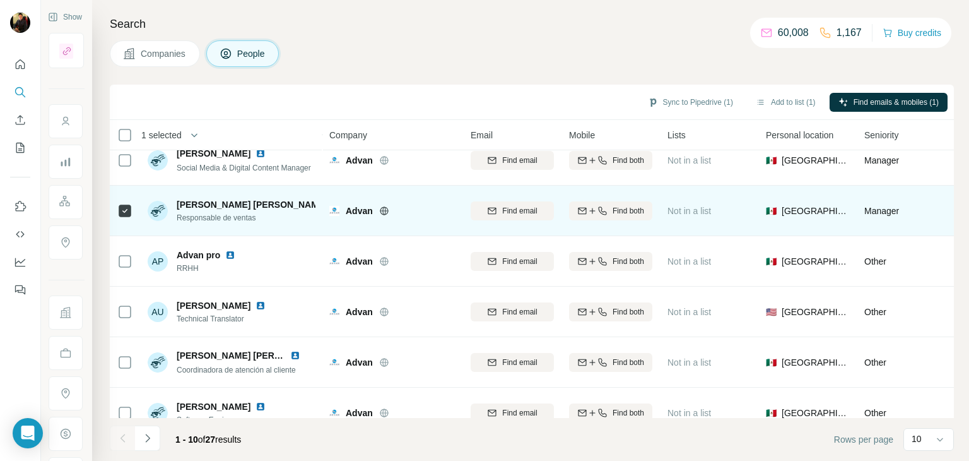
scroll to position [244, 0]
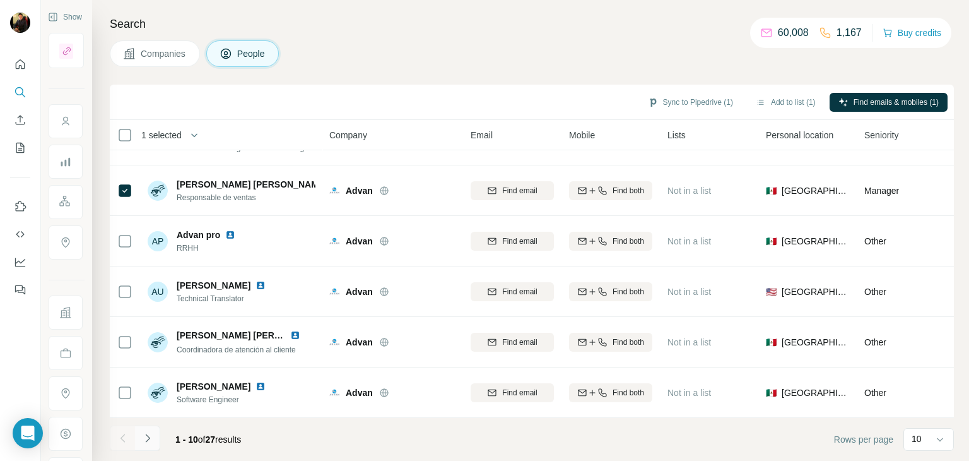
click at [146, 430] on button "Navigate to next page" at bounding box center [147, 437] width 25 height 25
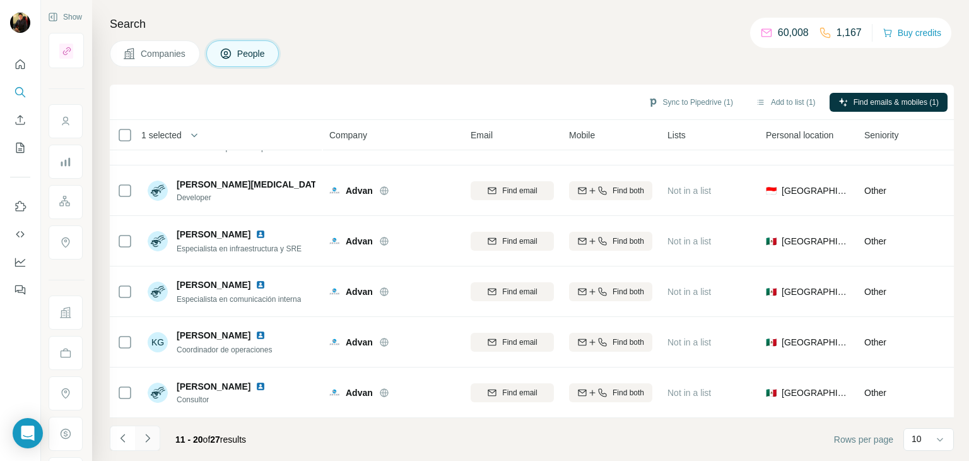
click at [147, 439] on icon "Navigate to next page" at bounding box center [147, 437] width 4 height 8
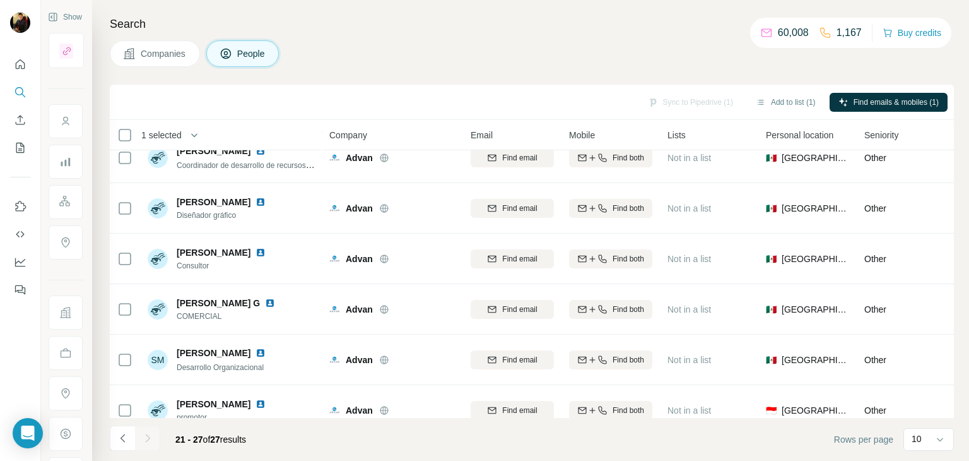
scroll to position [92, 0]
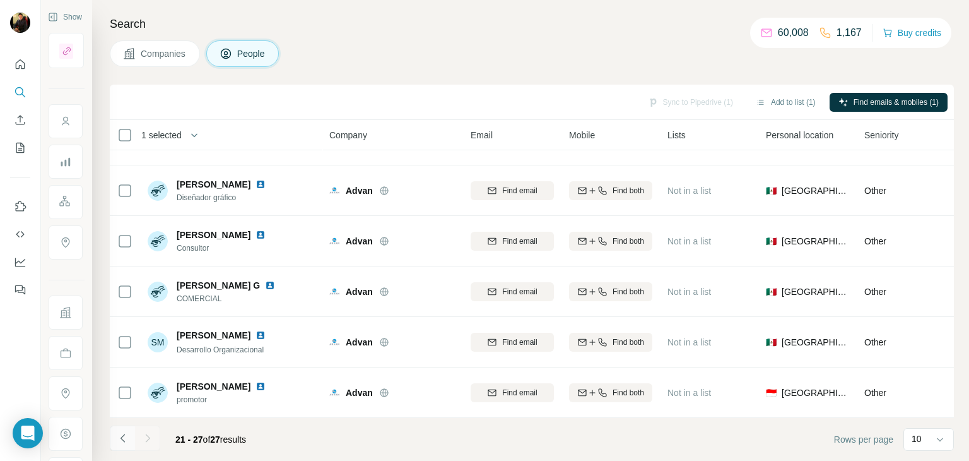
click at [125, 441] on icon "Navigate to previous page" at bounding box center [123, 438] width 13 height 13
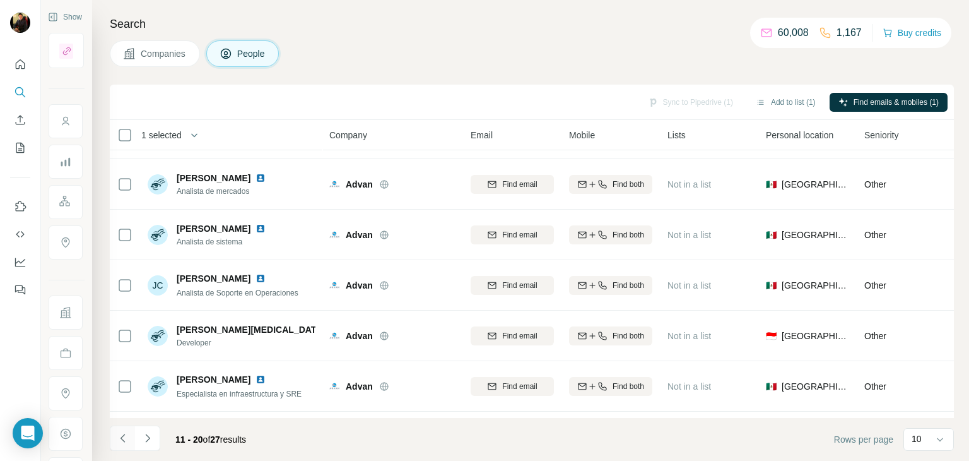
click at [125, 441] on icon "Navigate to previous page" at bounding box center [123, 438] width 13 height 13
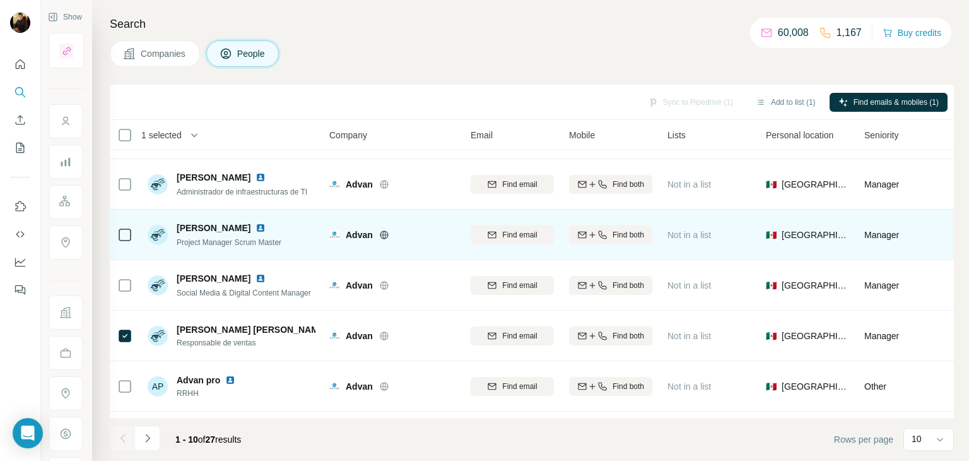
scroll to position [0, 0]
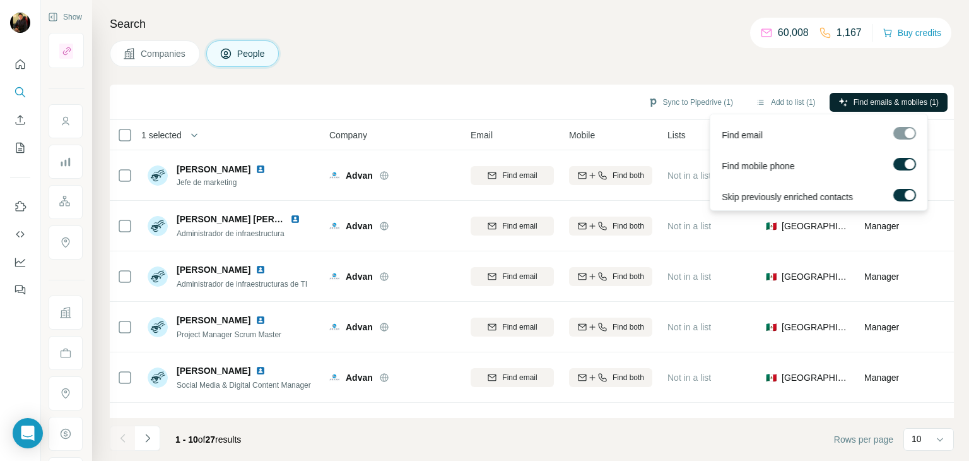
click at [873, 94] on button "Find emails & mobiles (1)" at bounding box center [889, 102] width 118 height 19
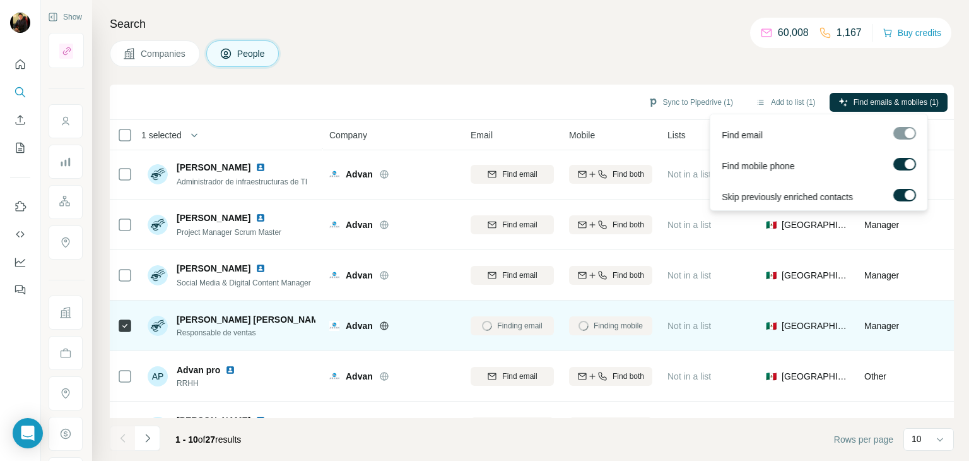
scroll to position [106, 0]
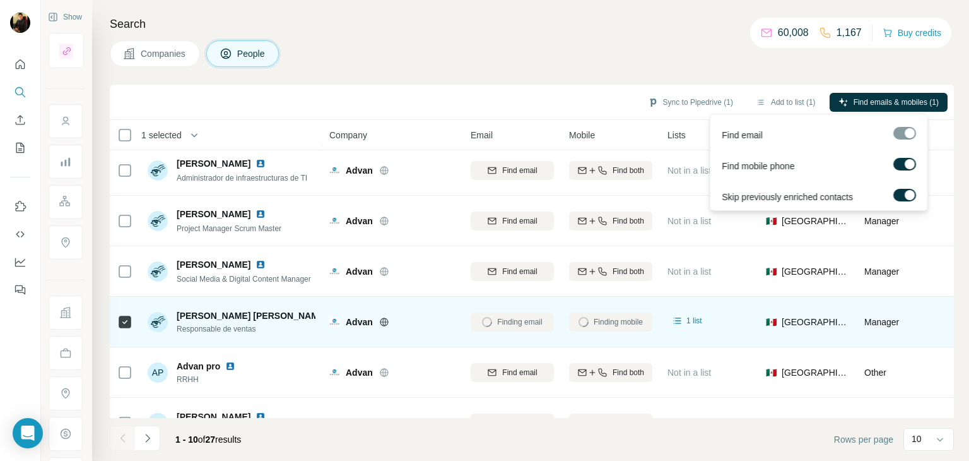
click at [333, 312] on img at bounding box center [338, 315] width 10 height 10
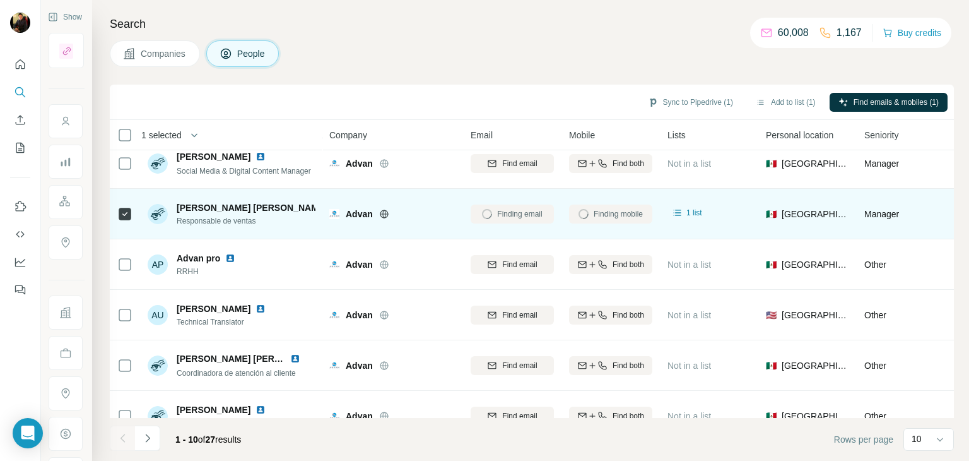
scroll to position [215, 0]
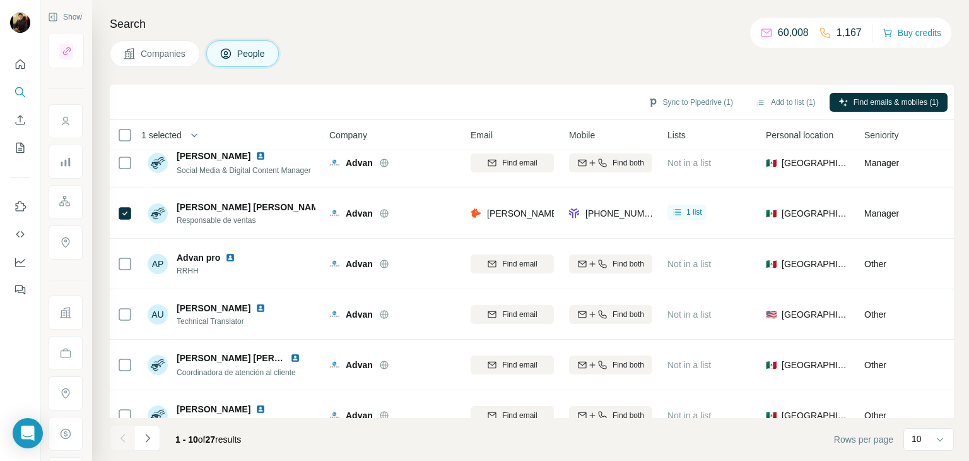
click at [146, 66] on button "Companies" at bounding box center [155, 53] width 90 height 27
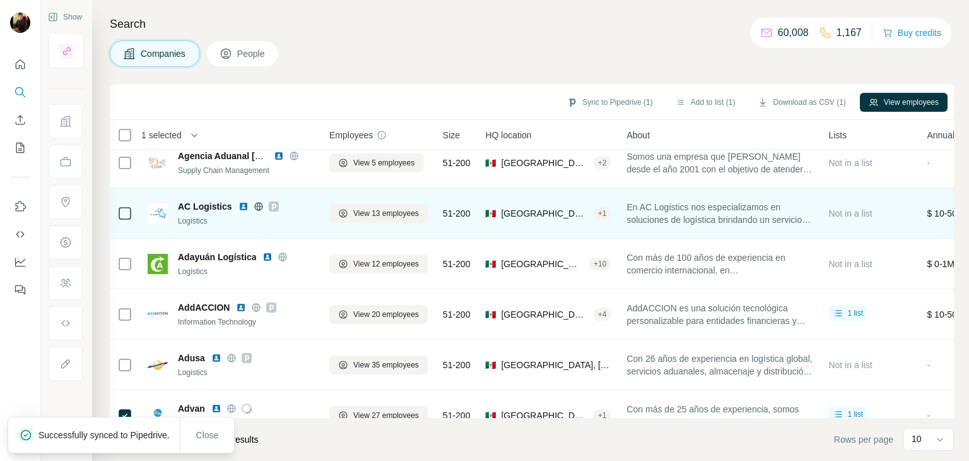
scroll to position [244, 0]
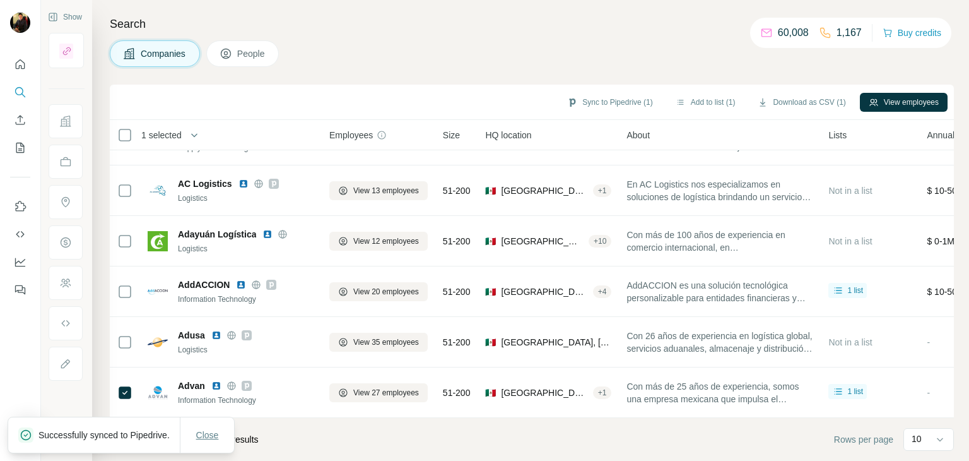
click at [211, 430] on span "Close" at bounding box center [207, 434] width 23 height 13
click at [144, 437] on icon "Navigate to next page" at bounding box center [147, 438] width 13 height 13
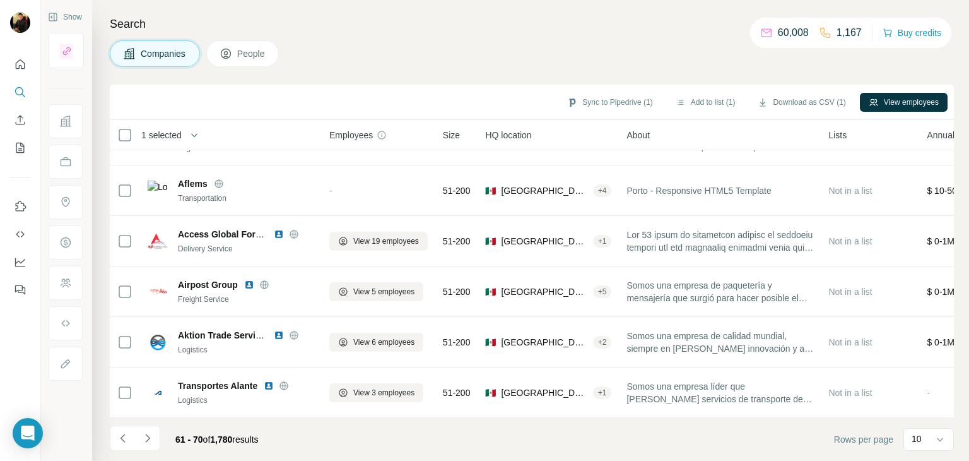
scroll to position [0, 0]
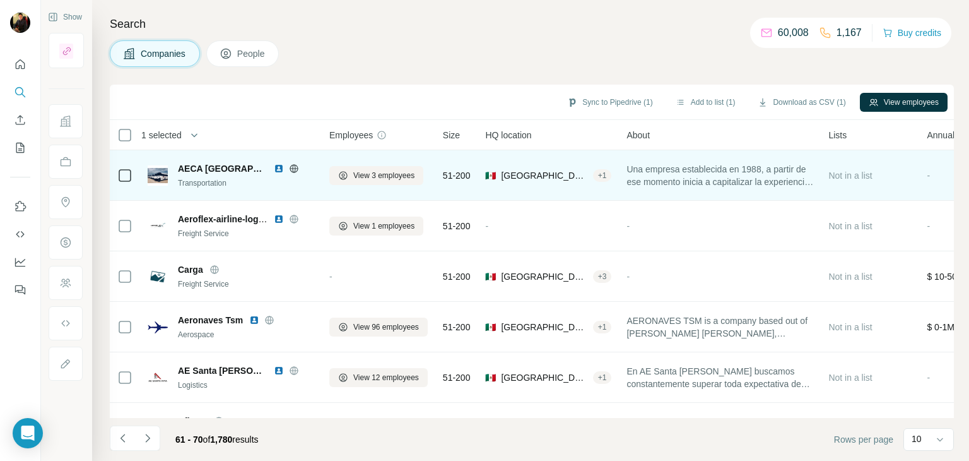
click at [289, 168] on icon at bounding box center [294, 168] width 10 height 10
click at [406, 176] on span "View 3 employees" at bounding box center [383, 175] width 61 height 11
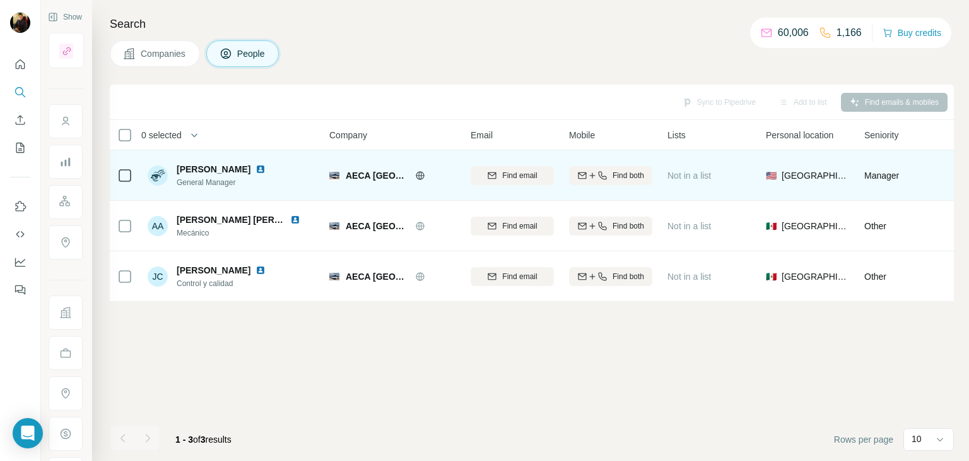
click at [266, 167] on img at bounding box center [261, 169] width 10 height 10
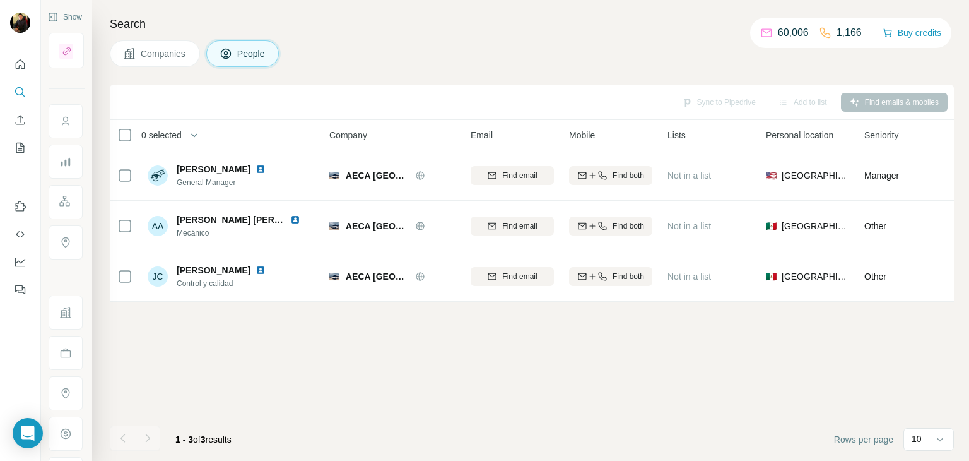
click at [144, 27] on h4 "Search" at bounding box center [532, 24] width 844 height 18
click at [152, 54] on span "Companies" at bounding box center [164, 53] width 46 height 13
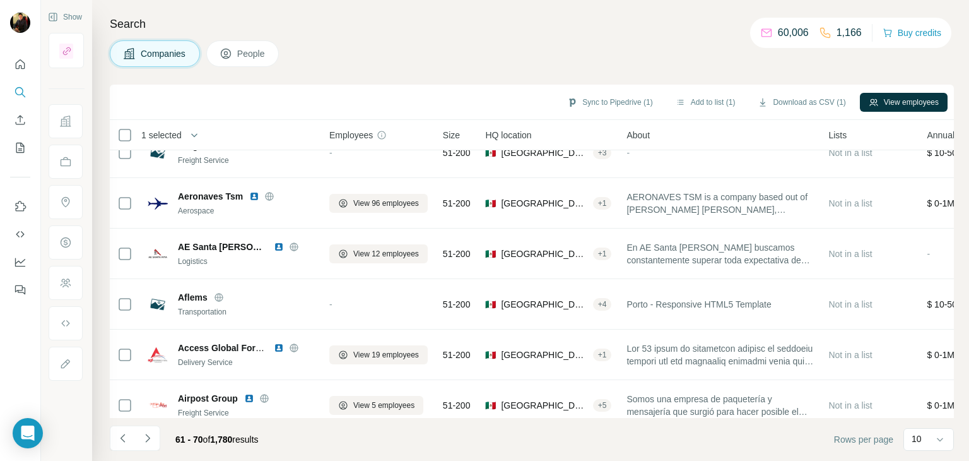
scroll to position [124, 0]
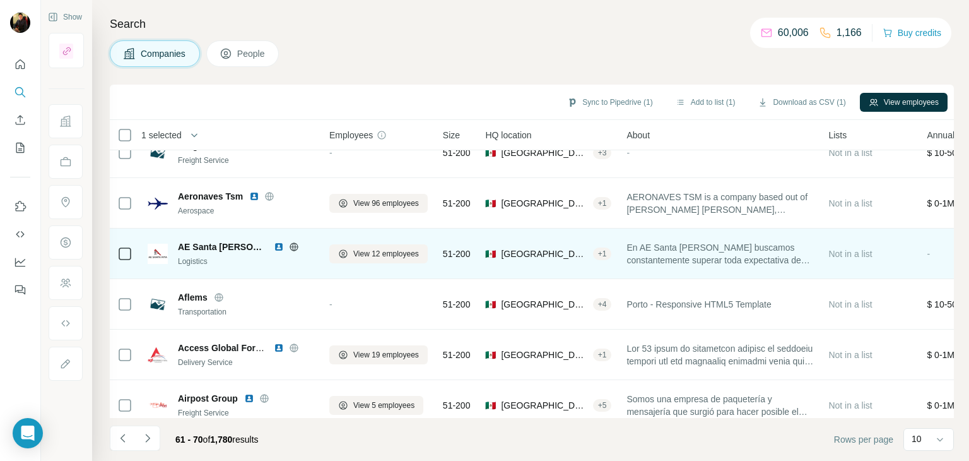
click at [290, 246] on icon at bounding box center [294, 246] width 8 height 1
click at [389, 252] on span "View 12 employees" at bounding box center [386, 253] width 66 height 11
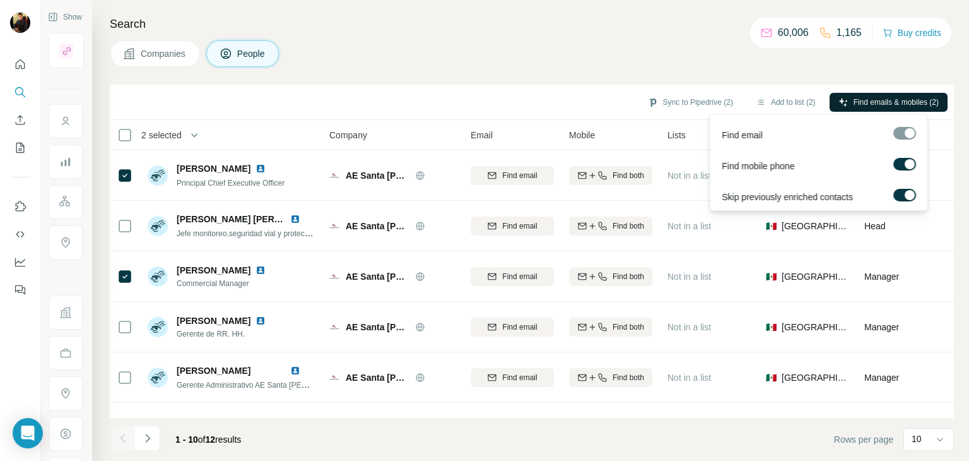
click at [887, 110] on button "Find emails & mobiles (2)" at bounding box center [889, 102] width 118 height 19
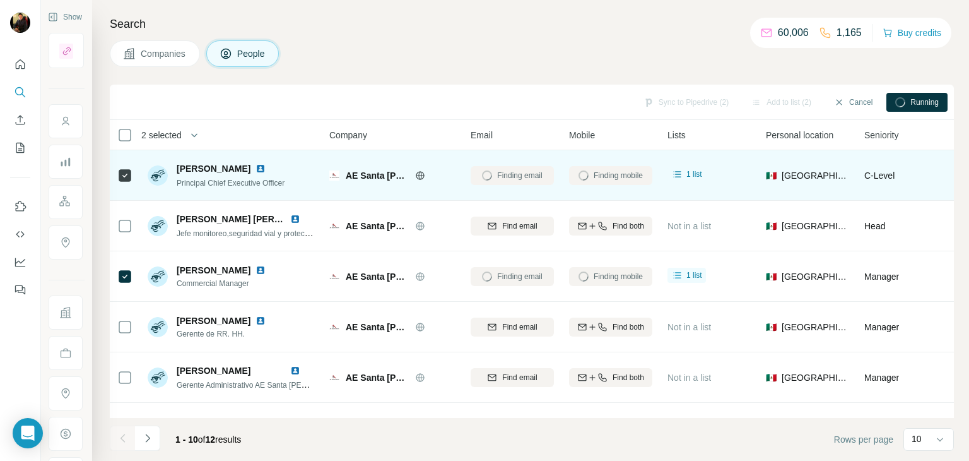
click at [256, 166] on img at bounding box center [261, 168] width 10 height 10
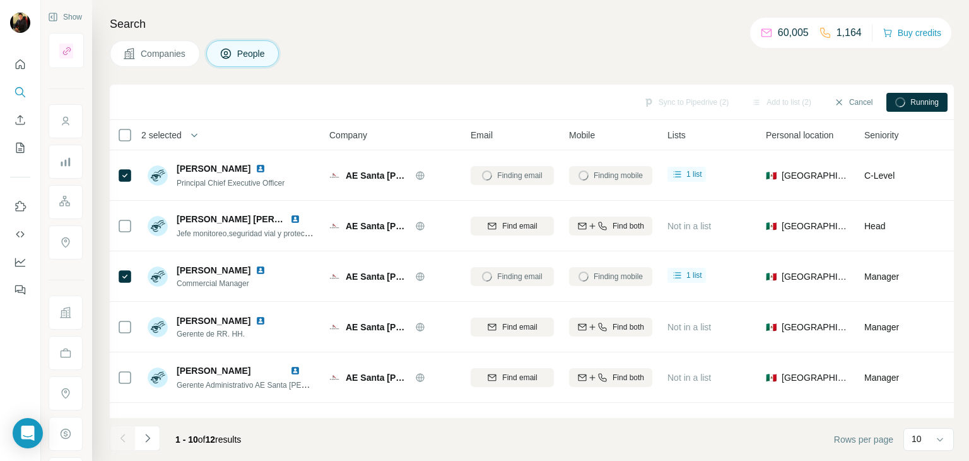
click at [133, 52] on icon at bounding box center [129, 53] width 13 height 13
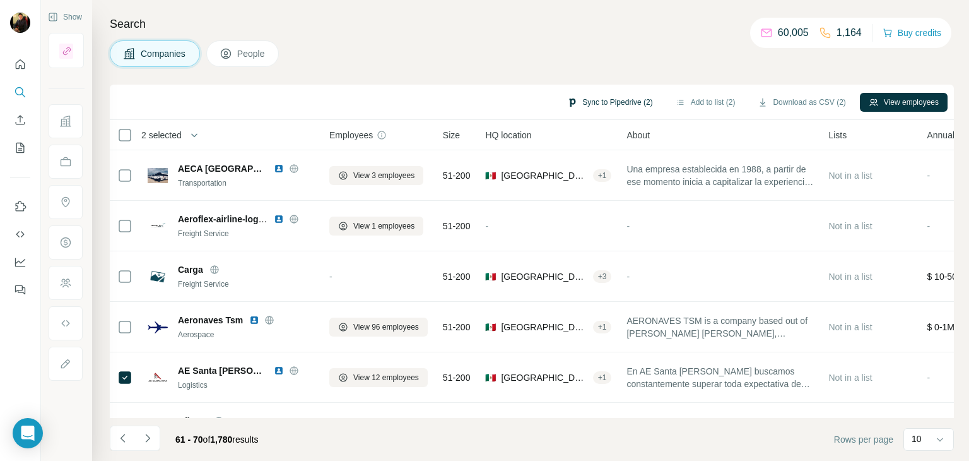
click at [596, 107] on button "Sync to Pipedrive (2)" at bounding box center [609, 102] width 103 height 19
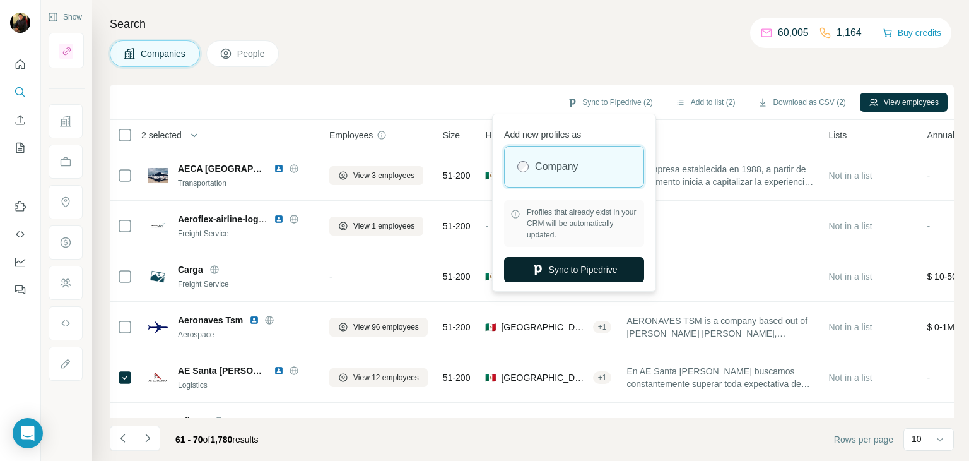
click at [539, 280] on button "Sync to Pipedrive" at bounding box center [574, 269] width 140 height 25
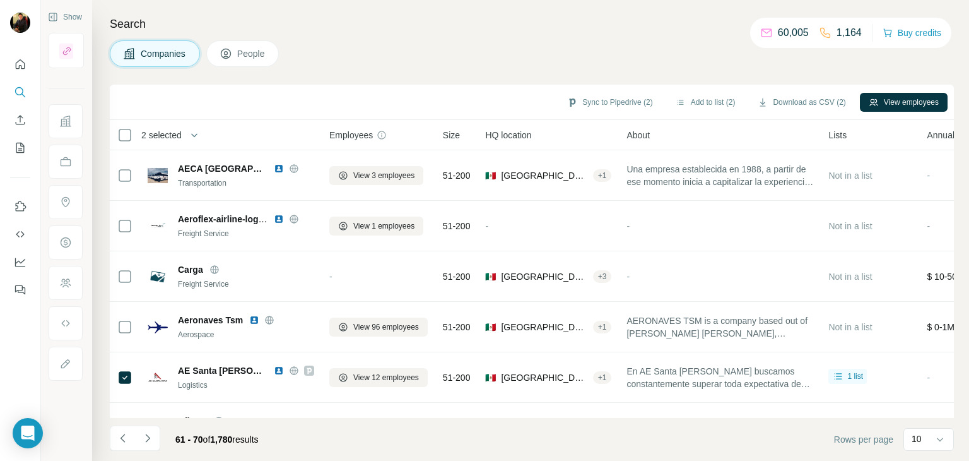
click at [232, 62] on button "People" at bounding box center [242, 53] width 73 height 27
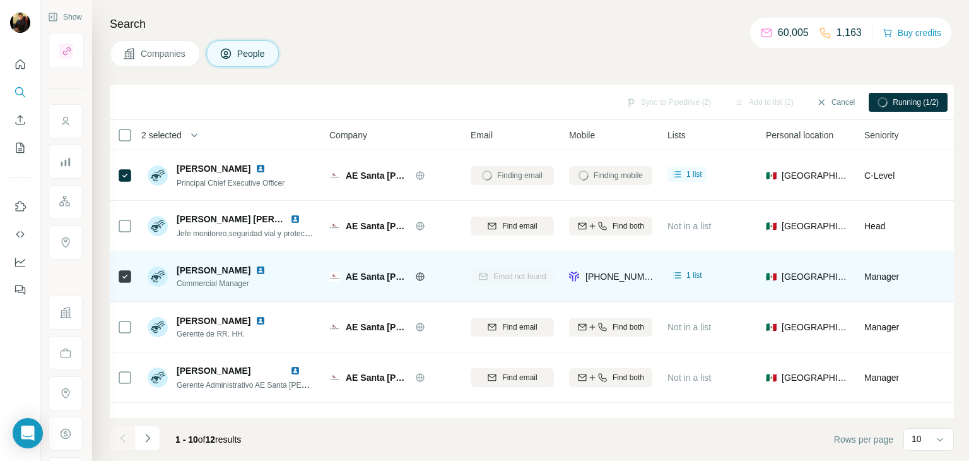
click at [256, 268] on img at bounding box center [261, 270] width 10 height 10
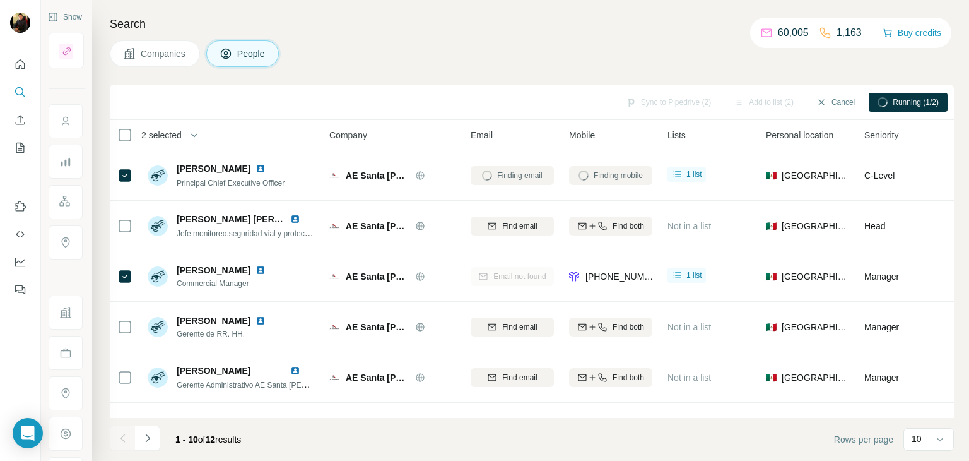
click at [165, 50] on span "Companies" at bounding box center [164, 53] width 46 height 13
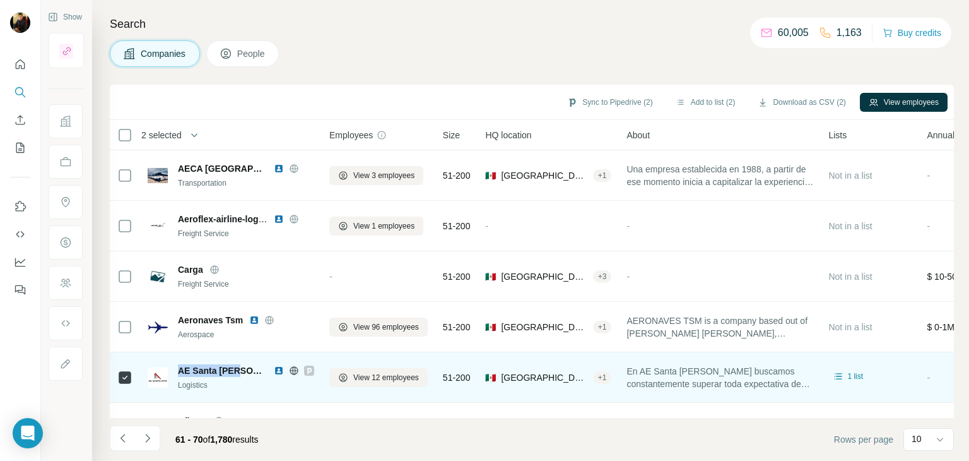
drag, startPoint x: 237, startPoint y: 371, endPoint x: 179, endPoint y: 372, distance: 57.4
click at [179, 372] on div "AE Santa [PERSON_NAME]" at bounding box center [246, 370] width 136 height 13
copy span "AE Santa [PERSON_NAME]"
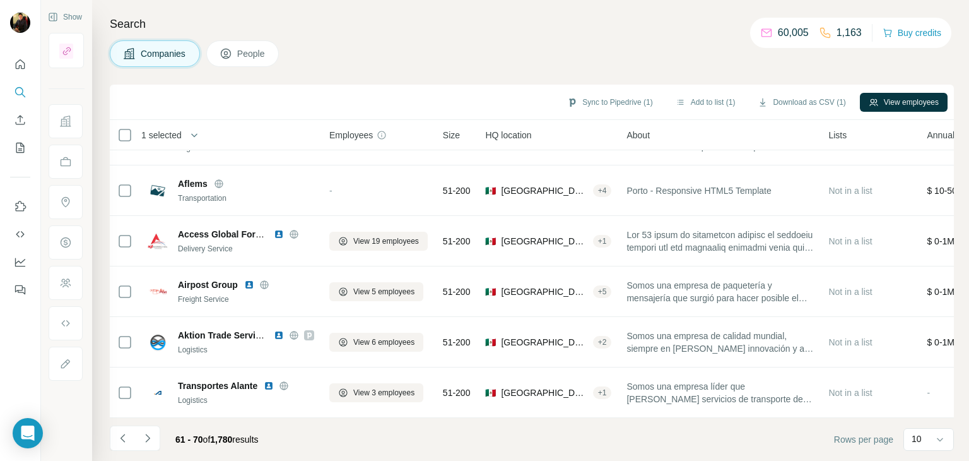
scroll to position [243, 0]
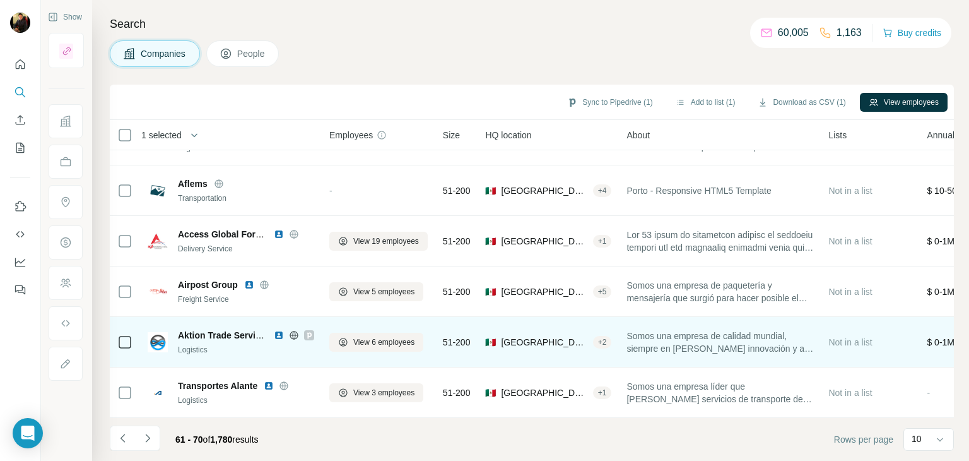
click at [295, 330] on icon at bounding box center [294, 335] width 10 height 10
click at [276, 330] on img at bounding box center [279, 335] width 10 height 10
click at [367, 336] on span "View 6 employees" at bounding box center [383, 341] width 61 height 11
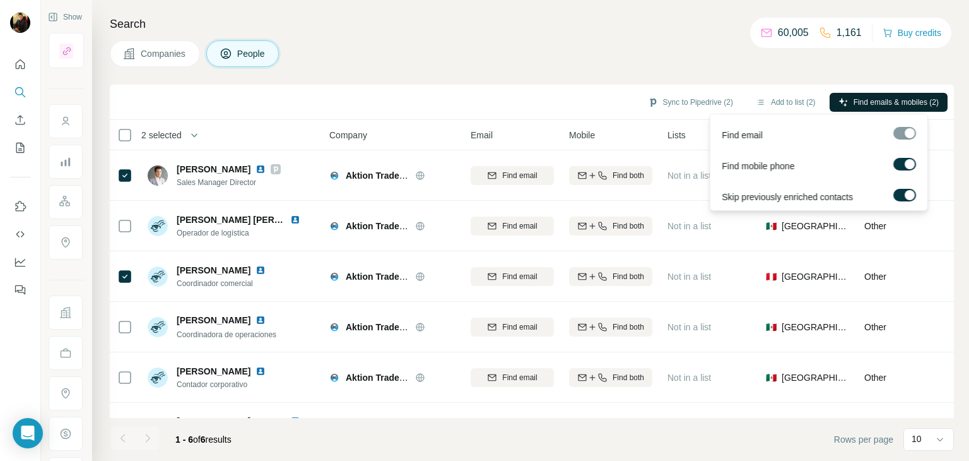
click at [841, 97] on icon "button" at bounding box center [844, 102] width 10 height 10
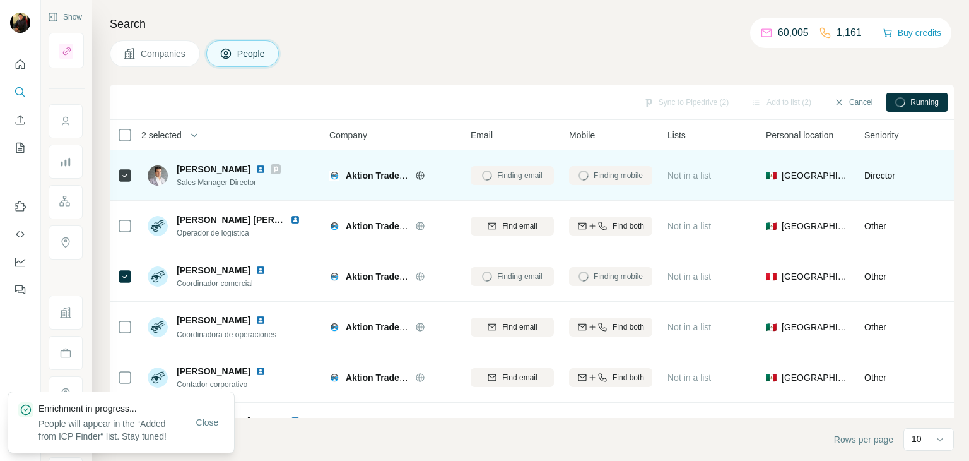
click at [266, 169] on img at bounding box center [261, 169] width 10 height 10
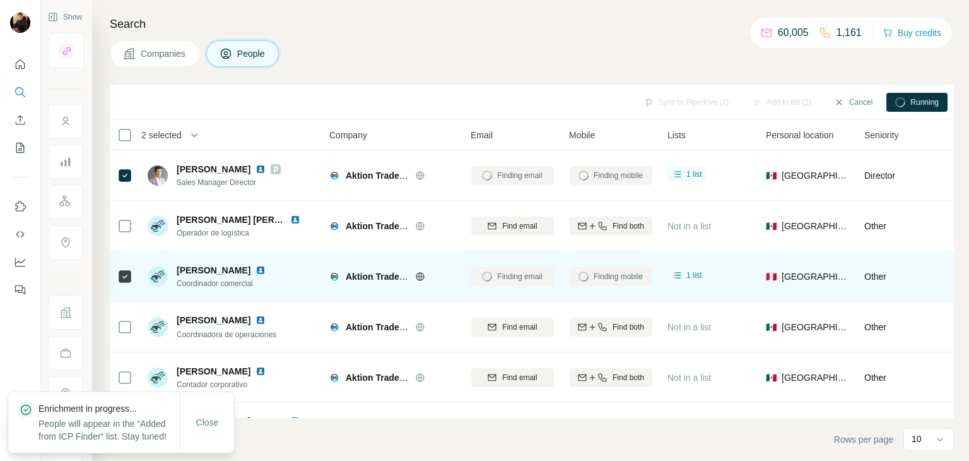
click at [256, 266] on img at bounding box center [261, 270] width 10 height 10
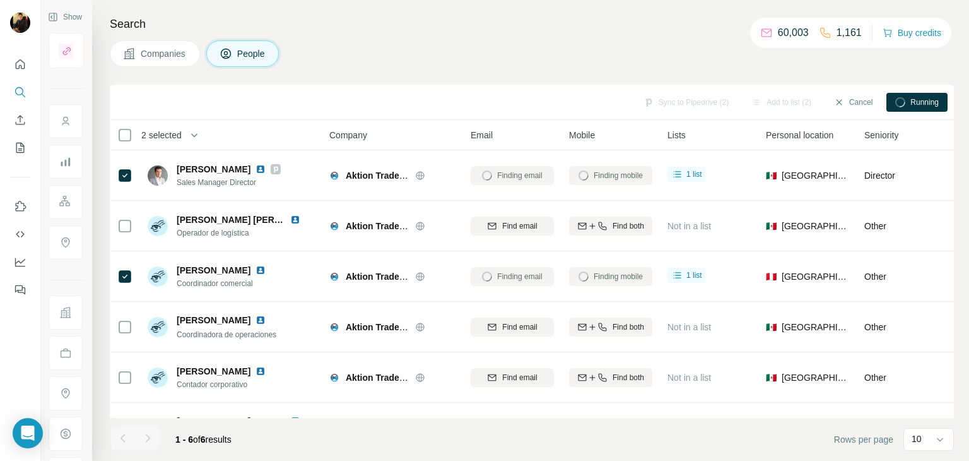
click at [150, 56] on span "Companies" at bounding box center [164, 53] width 46 height 13
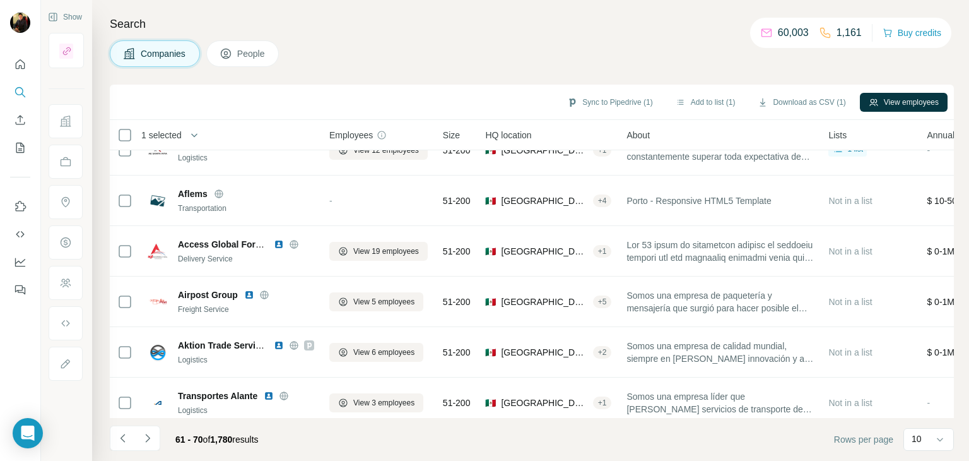
scroll to position [244, 0]
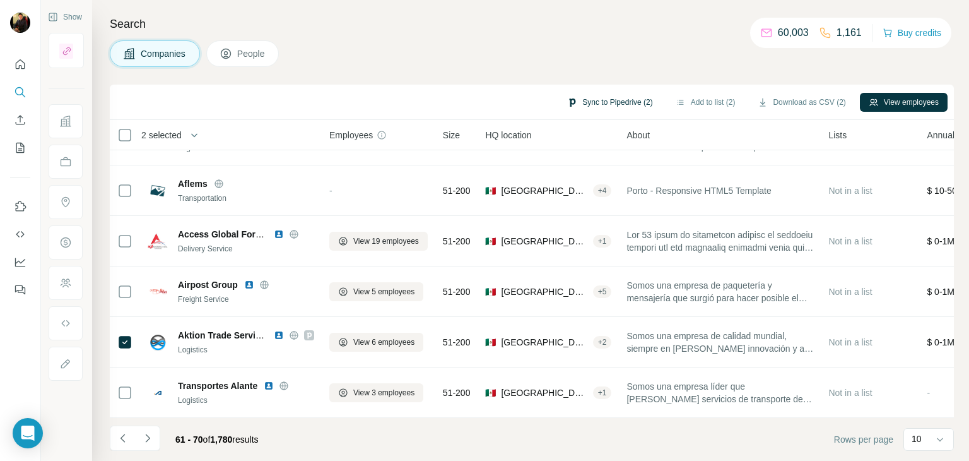
click at [601, 103] on button "Sync to Pipedrive (2)" at bounding box center [609, 102] width 103 height 19
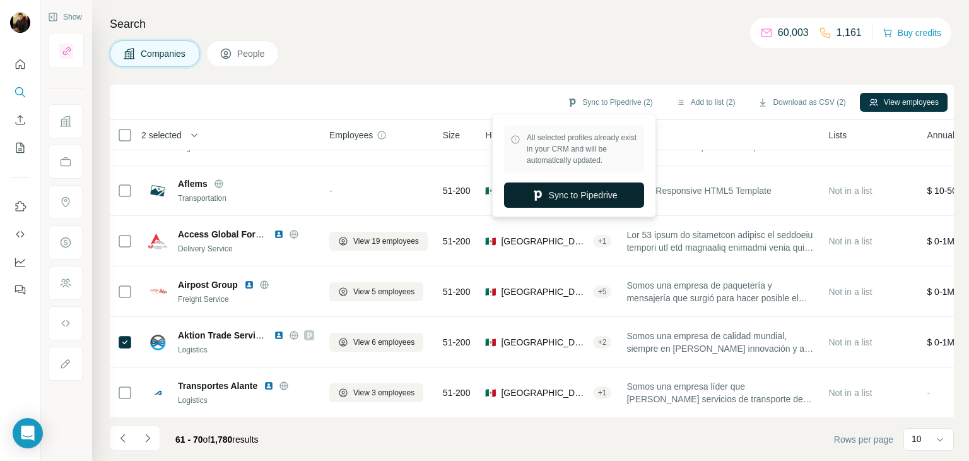
click at [570, 189] on button "Sync to Pipedrive" at bounding box center [574, 194] width 140 height 25
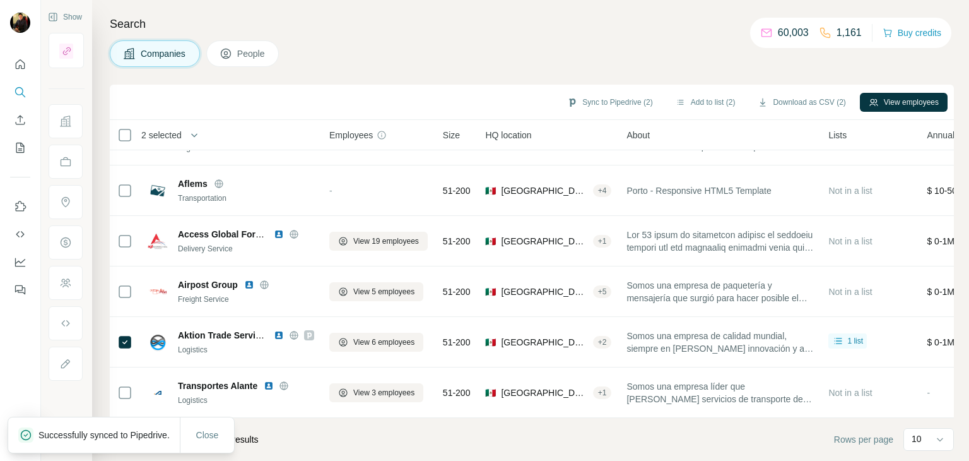
click at [240, 45] on button "People" at bounding box center [242, 53] width 73 height 27
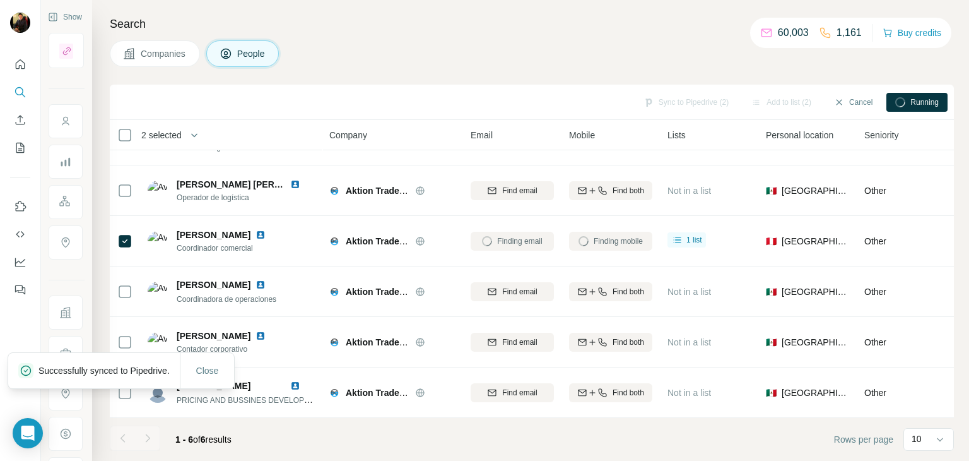
scroll to position [42, 0]
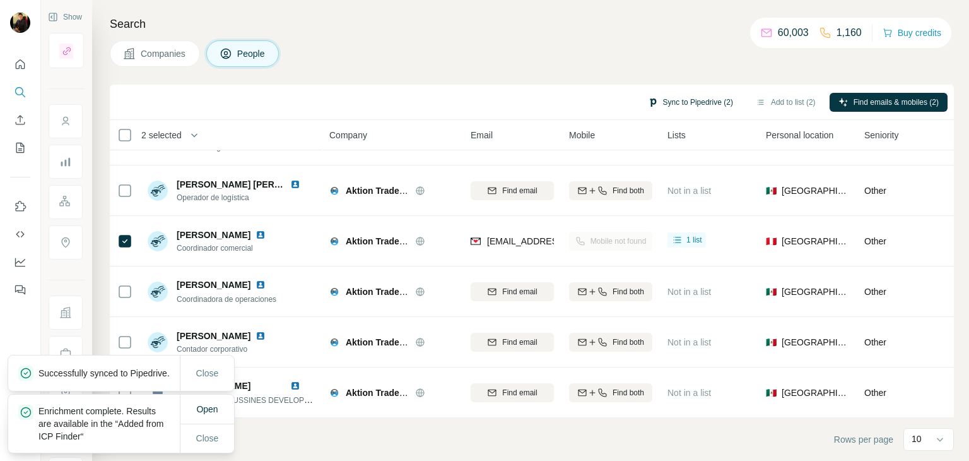
click at [702, 103] on button "Sync to Pipedrive (2)" at bounding box center [690, 102] width 103 height 19
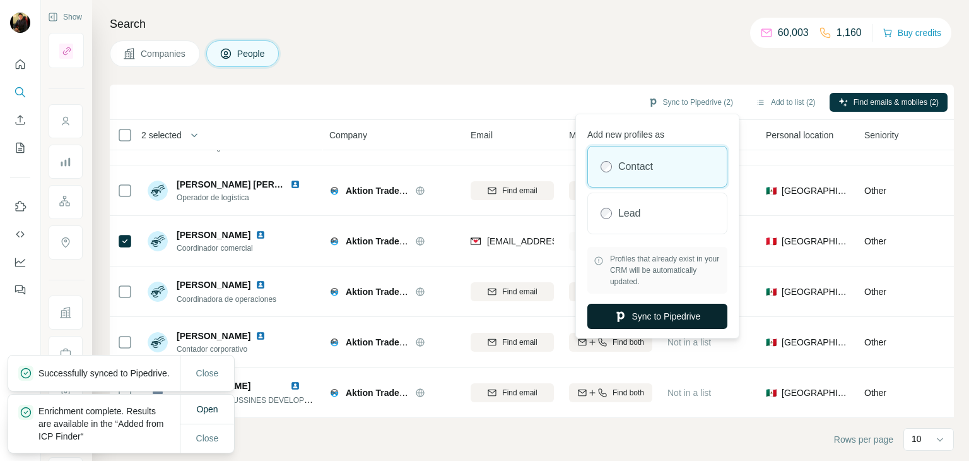
click at [614, 314] on icon "button" at bounding box center [620, 316] width 13 height 13
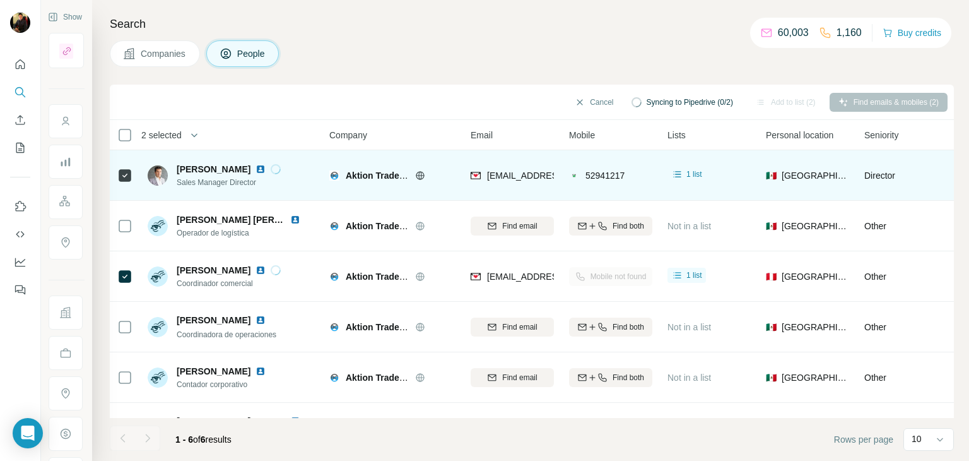
drag, startPoint x: 269, startPoint y: 167, endPoint x: 177, endPoint y: 172, distance: 92.3
click at [177, 172] on div "[PERSON_NAME]" at bounding box center [229, 169] width 104 height 13
copy span "[PERSON_NAME]"
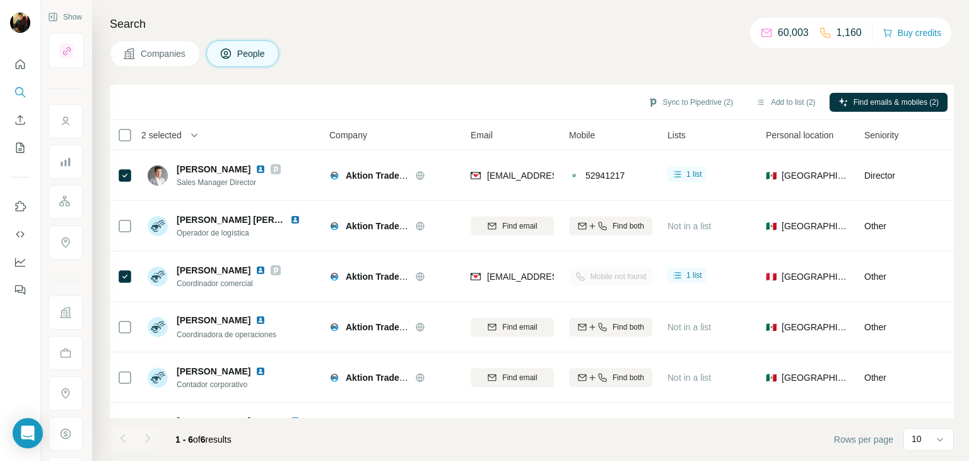
click at [169, 42] on button "Companies" at bounding box center [155, 53] width 90 height 27
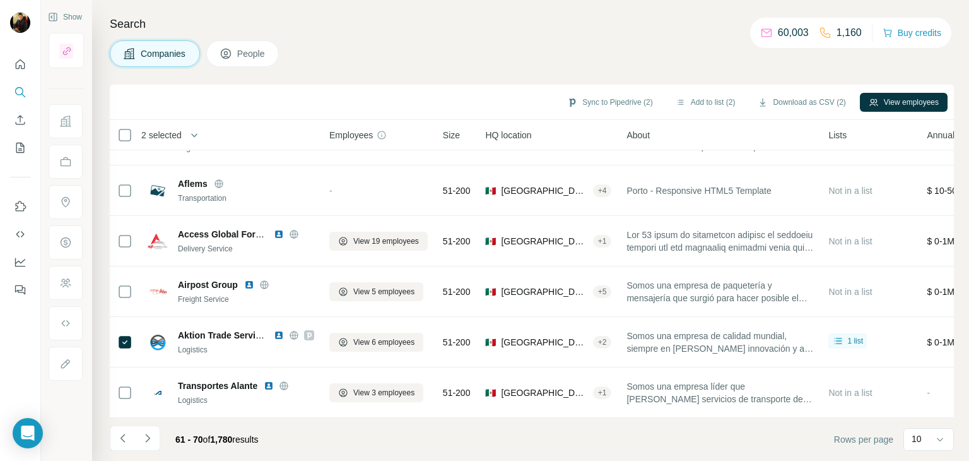
scroll to position [244, 0]
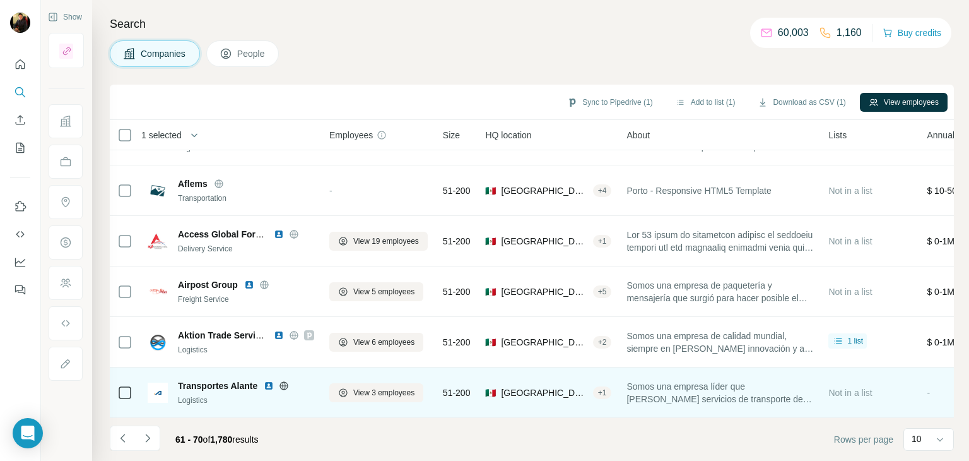
click at [288, 381] on icon at bounding box center [284, 385] width 8 height 8
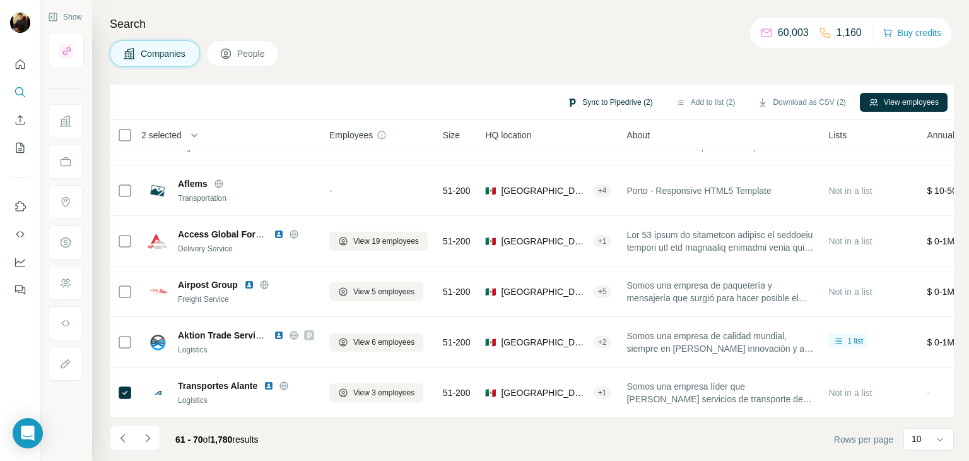
click at [598, 97] on button "Sync to Pipedrive (2)" at bounding box center [609, 102] width 103 height 19
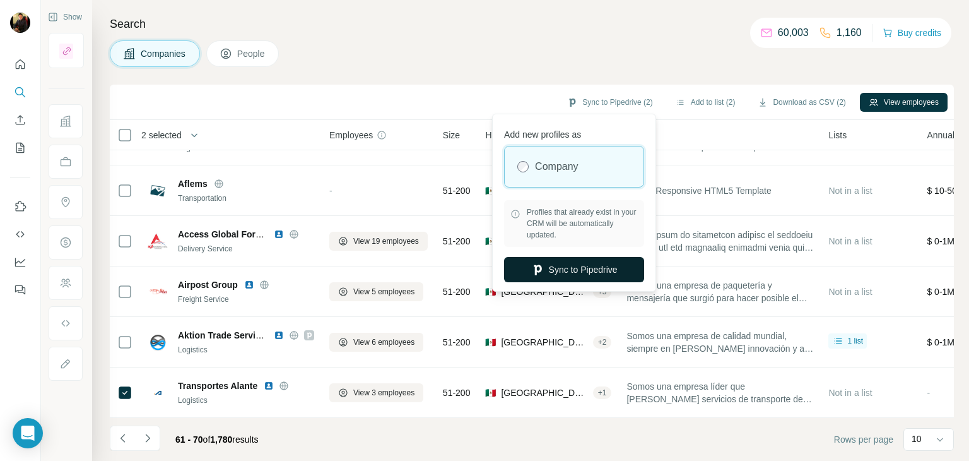
click at [522, 264] on button "Sync to Pipedrive" at bounding box center [574, 269] width 140 height 25
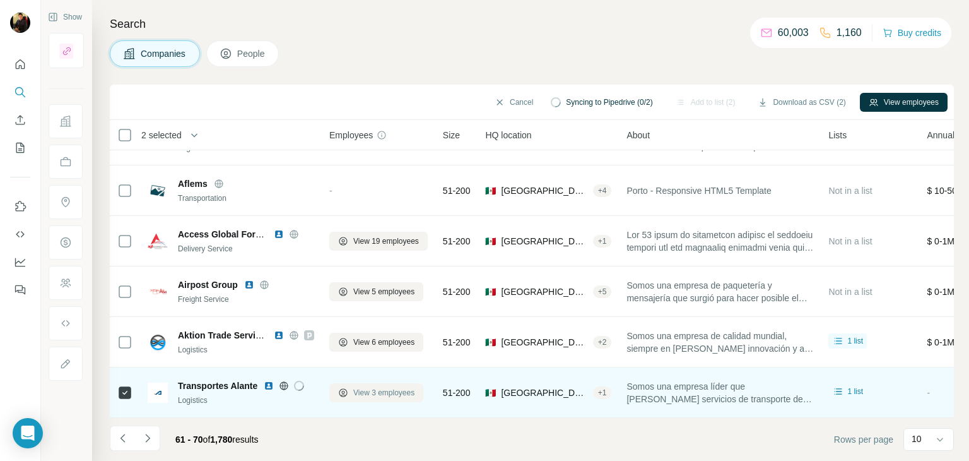
click at [374, 387] on span "View 3 employees" at bounding box center [383, 392] width 61 height 11
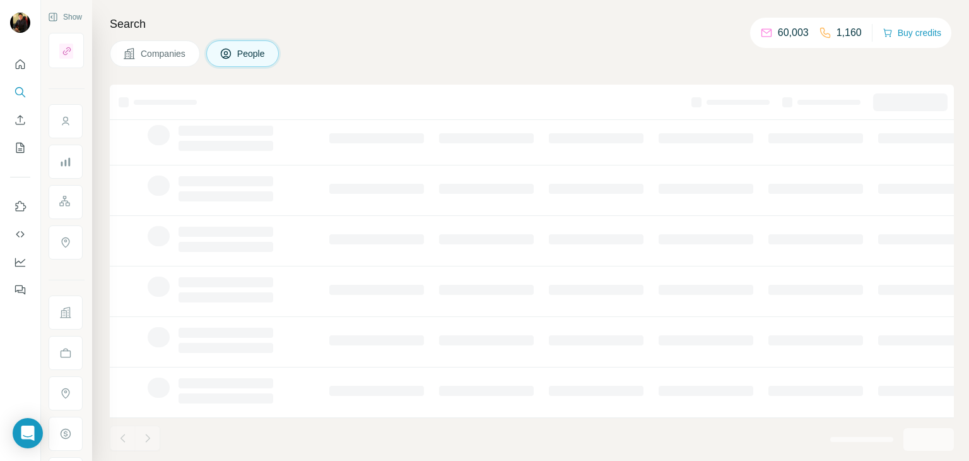
scroll to position [0, 0]
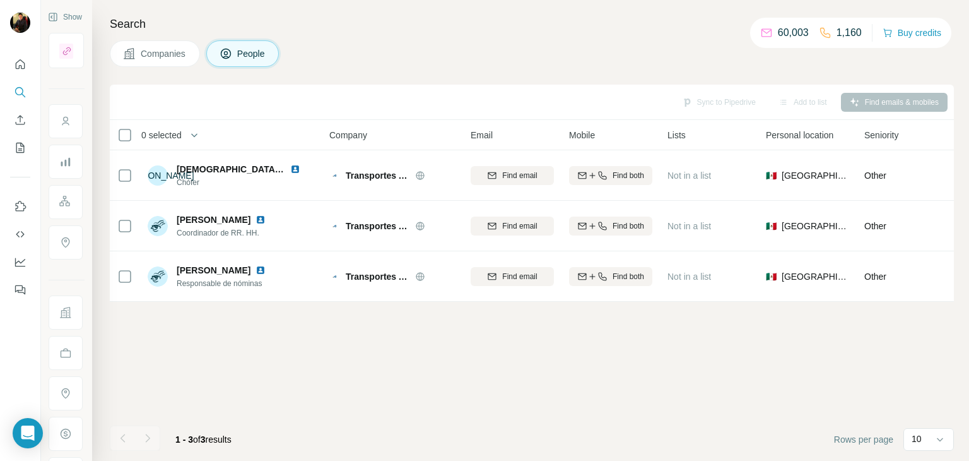
click at [168, 45] on button "Companies" at bounding box center [155, 53] width 90 height 27
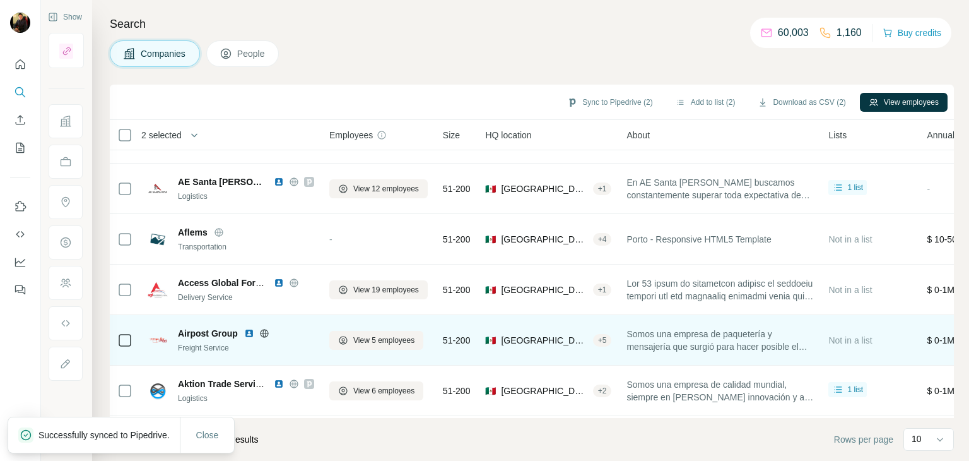
scroll to position [244, 0]
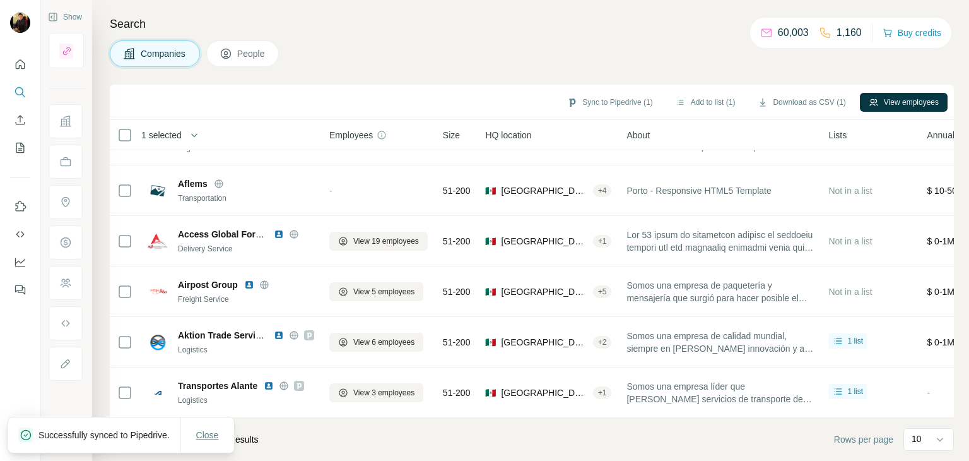
click at [199, 428] on span "Close" at bounding box center [207, 434] width 23 height 13
click at [154, 437] on button "Navigate to next page" at bounding box center [147, 437] width 25 height 25
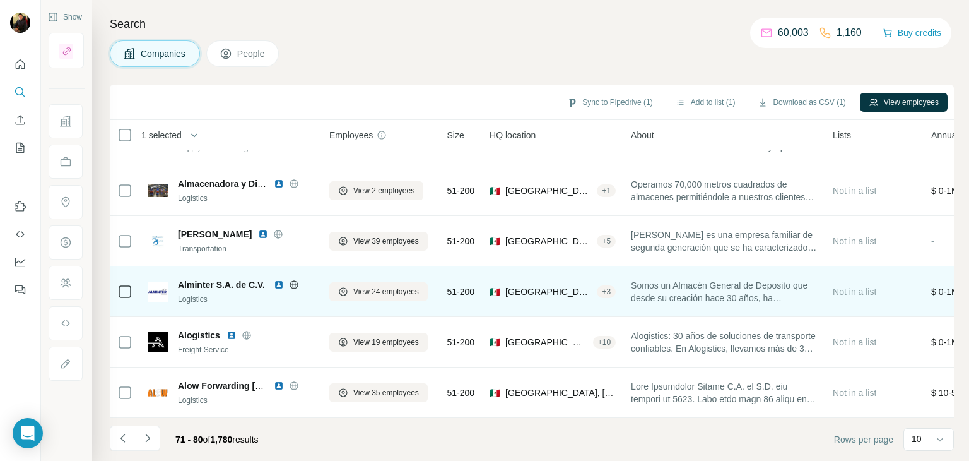
scroll to position [0, 0]
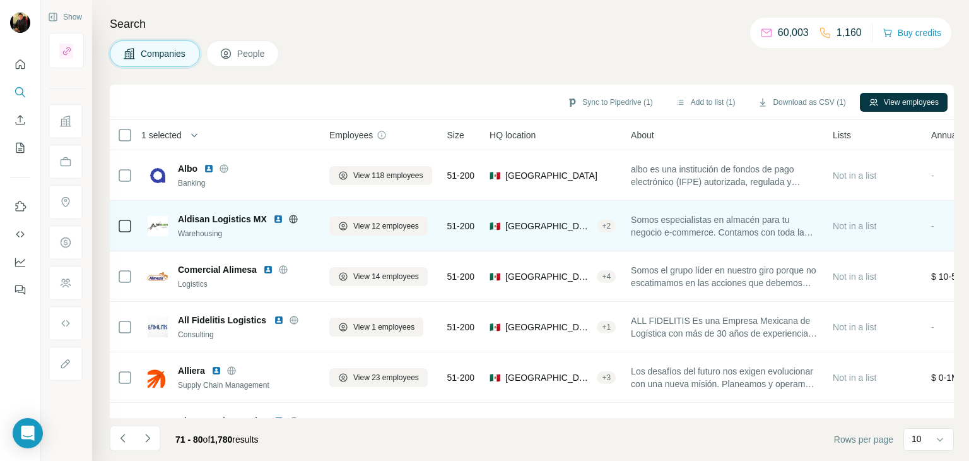
click at [293, 217] on icon at bounding box center [293, 219] width 10 height 10
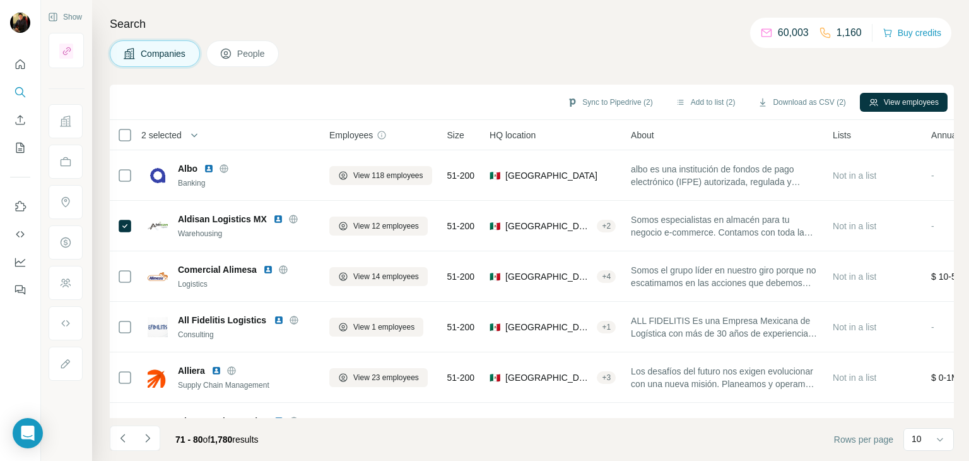
click at [611, 89] on div "Sync to Pipedrive (2) Add to list (2) Download as CSV (2) View employees" at bounding box center [532, 102] width 844 height 35
click at [606, 98] on button "Sync to Pipedrive (2)" at bounding box center [609, 102] width 103 height 19
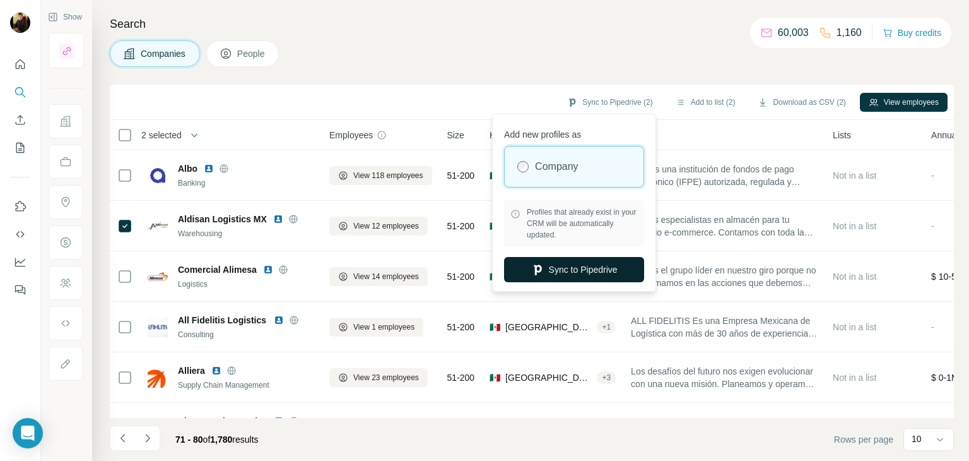
click at [566, 263] on button "Sync to Pipedrive" at bounding box center [574, 269] width 140 height 25
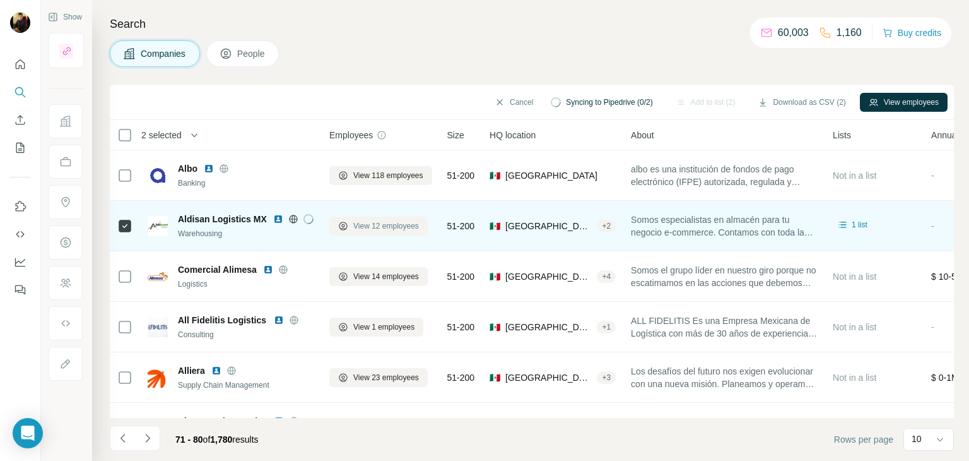
click at [397, 223] on span "View 12 employees" at bounding box center [386, 225] width 66 height 11
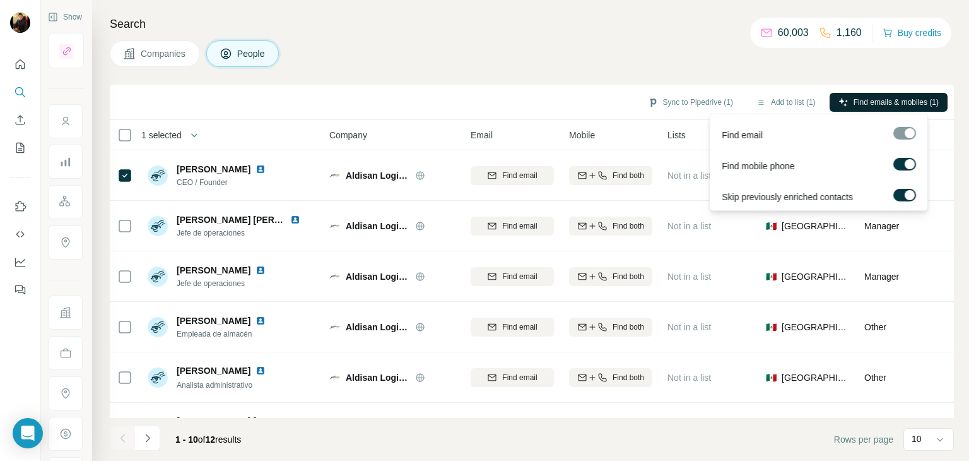
click at [867, 102] on span "Find emails & mobiles (1)" at bounding box center [896, 102] width 85 height 11
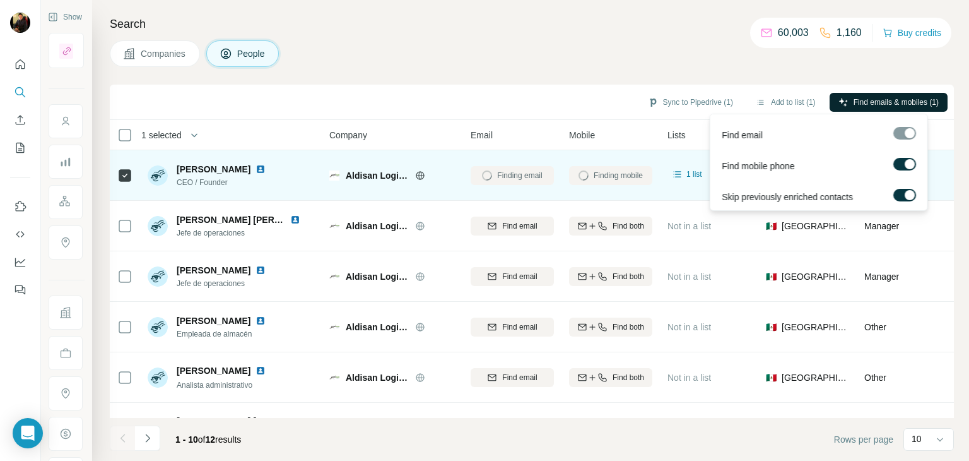
click at [266, 168] on img at bounding box center [261, 169] width 10 height 10
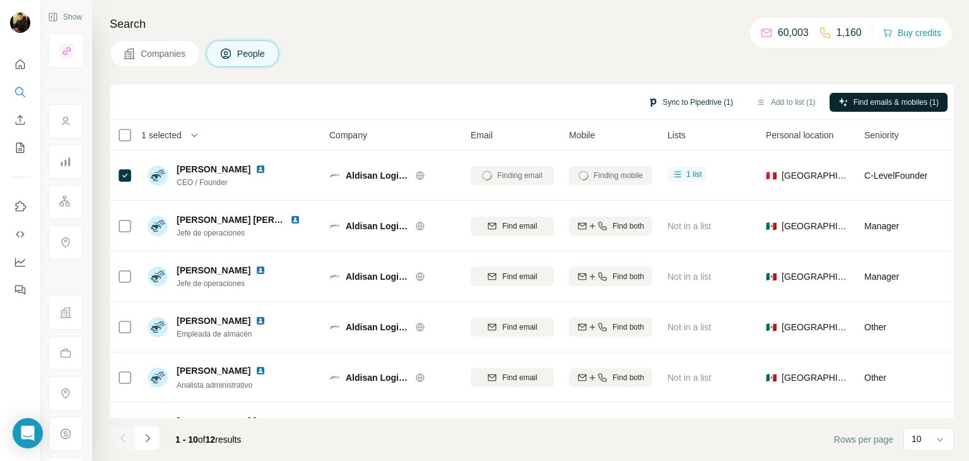
click at [662, 106] on button "Sync to Pipedrive (1)" at bounding box center [690, 102] width 103 height 19
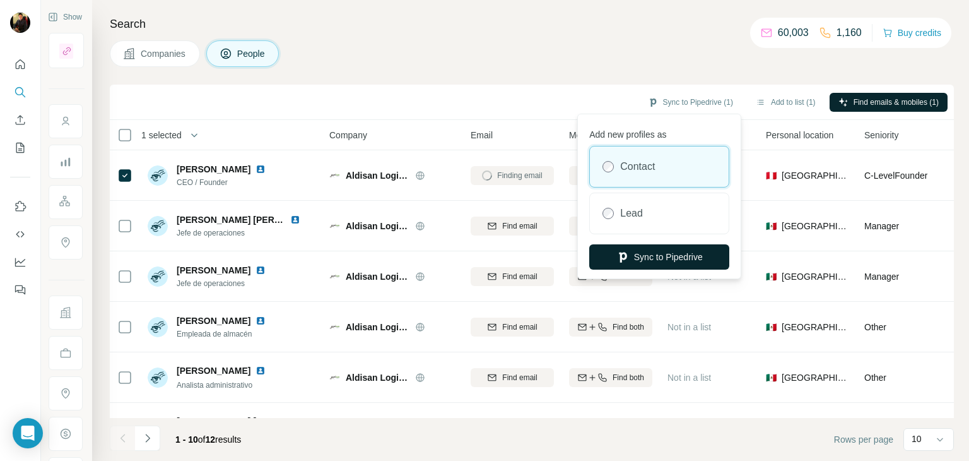
click at [640, 261] on button "Sync to Pipedrive" at bounding box center [659, 256] width 140 height 25
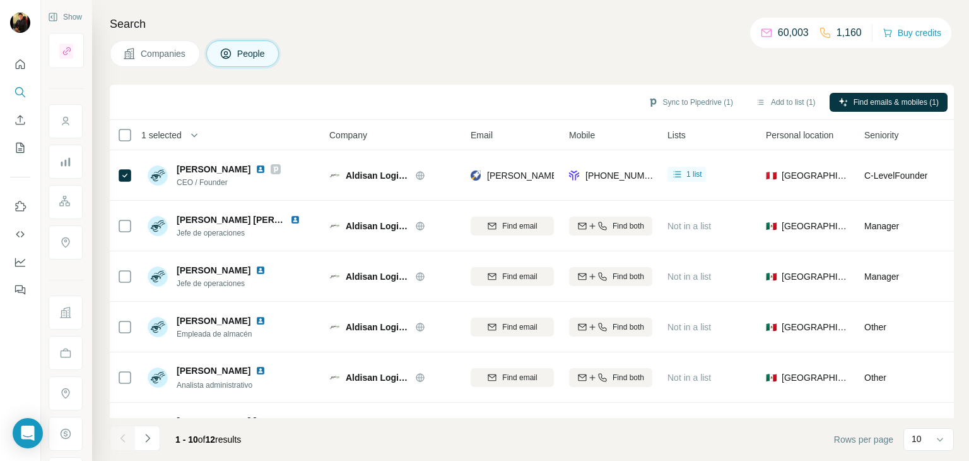
click at [153, 54] on span "Companies" at bounding box center [164, 53] width 46 height 13
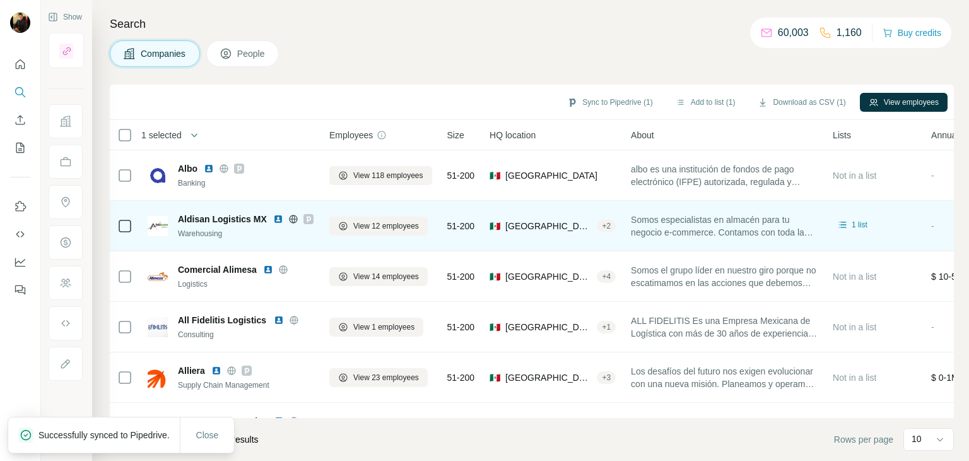
scroll to position [4, 0]
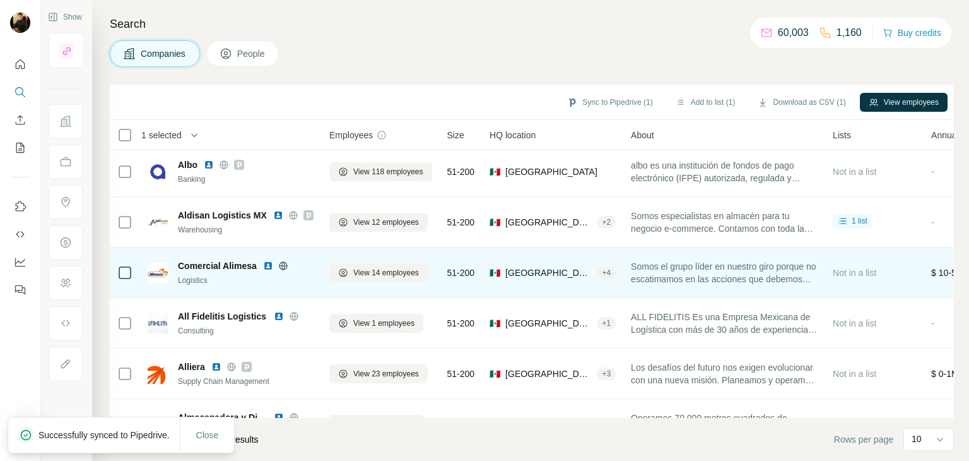
click at [284, 265] on icon at bounding box center [283, 265] width 8 height 1
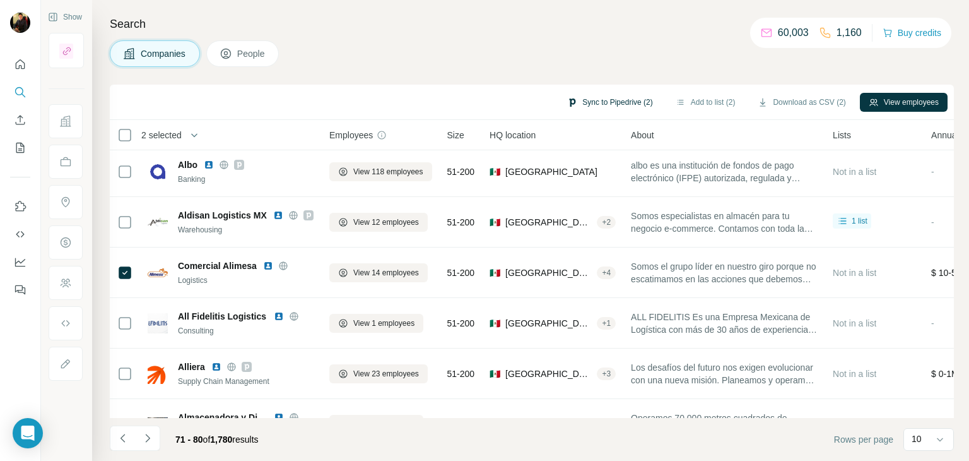
click at [560, 109] on button "Sync to Pipedrive (2)" at bounding box center [609, 102] width 103 height 19
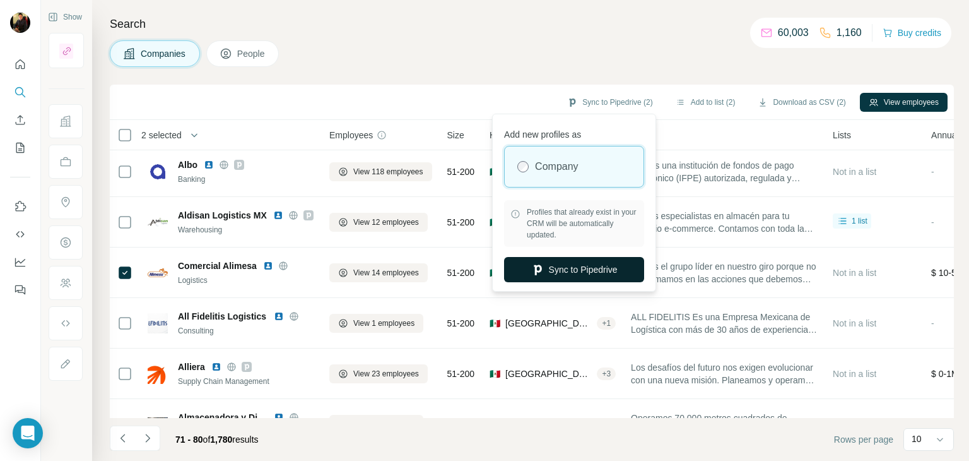
click at [583, 280] on button "Sync to Pipedrive" at bounding box center [574, 269] width 140 height 25
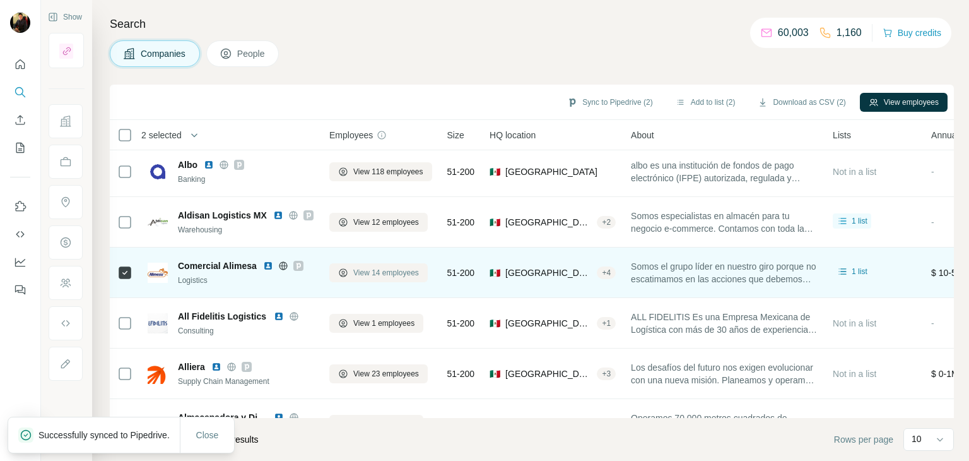
click at [359, 263] on button "View 14 employees" at bounding box center [378, 272] width 98 height 19
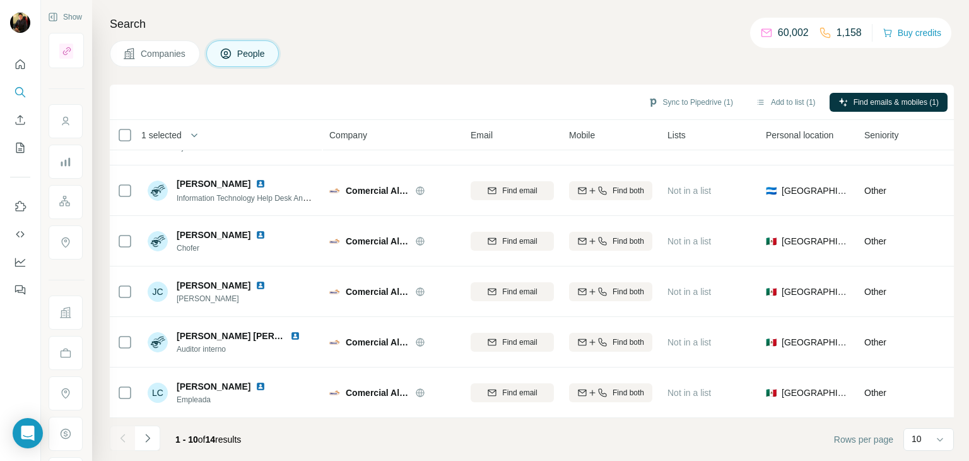
scroll to position [244, 0]
click at [143, 442] on icon "Navigate to next page" at bounding box center [147, 438] width 13 height 13
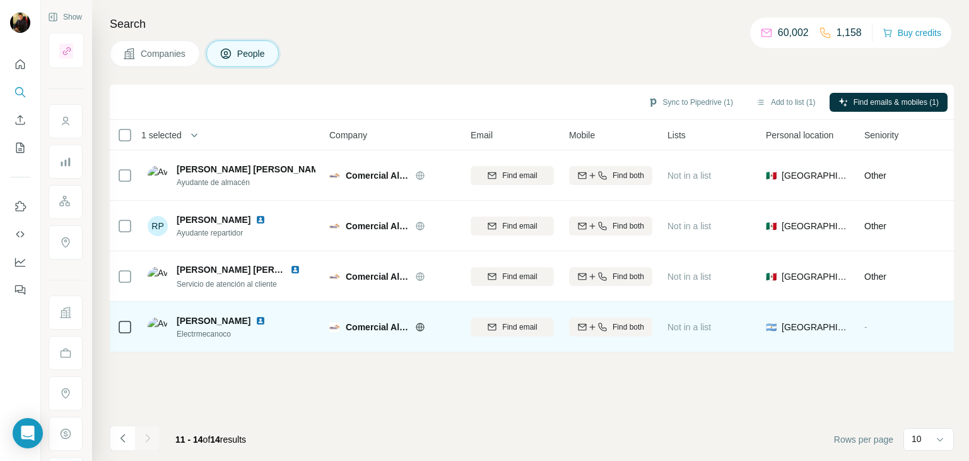
scroll to position [0, 0]
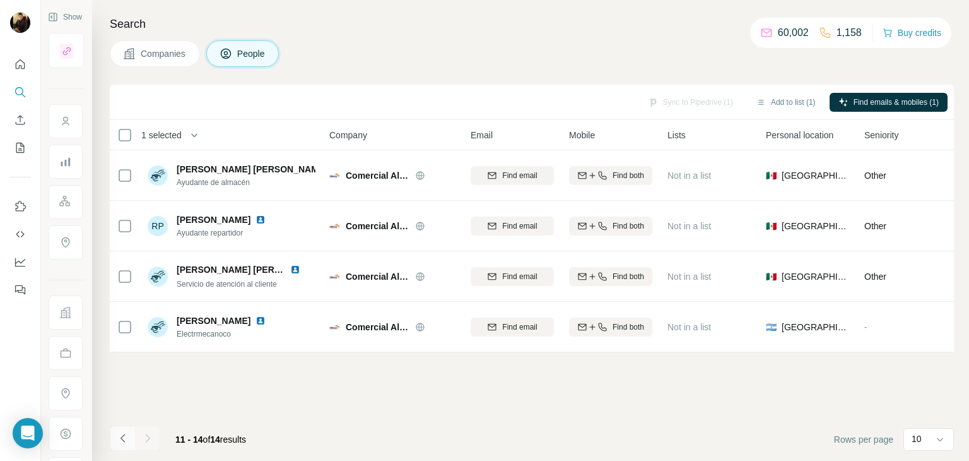
click at [117, 425] on button "Navigate to previous page" at bounding box center [122, 437] width 25 height 25
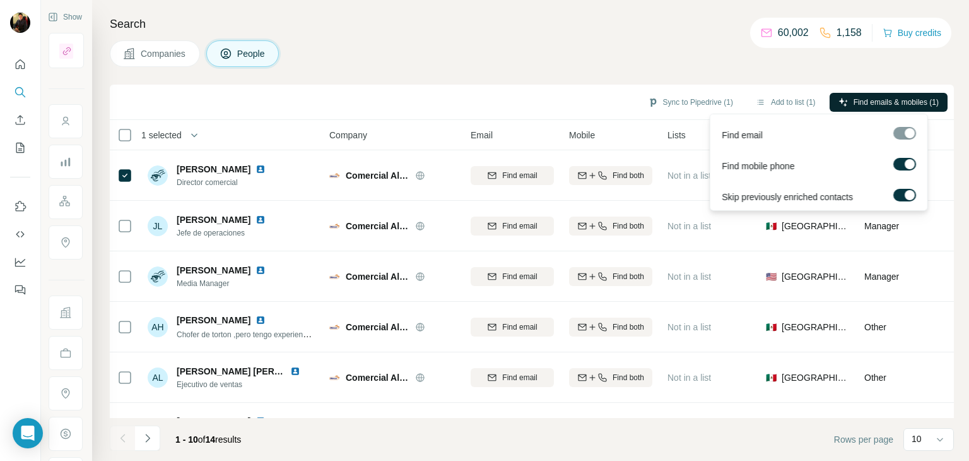
click at [895, 97] on span "Find emails & mobiles (1)" at bounding box center [896, 102] width 85 height 11
click at [712, 104] on button "Sync to Pipedrive (1)" at bounding box center [690, 102] width 103 height 19
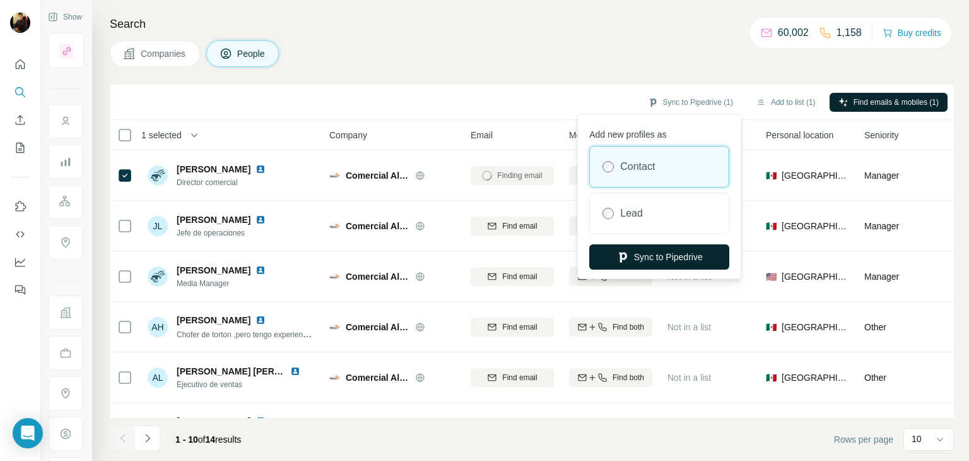
click at [669, 257] on button "Sync to Pipedrive" at bounding box center [659, 256] width 140 height 25
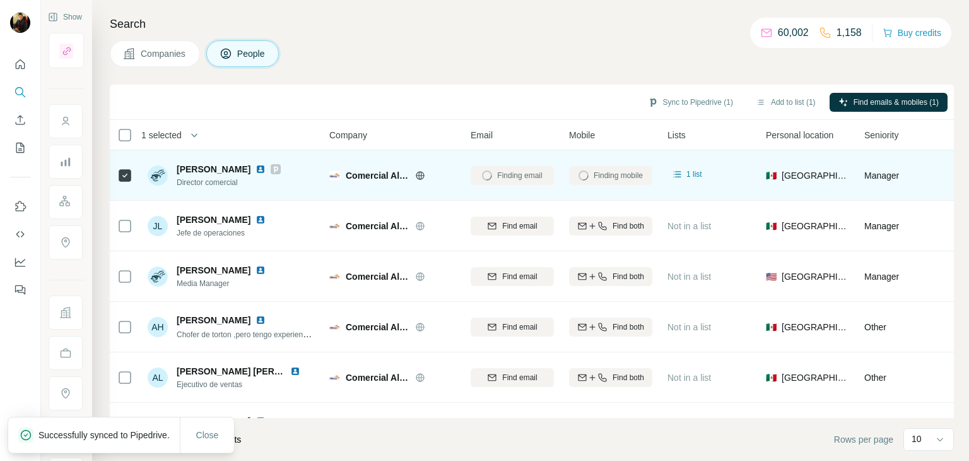
click at [256, 165] on img at bounding box center [261, 169] width 10 height 10
drag, startPoint x: 242, startPoint y: 167, endPoint x: 179, endPoint y: 168, distance: 63.1
click at [179, 168] on div "[PERSON_NAME]" at bounding box center [229, 169] width 104 height 13
copy span "ranklin [PERSON_NAME]"
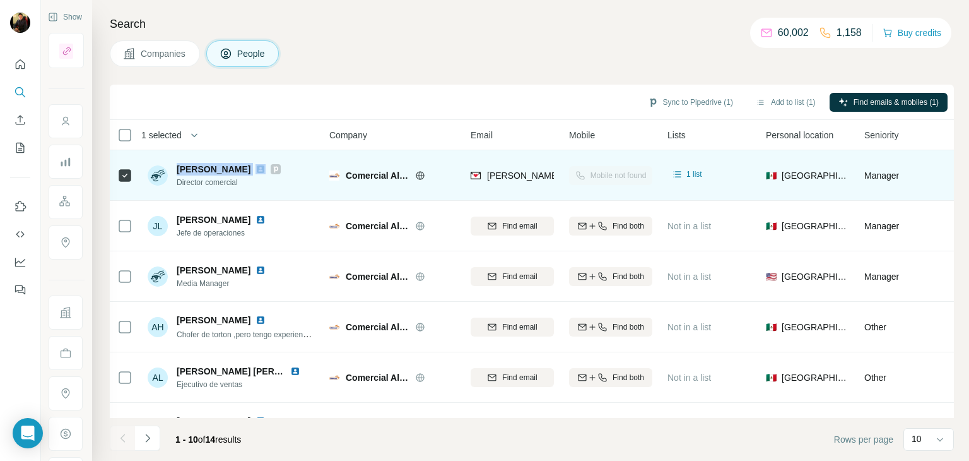
drag, startPoint x: 174, startPoint y: 170, endPoint x: 249, endPoint y: 168, distance: 74.5
click at [249, 168] on div "[PERSON_NAME] Director comercial" at bounding box center [214, 175] width 133 height 25
copy span "[PERSON_NAME]"
